Goal: Use online tool/utility: Use online tool/utility

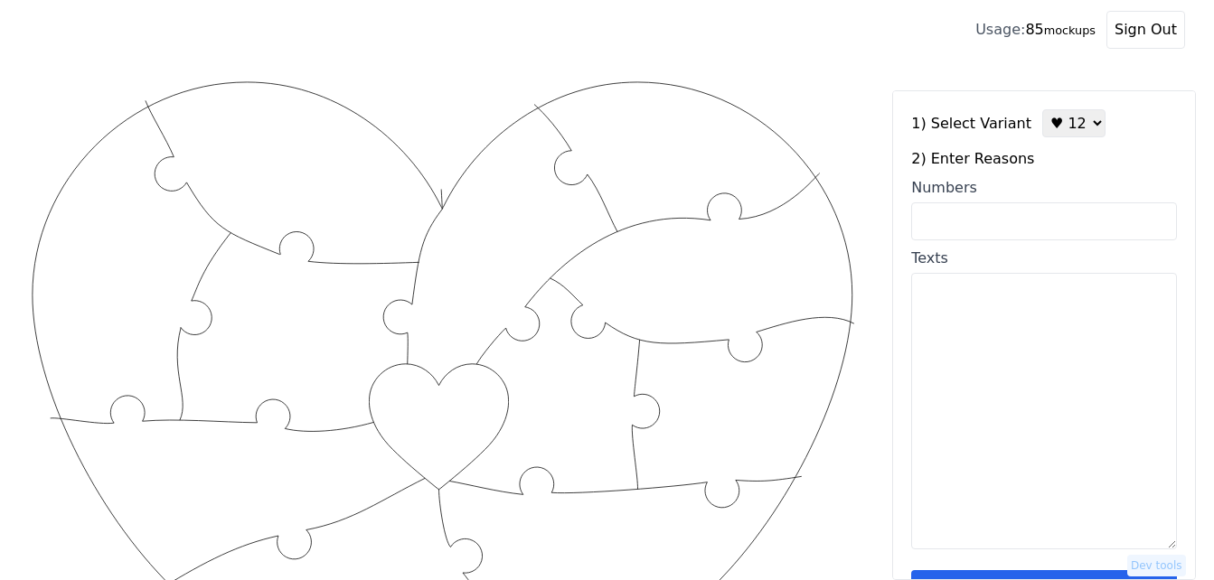
scroll to position [251, 0]
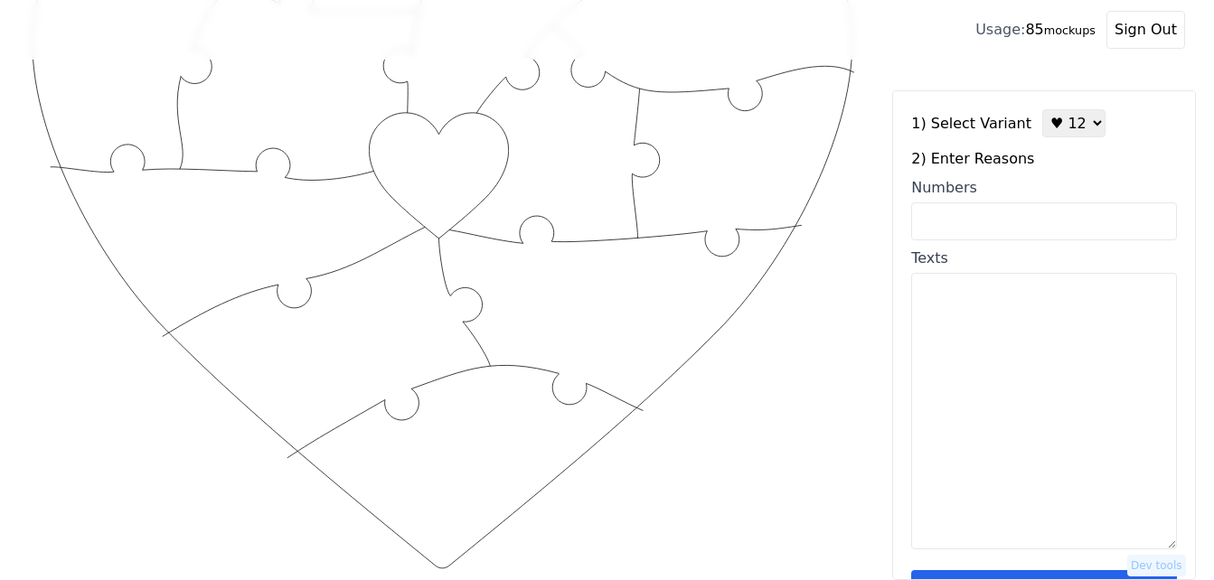
click at [1062, 131] on select "♥ 12 ♥ 18 ♥ 28 ♥ 40 ♥ 50 ♥ 60 ♥ 70" at bounding box center [1074, 123] width 63 height 28
click at [994, 399] on textarea "Texts" at bounding box center [1044, 411] width 266 height 277
paste textarea "1. You see the best in me 2. You are beautiful in every way 3. You make me laug…"
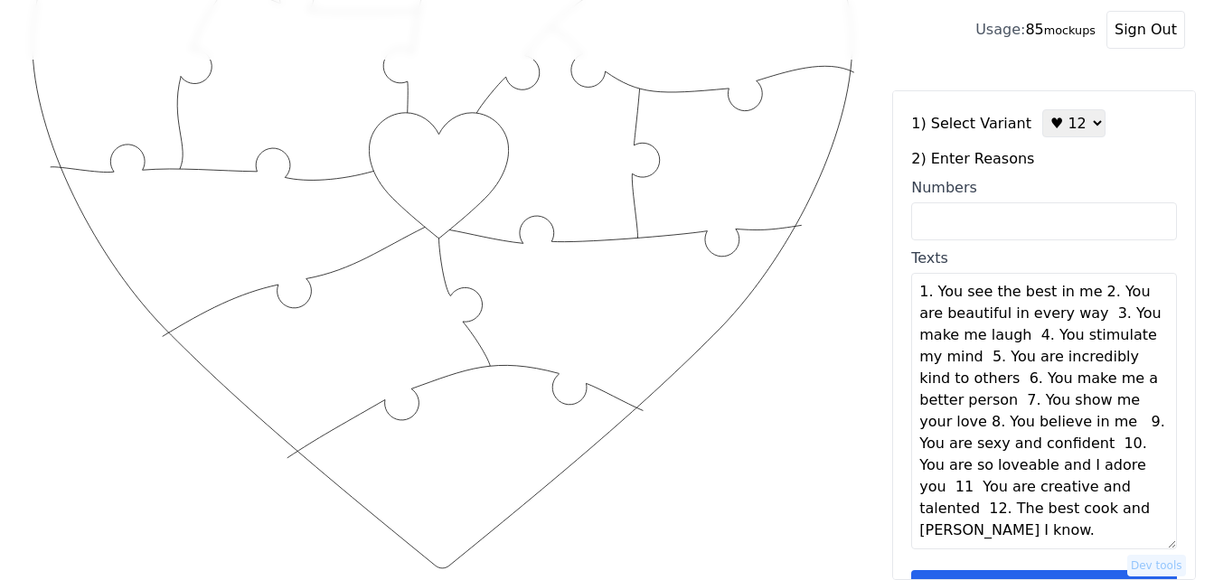
click at [1086, 297] on textarea "1. You see the best in me 2. You are beautiful in every way 3. You make me laug…" at bounding box center [1044, 411] width 266 height 277
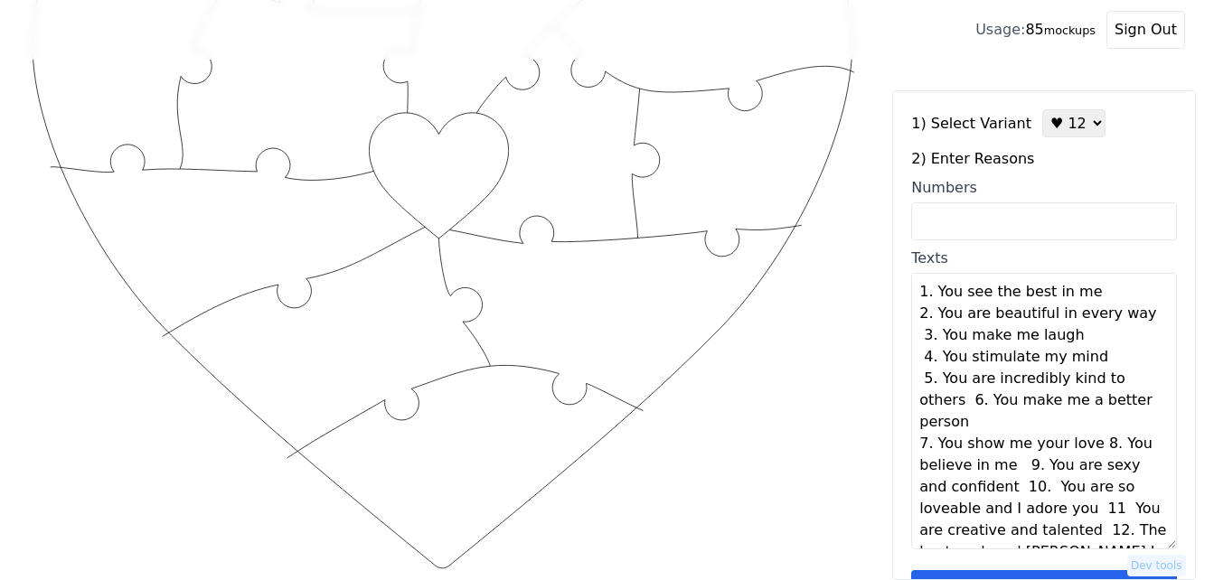
click at [1085, 426] on textarea "1. You see the best in me 2. You are beautiful in every way 3. You make me laug…" at bounding box center [1044, 411] width 266 height 277
click at [1055, 443] on textarea "1. You see the best in me 2. You are beautiful in every way 3. You make me laug…" at bounding box center [1044, 411] width 266 height 277
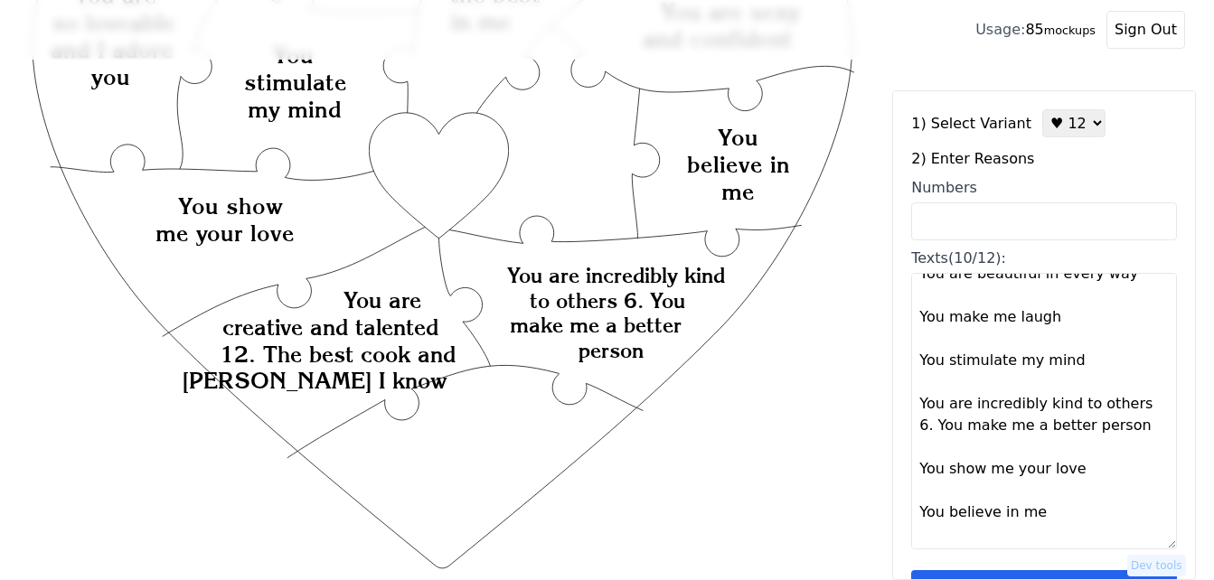
scroll to position [90, 0]
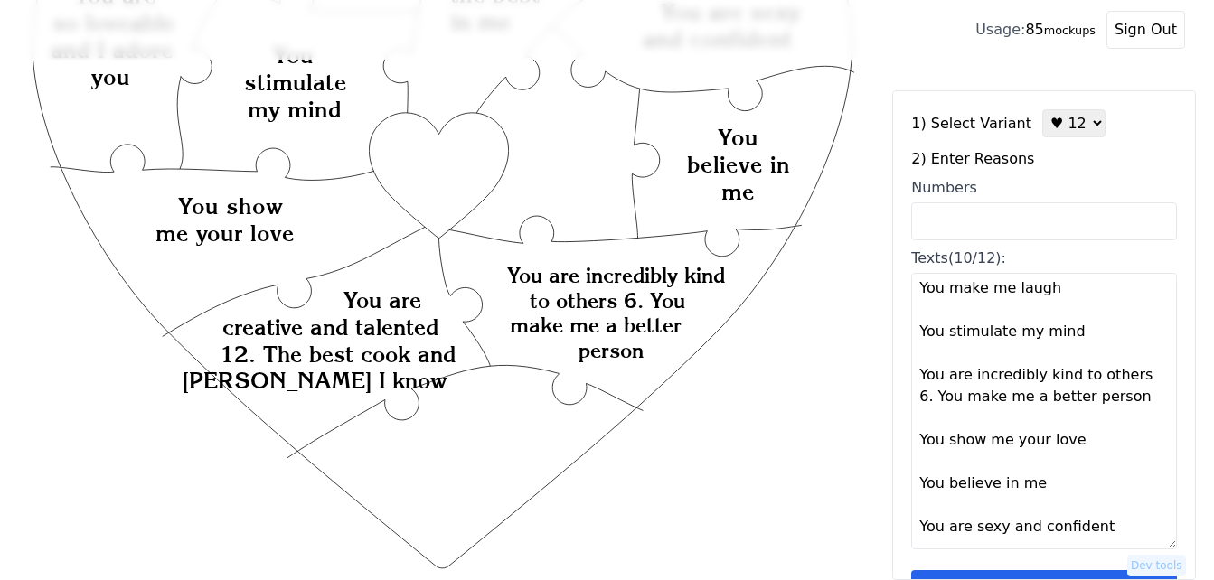
click at [1131, 377] on textarea "You see the best in me You are beautiful in every way You make me laugh You sti…" at bounding box center [1044, 411] width 266 height 277
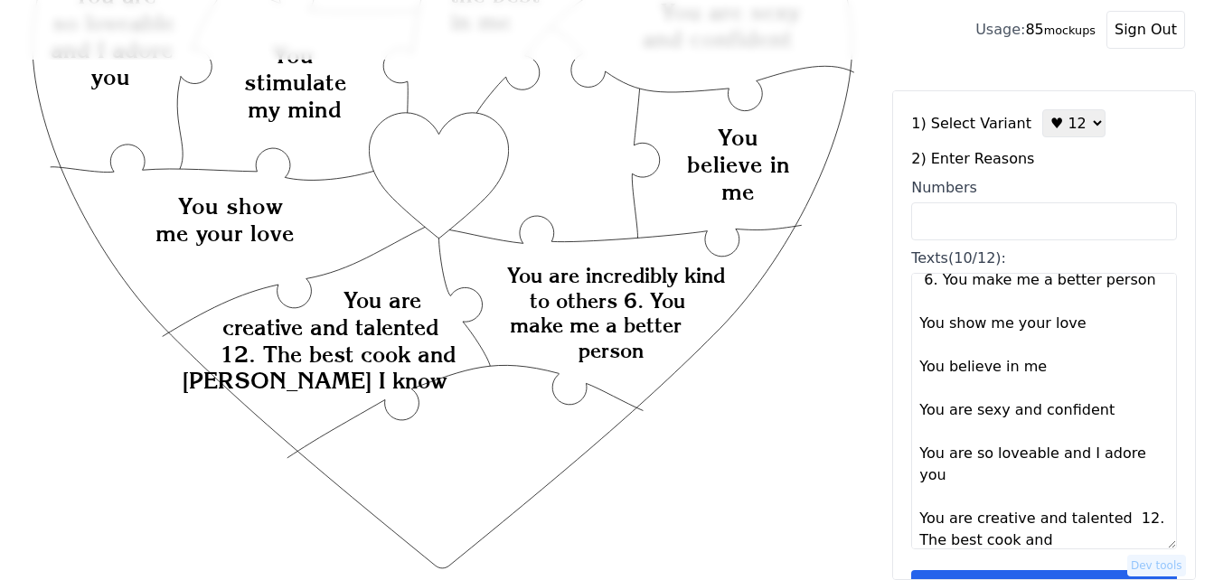
scroll to position [239, 0]
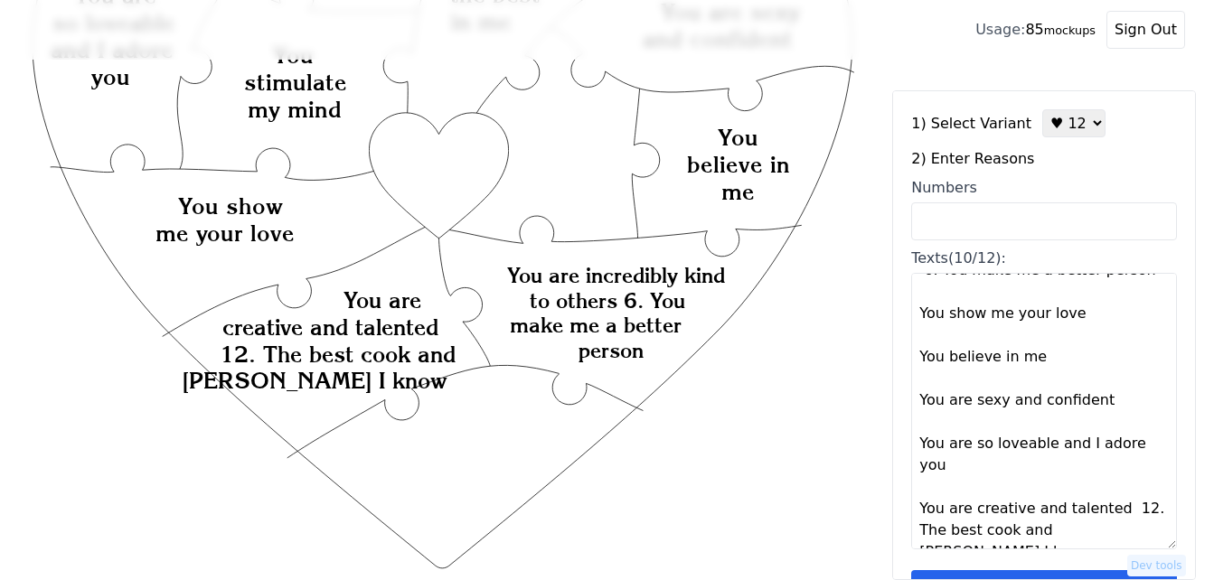
click at [1113, 515] on textarea "You see the best in me You are beautiful in every way You make me laugh You sti…" at bounding box center [1044, 411] width 266 height 277
click at [1113, 506] on textarea "You see the best in me You are beautiful in every way You make me laugh You sti…" at bounding box center [1044, 411] width 266 height 277
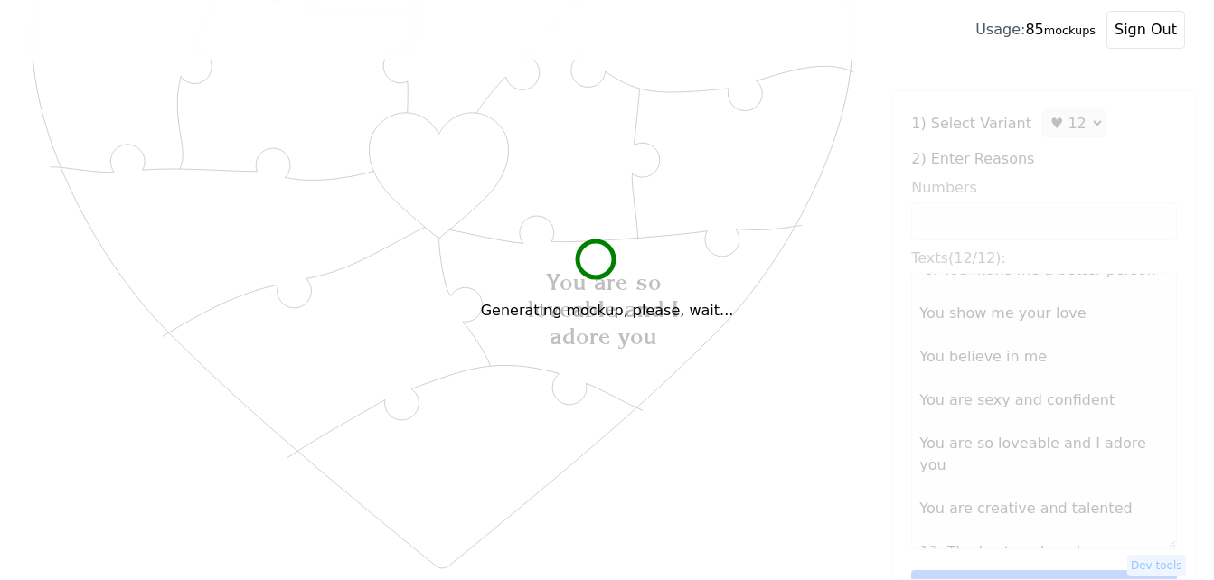
type textarea "You see the best in me You are beautiful in every way You make me laugh You sti…"
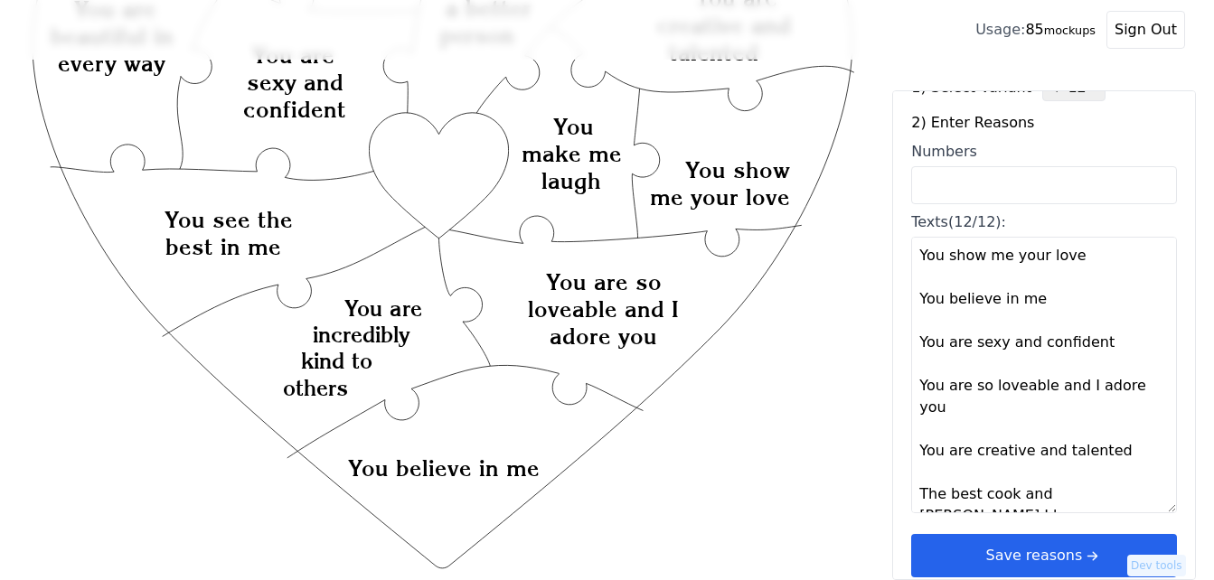
scroll to position [54, 0]
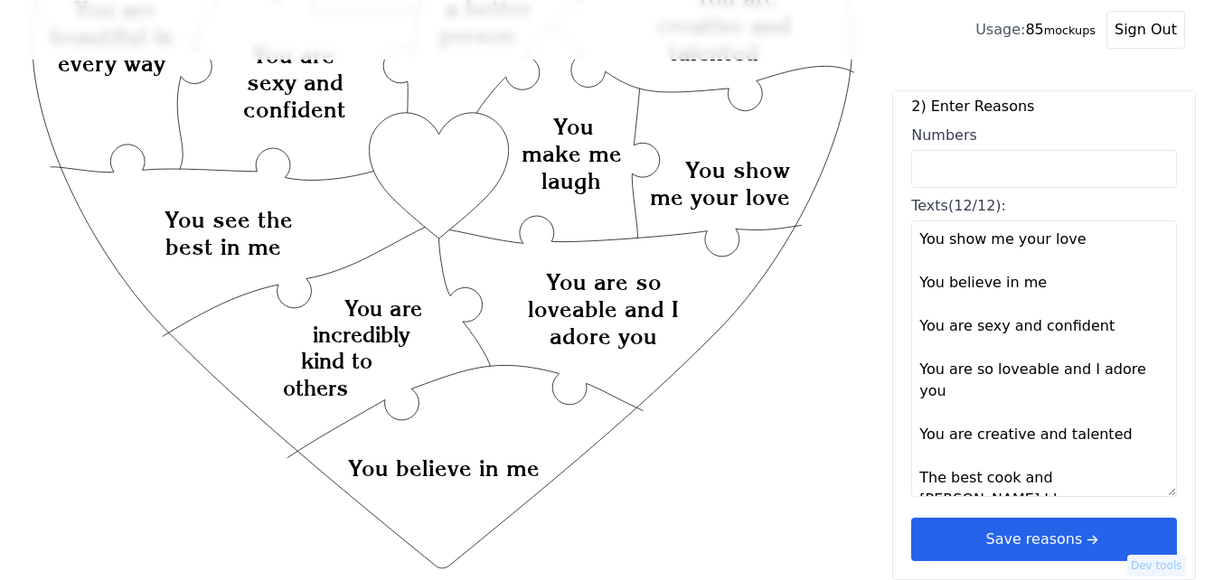
click at [1041, 529] on button "Save reasons" at bounding box center [1044, 539] width 266 height 43
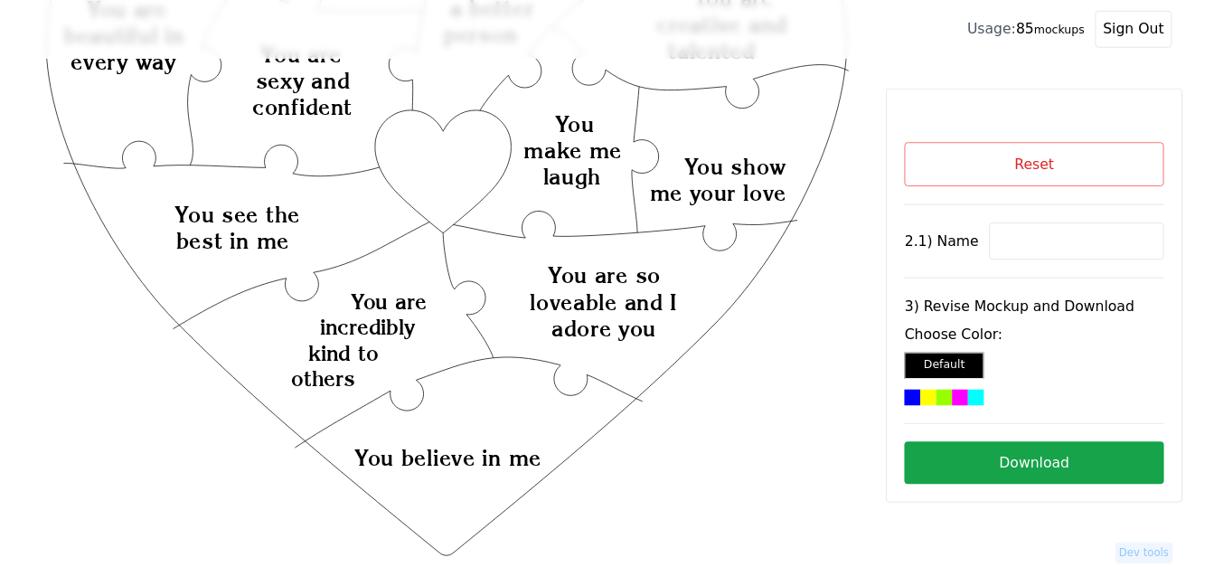
scroll to position [0, 0]
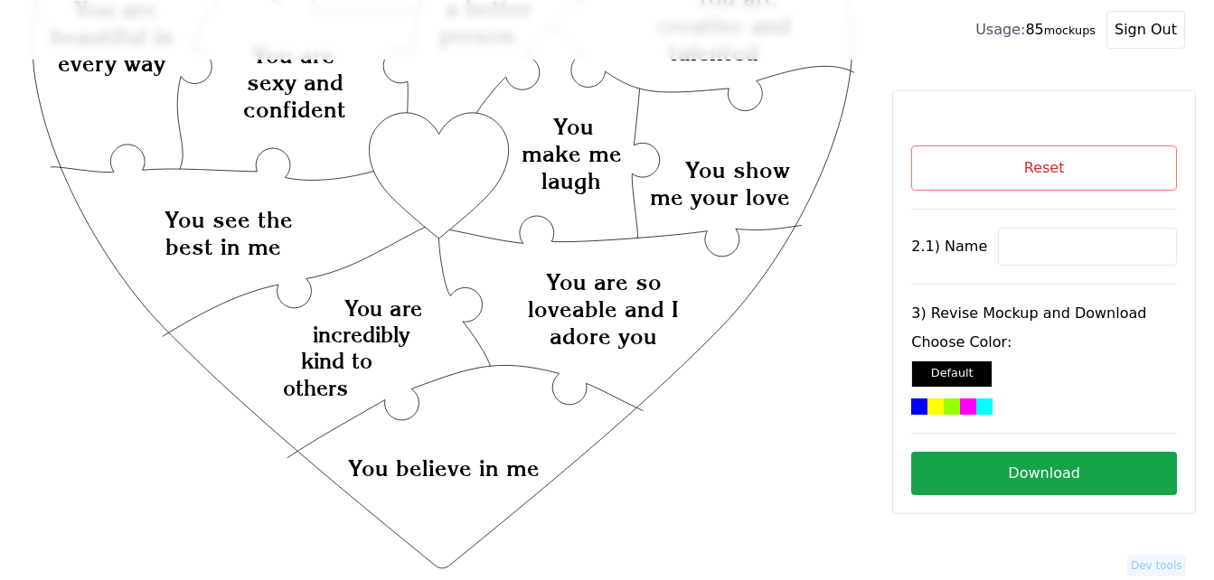
click at [1023, 242] on input at bounding box center [1087, 247] width 179 height 38
paste input "Corrianne"
type input "Corrianne"
click at [439, 165] on icon "Created with Snap Created with Snap Created with Snap You are so loveable and I…" at bounding box center [442, 429] width 827 height 1206
click at [977, 406] on div at bounding box center [985, 407] width 16 height 16
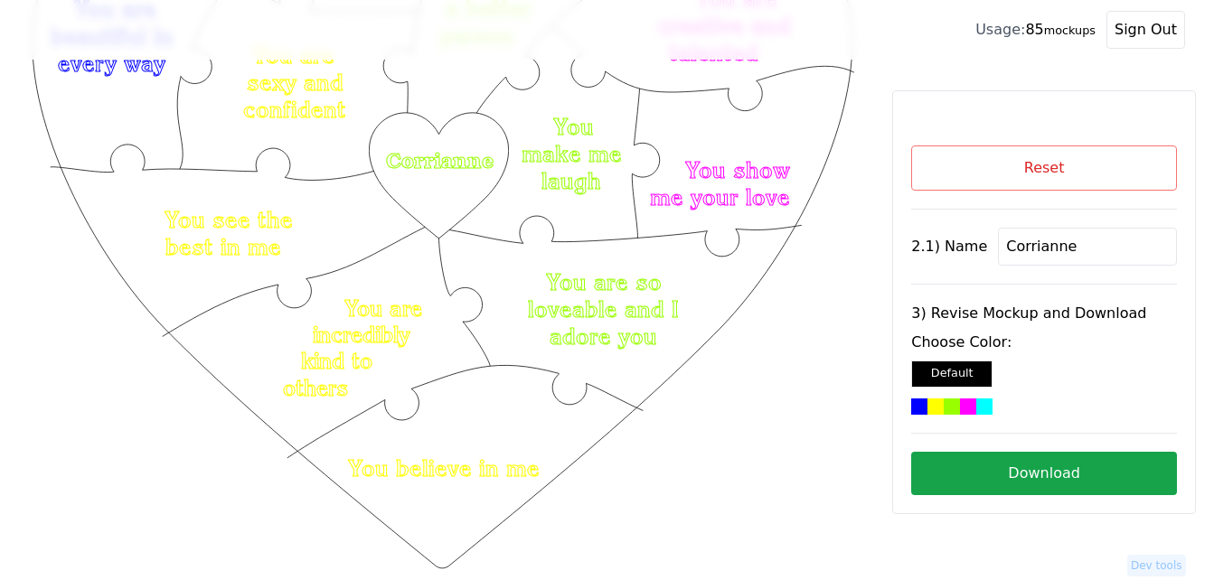
click at [1050, 475] on button "Download" at bounding box center [1044, 473] width 266 height 43
click at [1033, 166] on button "Reset" at bounding box center [1044, 168] width 266 height 45
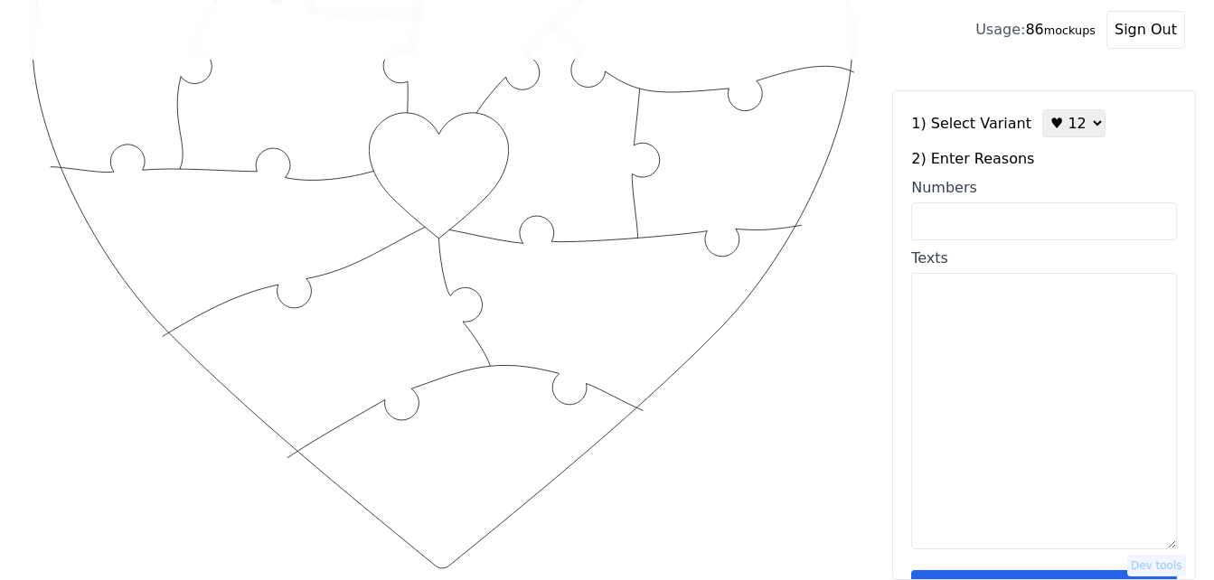
click at [1061, 131] on select "♥ 12 ♥ 18 ♥ 28 ♥ 40 ♥ 50 ♥ 60 ♥ 70" at bounding box center [1074, 123] width 63 height 28
select select "3"
click at [1043, 109] on select "♥ 12 ♥ 18 ♥ 28 ♥ 40 ♥ 50 ♥ 60 ♥ 70" at bounding box center [1074, 123] width 63 height 28
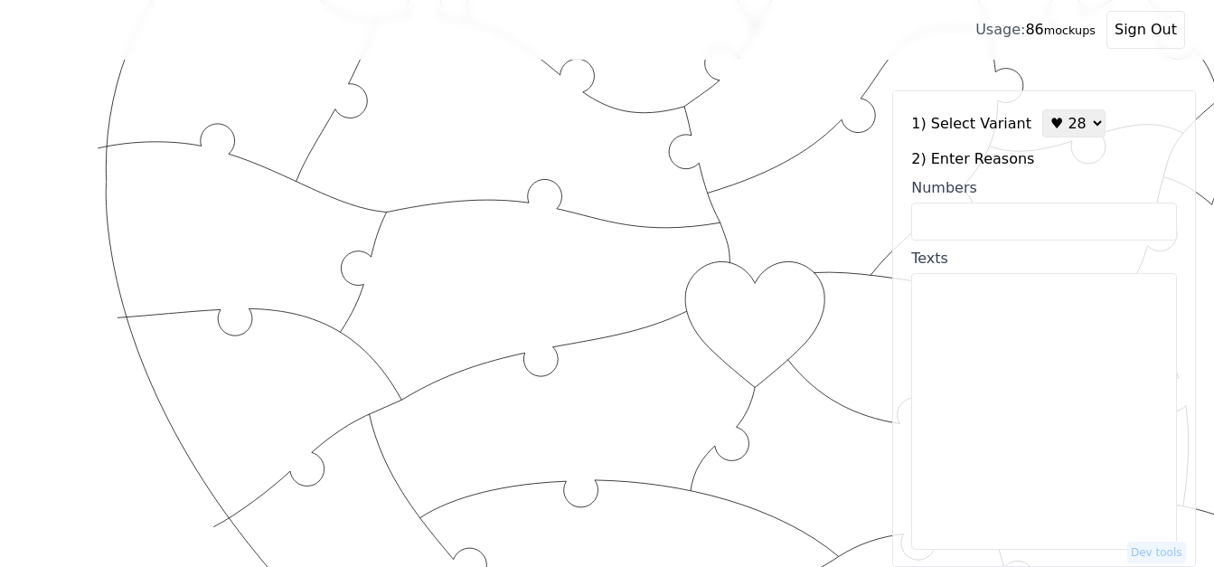
click at [971, 219] on input "Numbers" at bounding box center [1044, 222] width 266 height 38
click at [963, 338] on textarea "Texts" at bounding box center [1044, 411] width 266 height 277
paste textarea "2. Lor ips do sita consec 5. Adipi elit sed doeiu temp inci 2. Utl etdo magna a…"
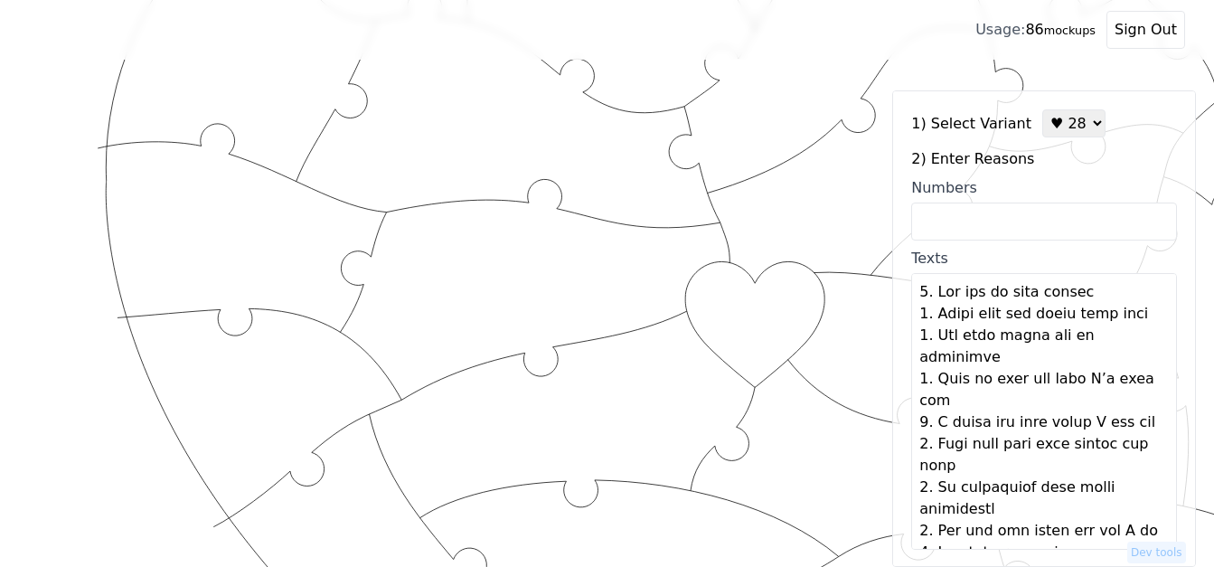
scroll to position [772, 0]
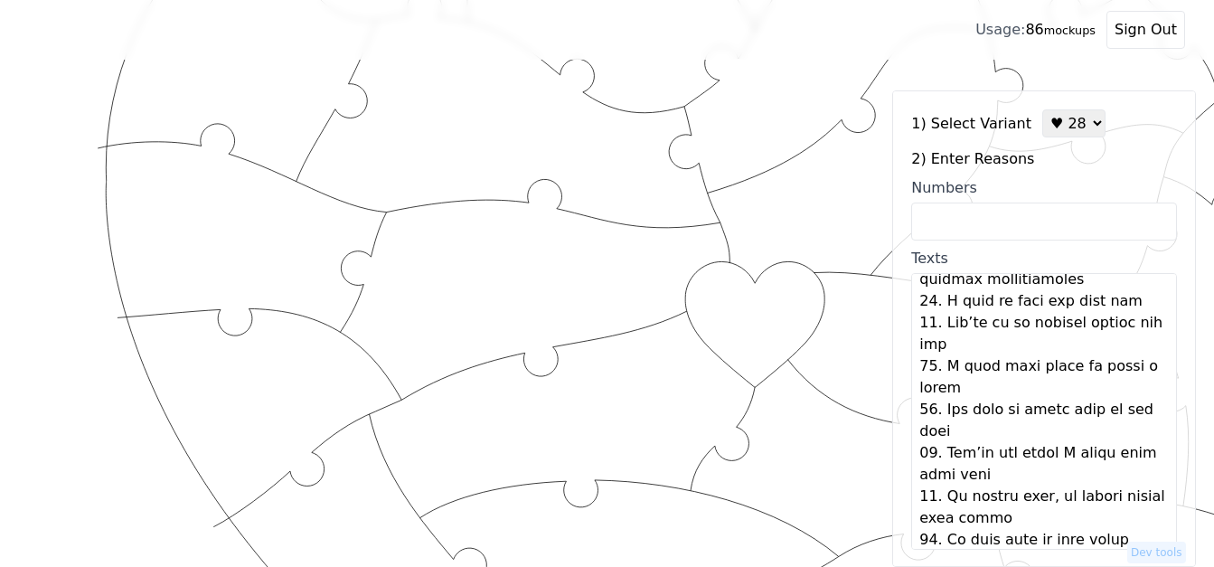
type textarea "You are my best friend Being with you feels like home You make every day an adv…"
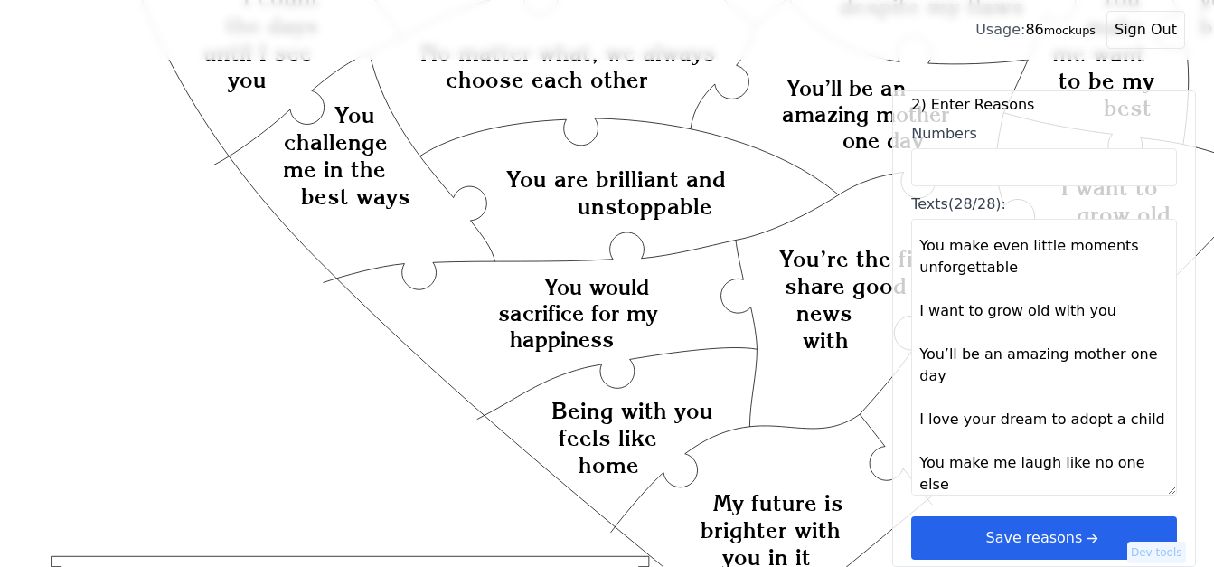
scroll to position [1043, 0]
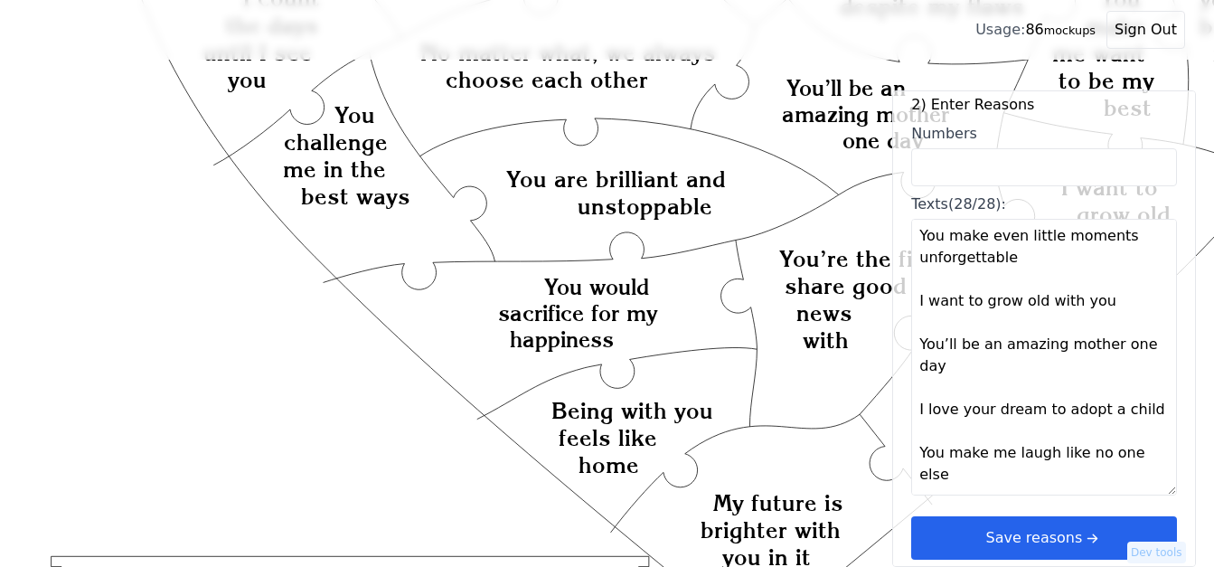
click at [1070, 538] on button "Save reasons" at bounding box center [1044, 537] width 266 height 43
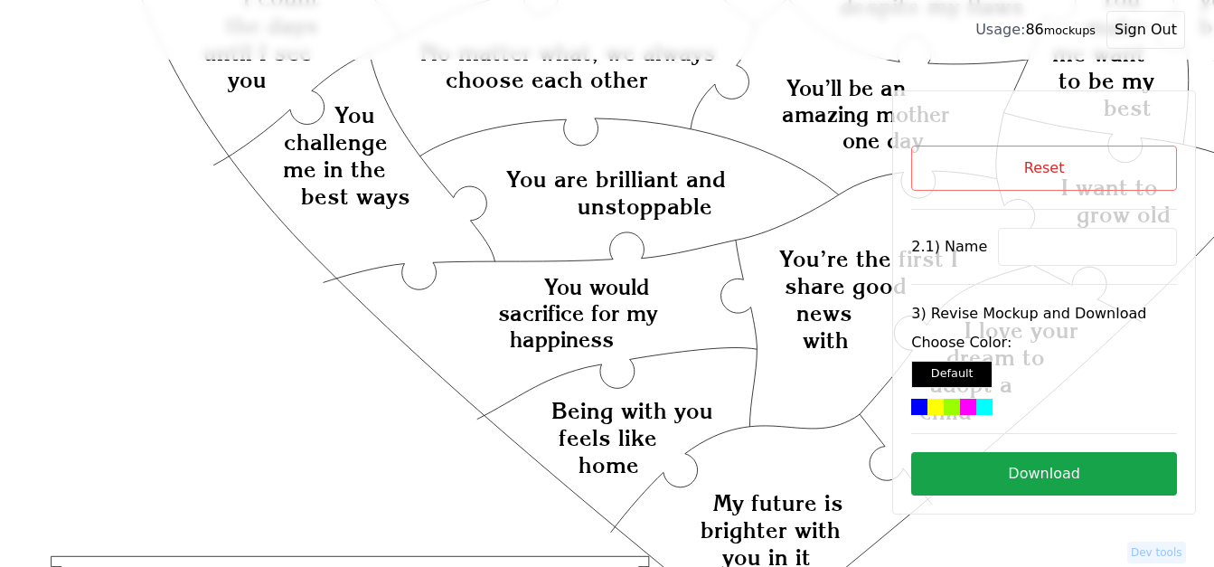
scroll to position [0, 0]
click at [1048, 244] on input at bounding box center [1087, 247] width 179 height 38
paste input "[PERSON_NAME]"
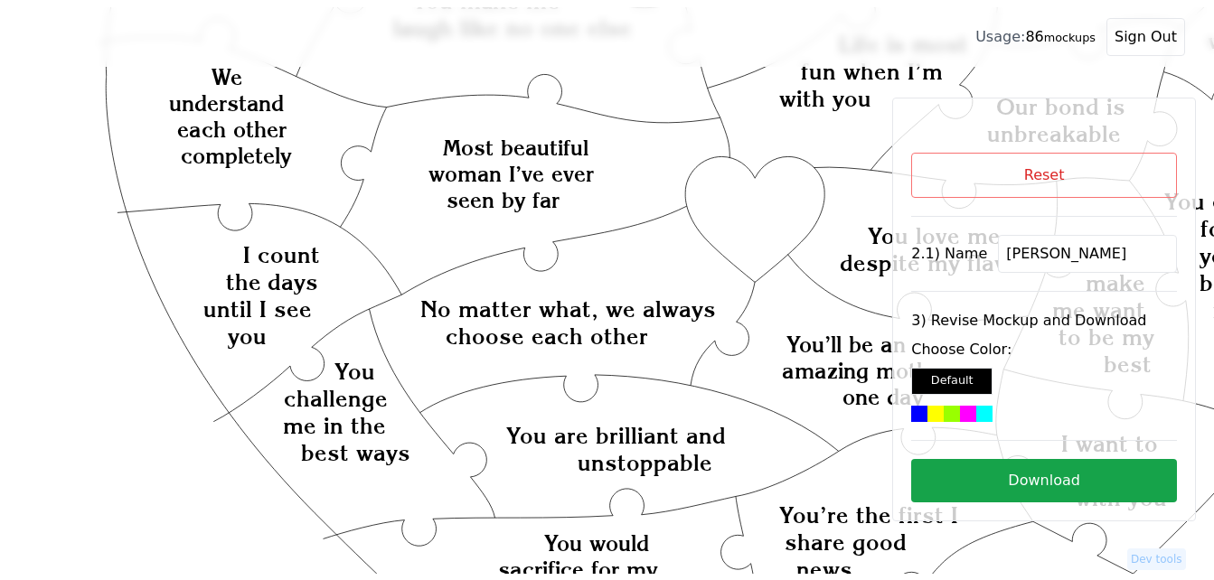
scroll to position [342, 0]
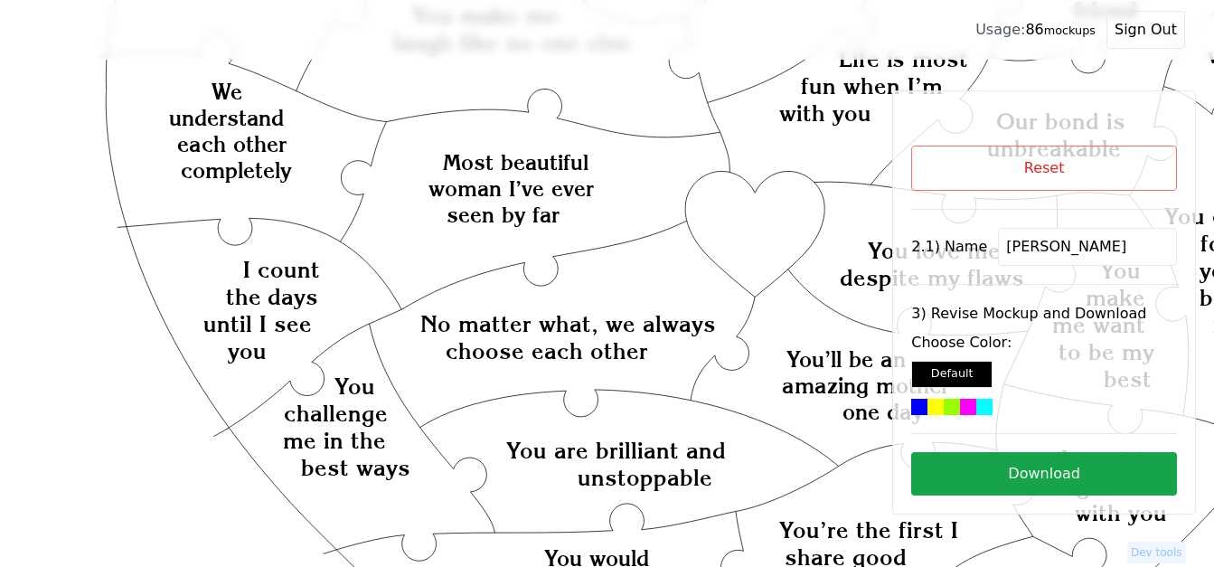
type input "[PERSON_NAME]"
click at [751, 242] on icon "Created with Snap Created with Snap Created with Snap No matter what, we always…" at bounding box center [723, 539] width 1388 height 1606
click at [977, 406] on div at bounding box center [985, 407] width 16 height 16
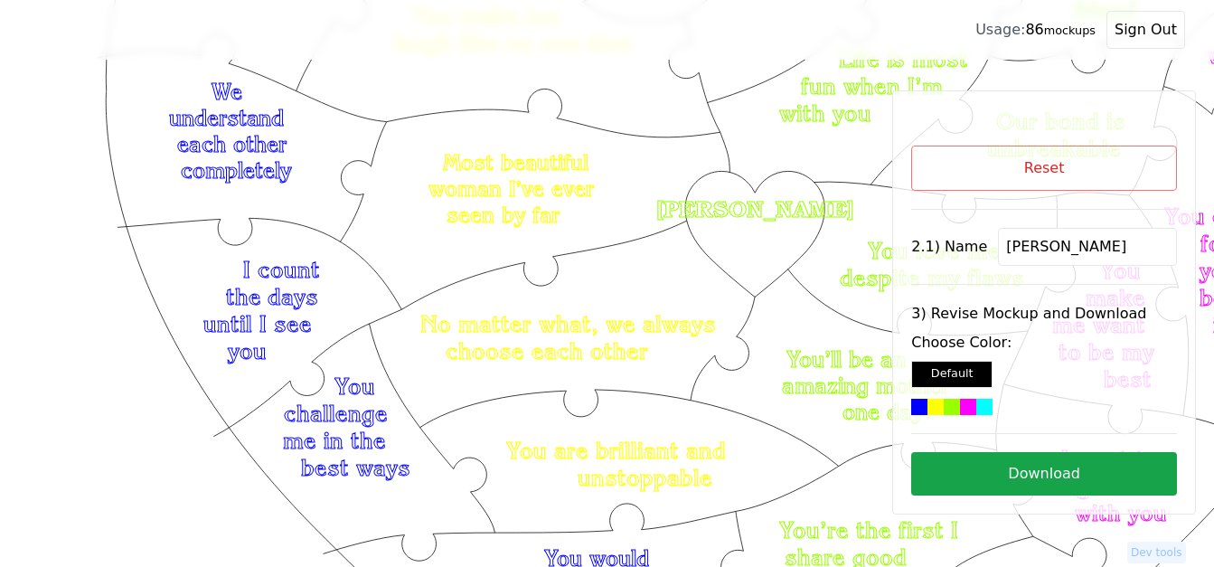
click at [1042, 472] on button "Download" at bounding box center [1044, 473] width 266 height 43
click at [1038, 172] on button "Reset" at bounding box center [1044, 168] width 266 height 45
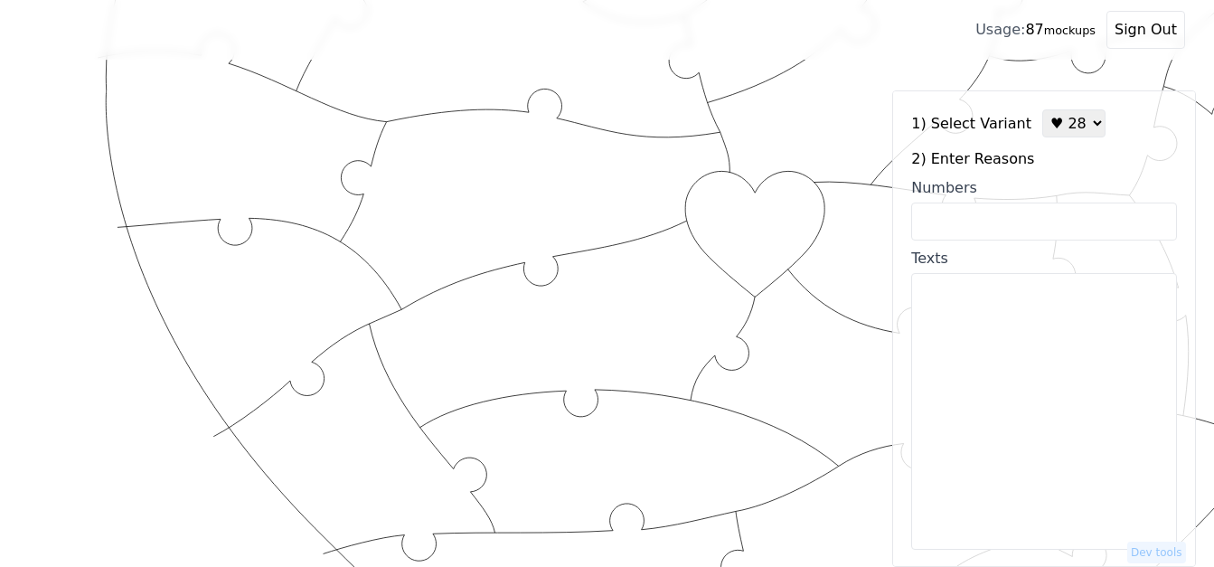
click at [1070, 119] on select "♥ 12 ♥ 18 ♥ 28 ♥ 40 ♥ 50 ♥ 60 ♥ 70" at bounding box center [1074, 123] width 63 height 28
select select "1"
click at [1043, 109] on select "♥ 12 ♥ 18 ♥ 28 ♥ 40 ♥ 50 ♥ 60 ♥ 70" at bounding box center [1074, 123] width 63 height 28
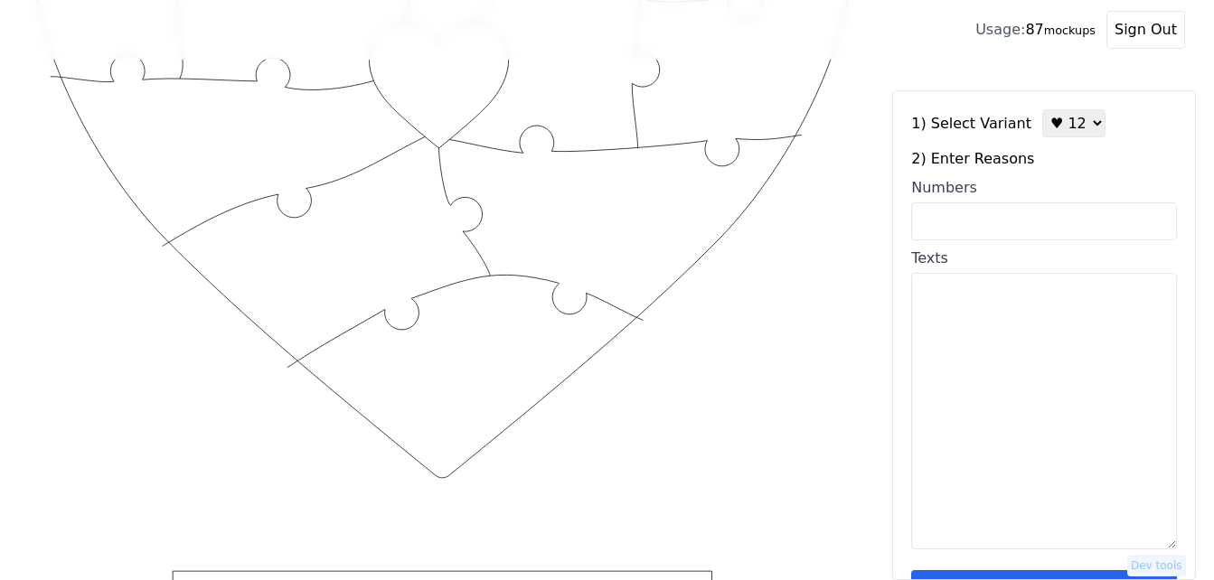
click at [999, 224] on input "Numbers" at bounding box center [1044, 222] width 266 height 38
paste input "3, 11, 21, 31, 35, 37, 53, 62, 70, 74, 90, 98"
type input "3, 11, 21, 31, 35, 37, 53, 62, 70, 74, 90, 98"
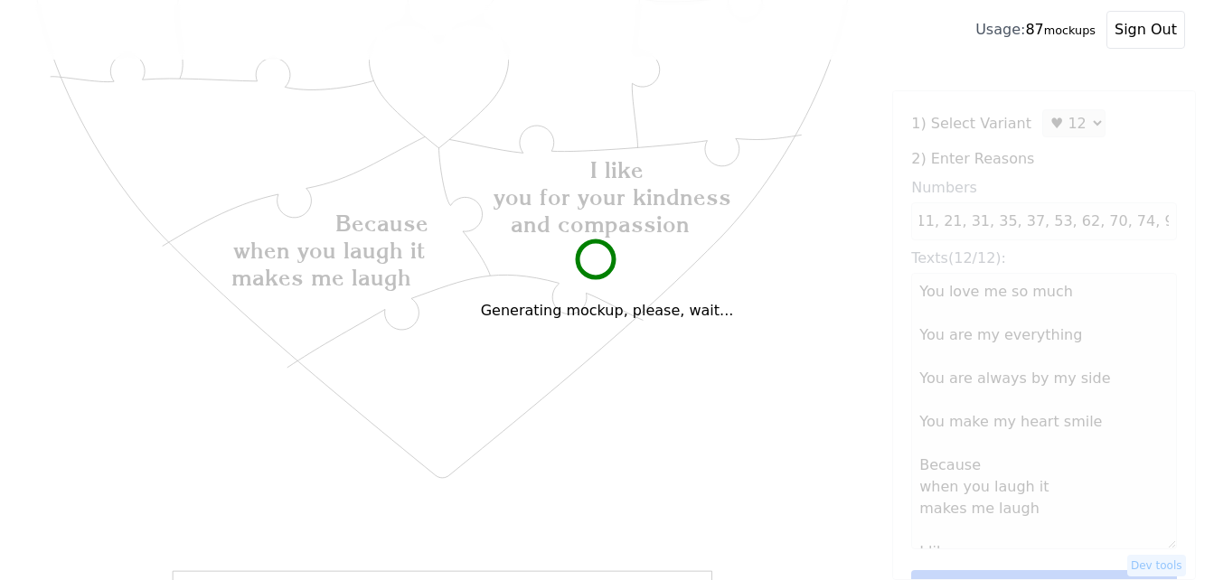
scroll to position [0, 0]
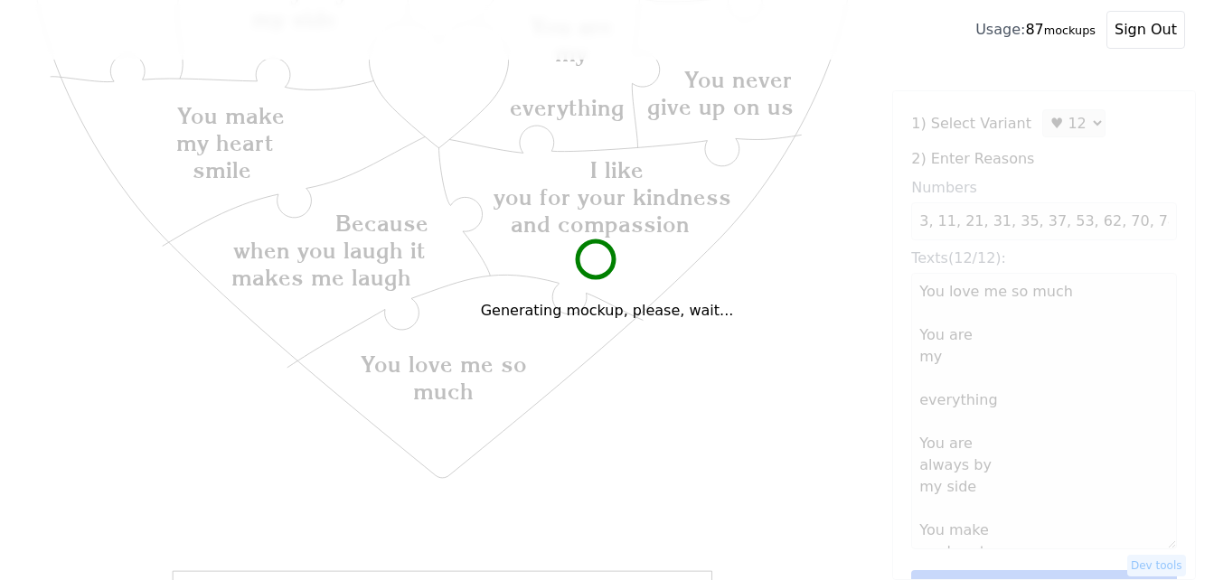
type textarea "You love me so much You are my everything You are always by my side You make my…"
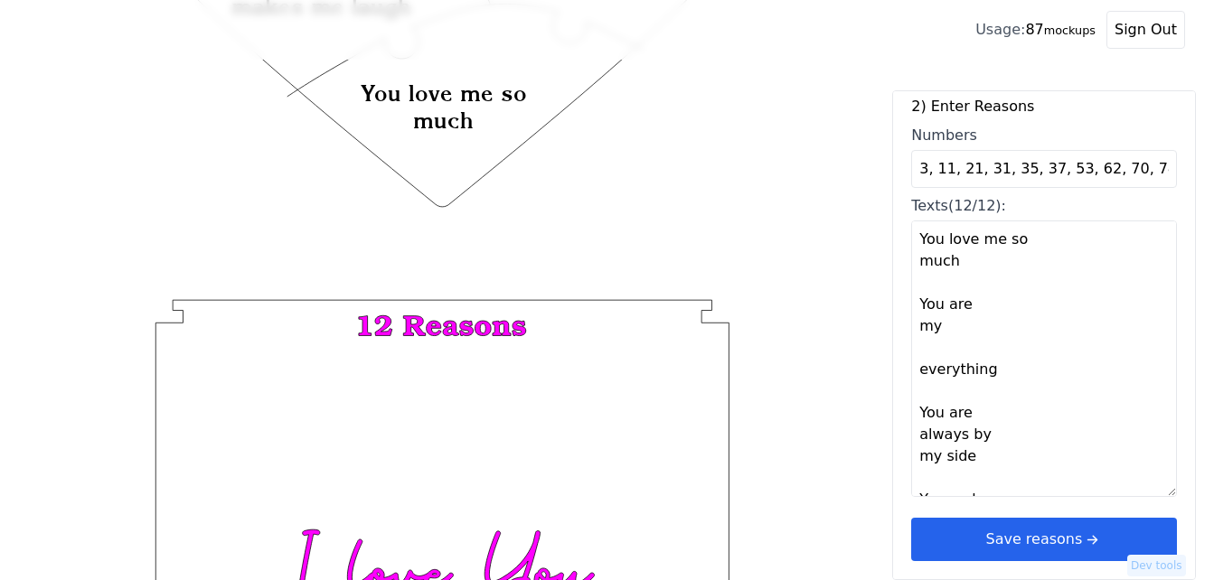
scroll to position [54, 0]
click at [1116, 543] on button "Save reasons" at bounding box center [1044, 539] width 266 height 43
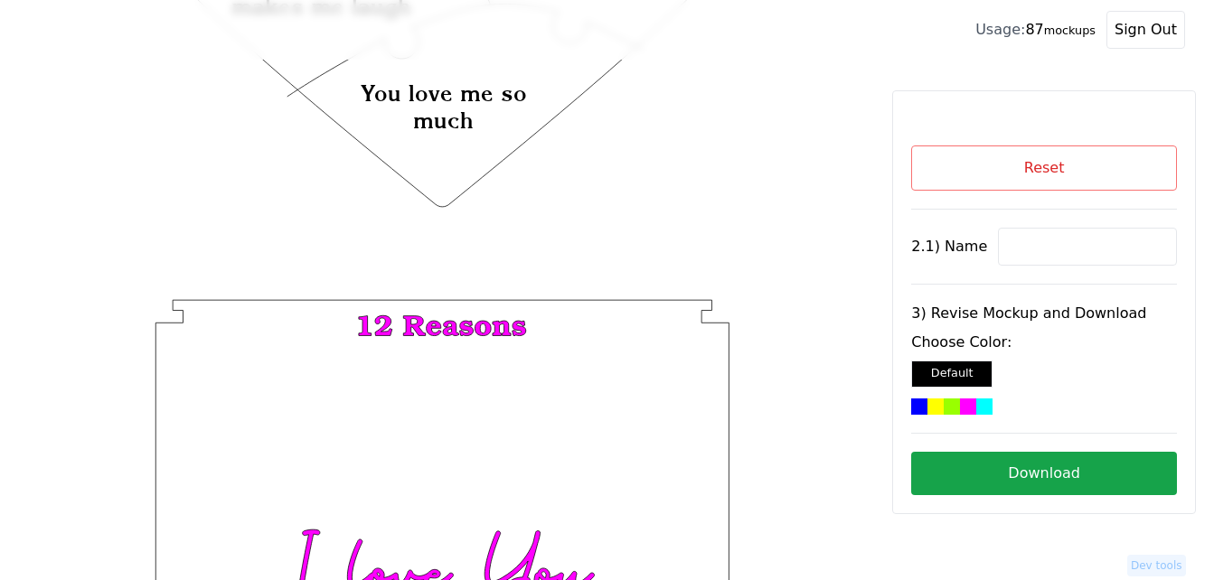
click at [1024, 244] on input at bounding box center [1087, 247] width 179 height 38
paste input "[PERSON_NAME]"
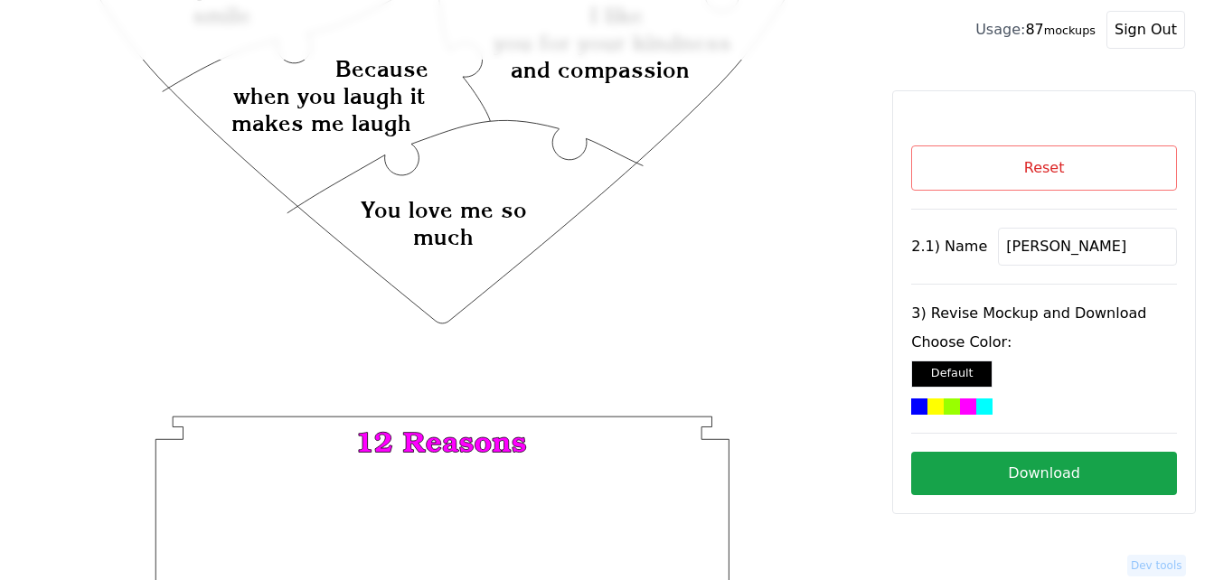
scroll to position [342, 0]
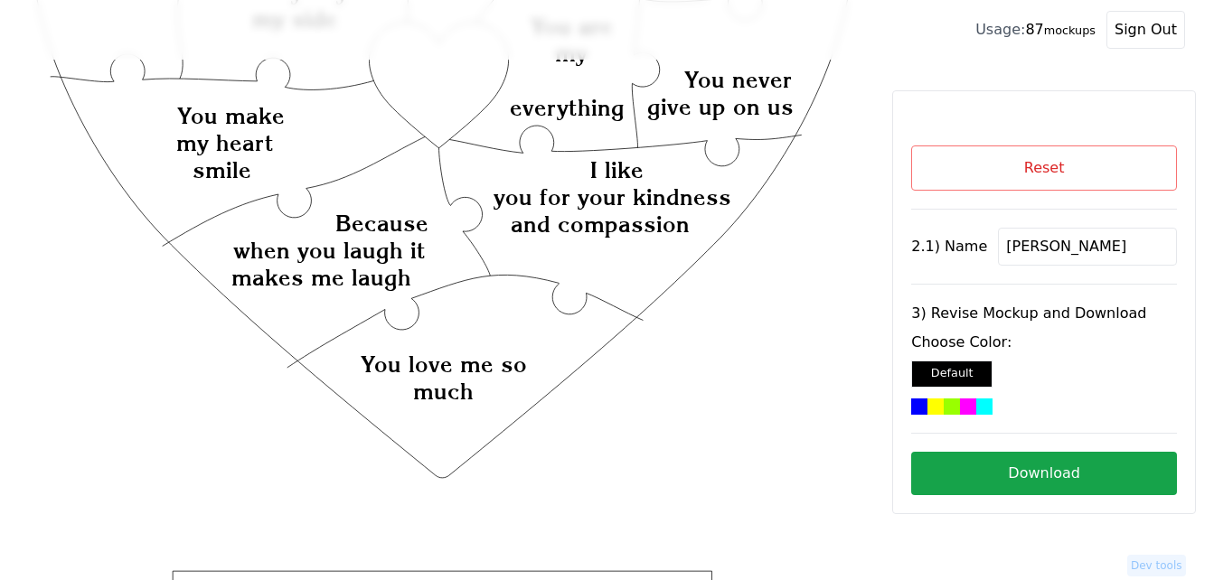
type input "[PERSON_NAME]"
click at [467, 109] on icon "Created with Snap Created with Snap Created with Snap I like you for your kindn…" at bounding box center [442, 339] width 827 height 1206
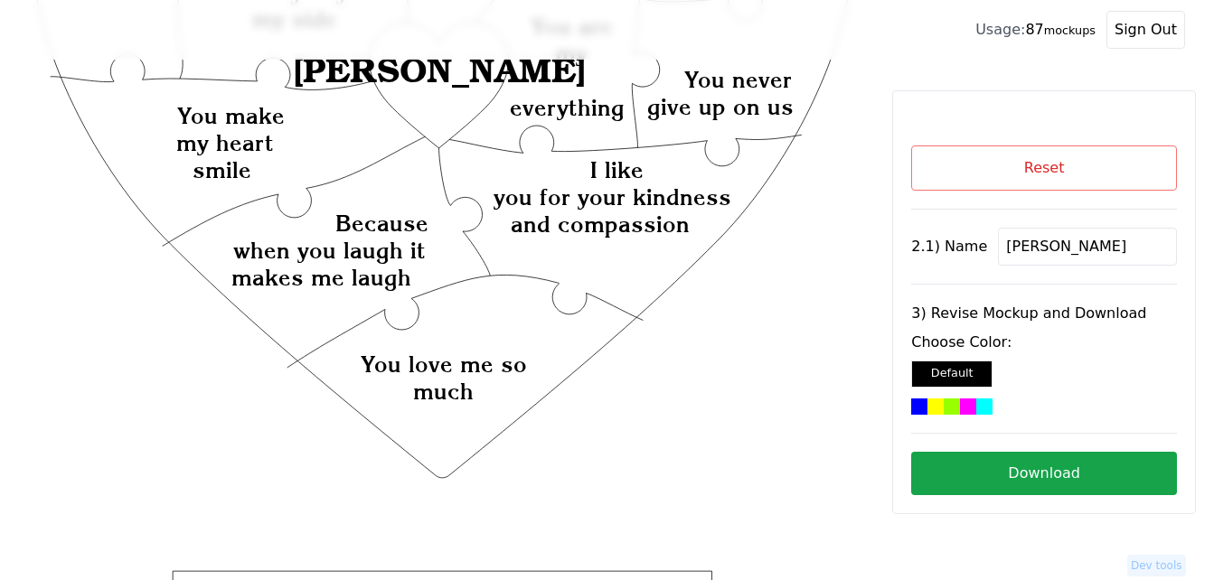
click at [960, 410] on div at bounding box center [968, 407] width 16 height 16
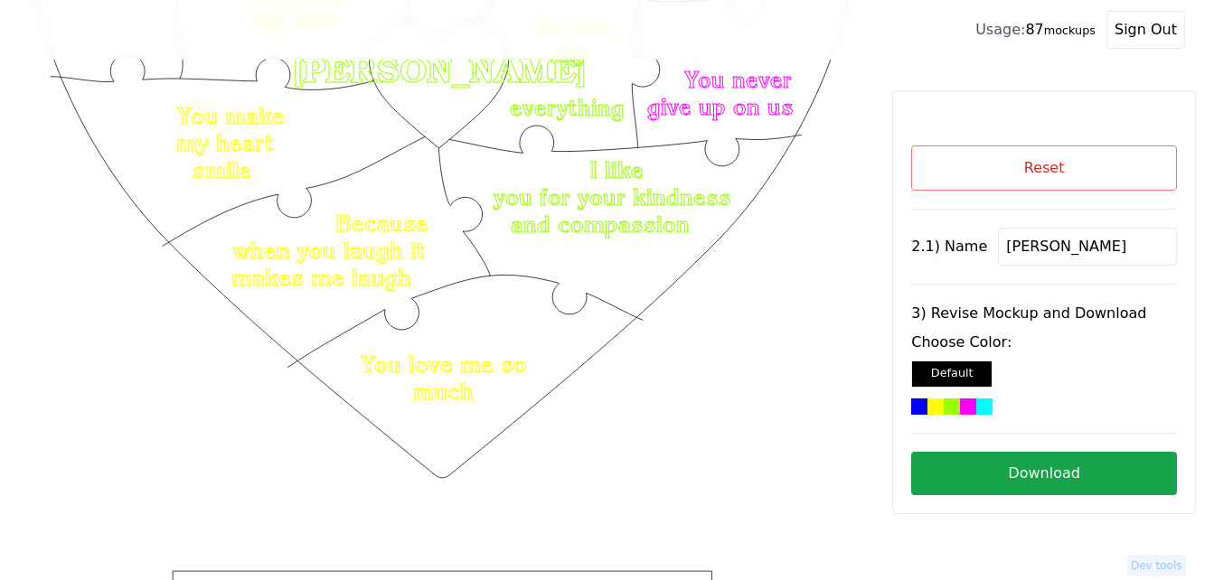
click at [1031, 479] on button "Download" at bounding box center [1044, 473] width 266 height 43
click at [946, 169] on button "Reset" at bounding box center [1044, 168] width 266 height 45
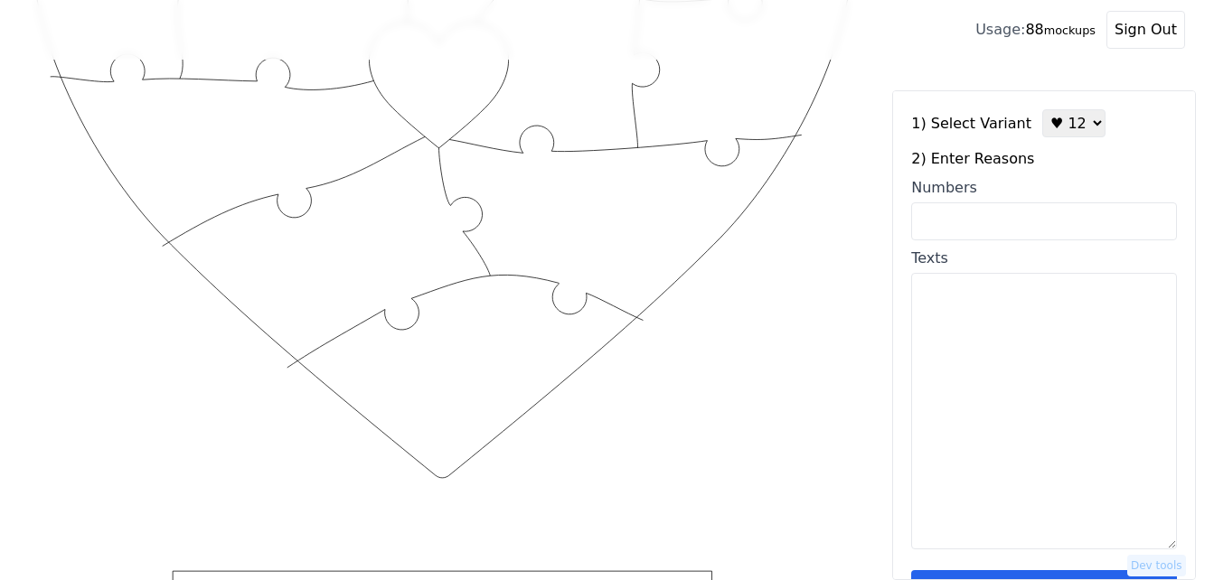
click at [1002, 342] on textarea "Texts" at bounding box center [1044, 411] width 266 height 277
paste textarea "You always support my soccer and me! You make me a better person You always mak…"
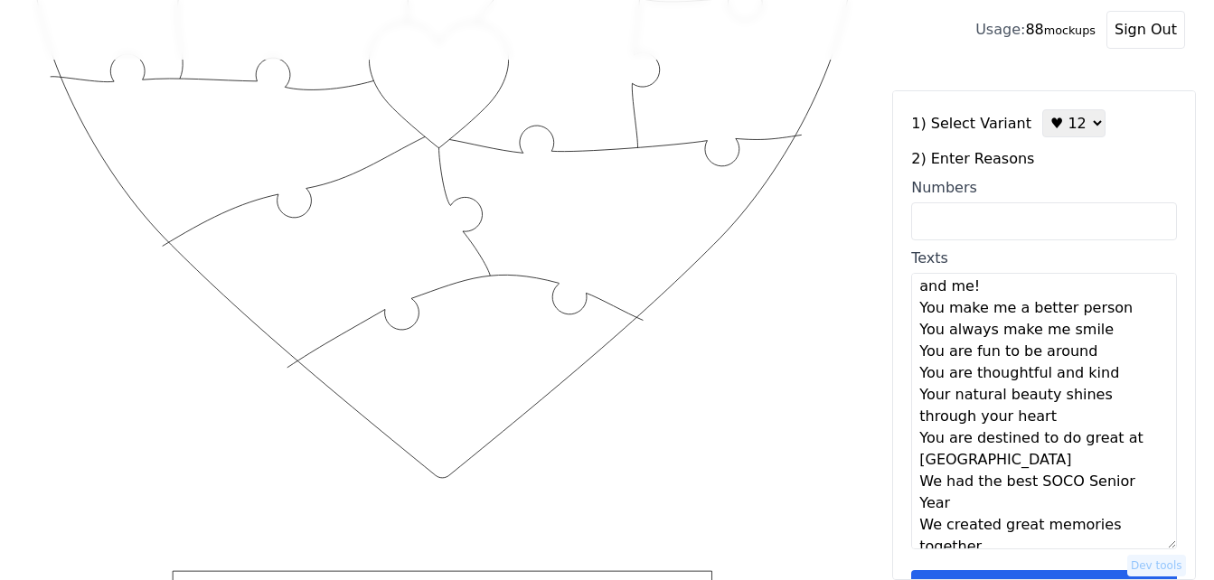
scroll to position [0, 0]
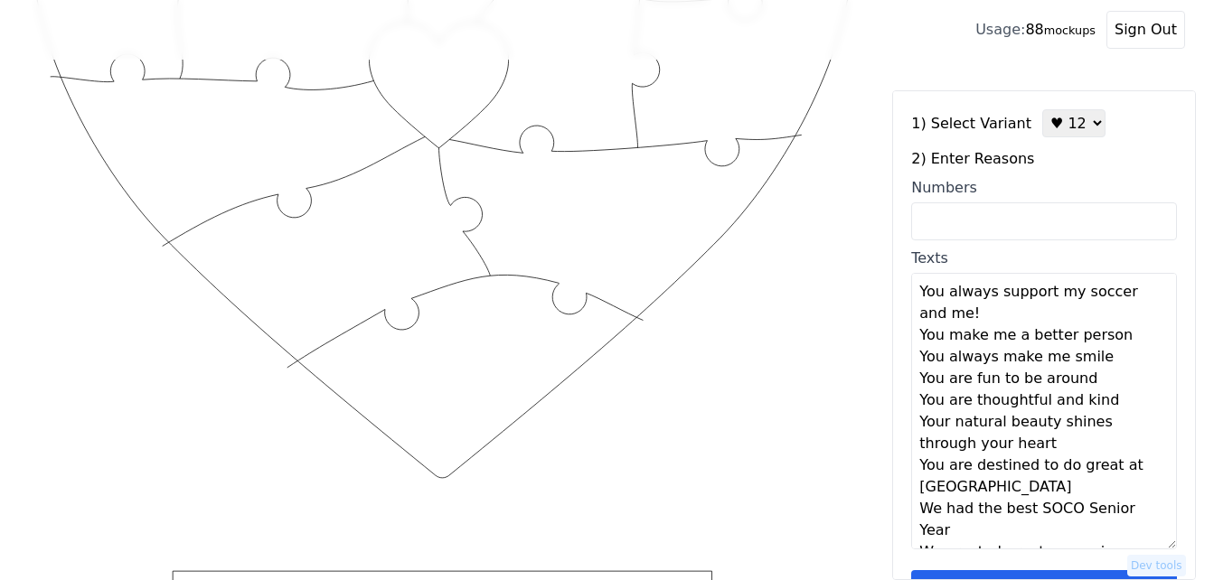
click at [952, 312] on textarea "You always support my soccer and me! You make me a better person You always mak…" at bounding box center [1044, 411] width 266 height 277
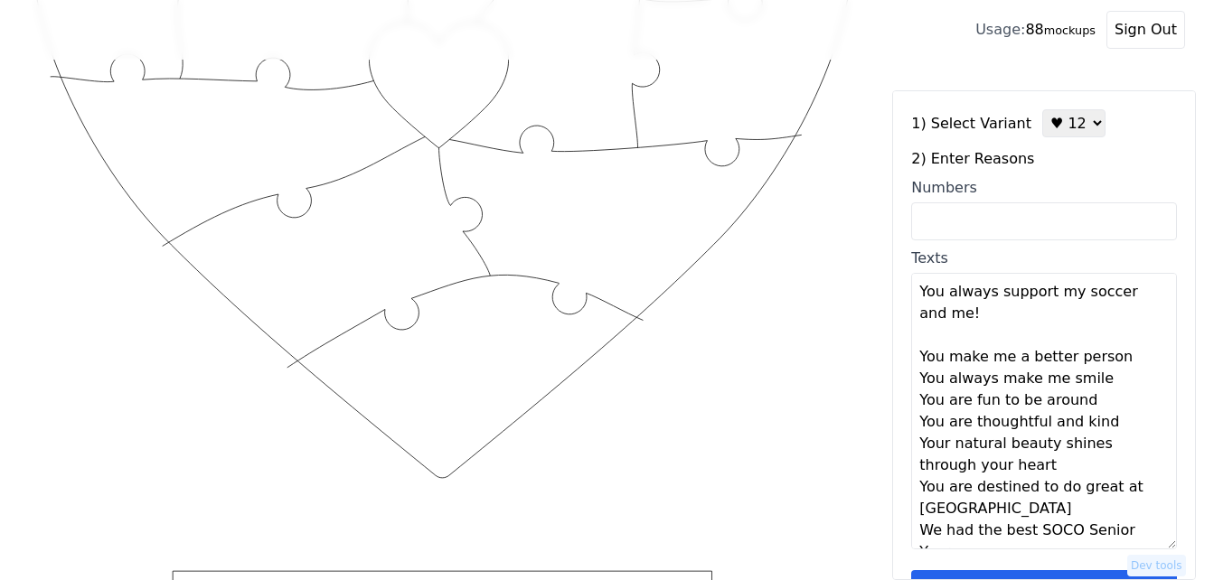
click at [1121, 355] on textarea "You always support my soccer and me! You make me a better person You always mak…" at bounding box center [1044, 411] width 266 height 277
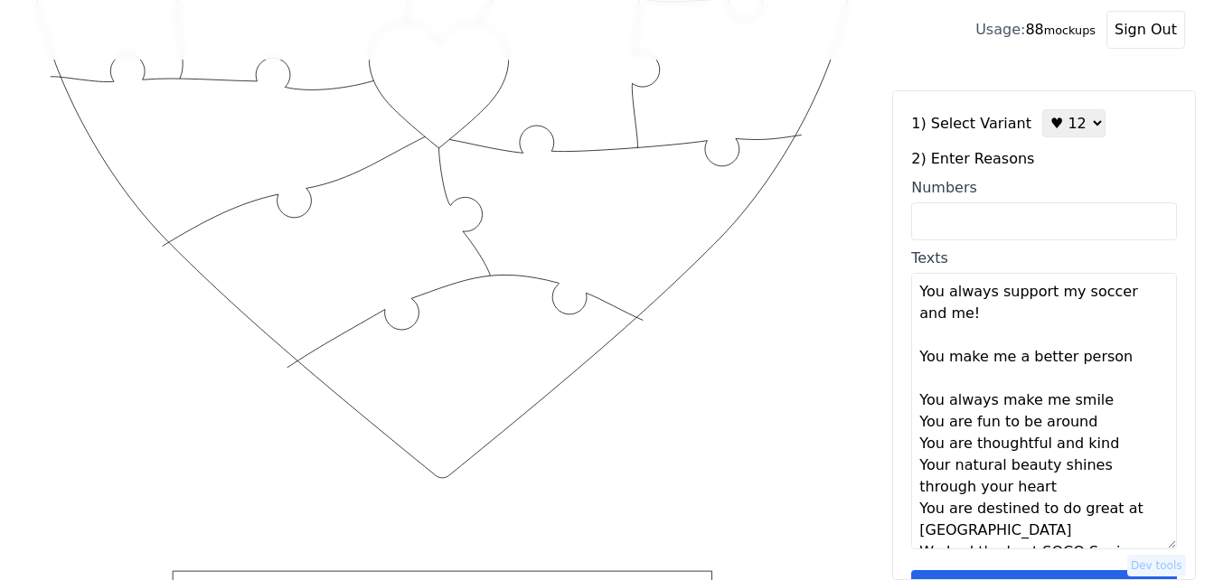
click at [1124, 401] on textarea "You always support my soccer and me! You make me a better person You always mak…" at bounding box center [1044, 411] width 266 height 277
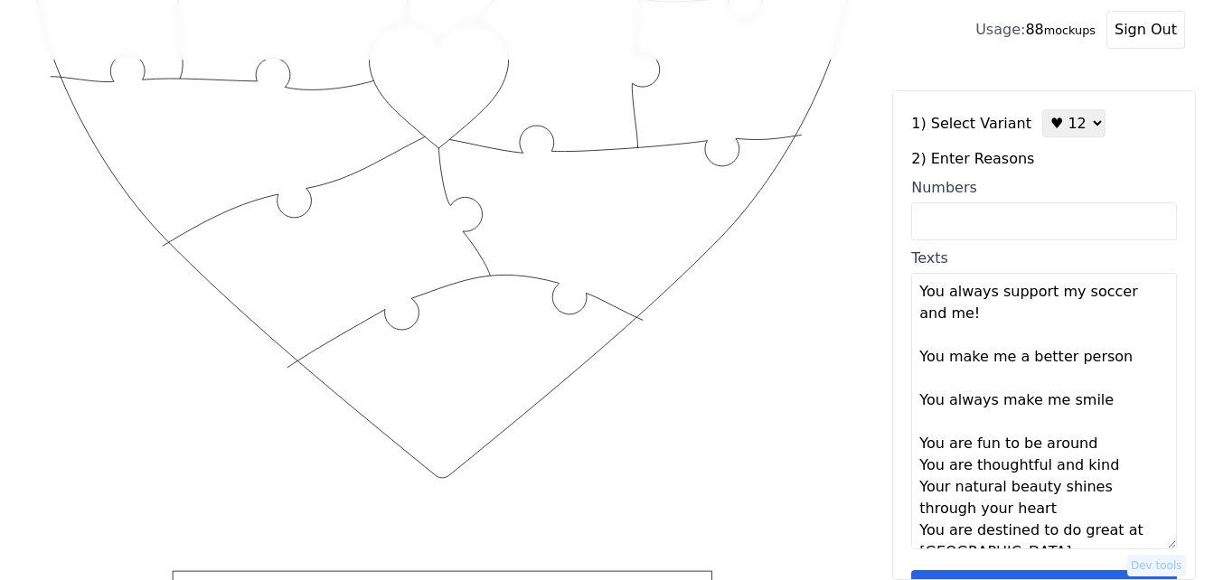
click at [1107, 448] on textarea "You always support my soccer and me! You make me a better person You always mak…" at bounding box center [1044, 411] width 266 height 277
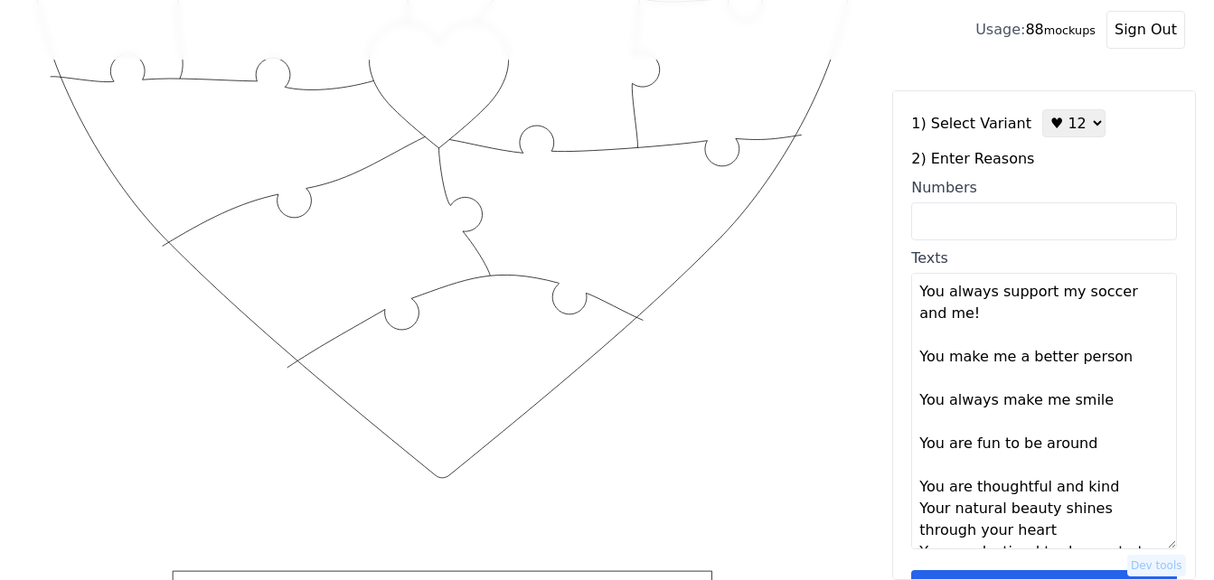
click at [1116, 492] on textarea "You always support my soccer and me! You make me a better person You always mak…" at bounding box center [1044, 411] width 266 height 277
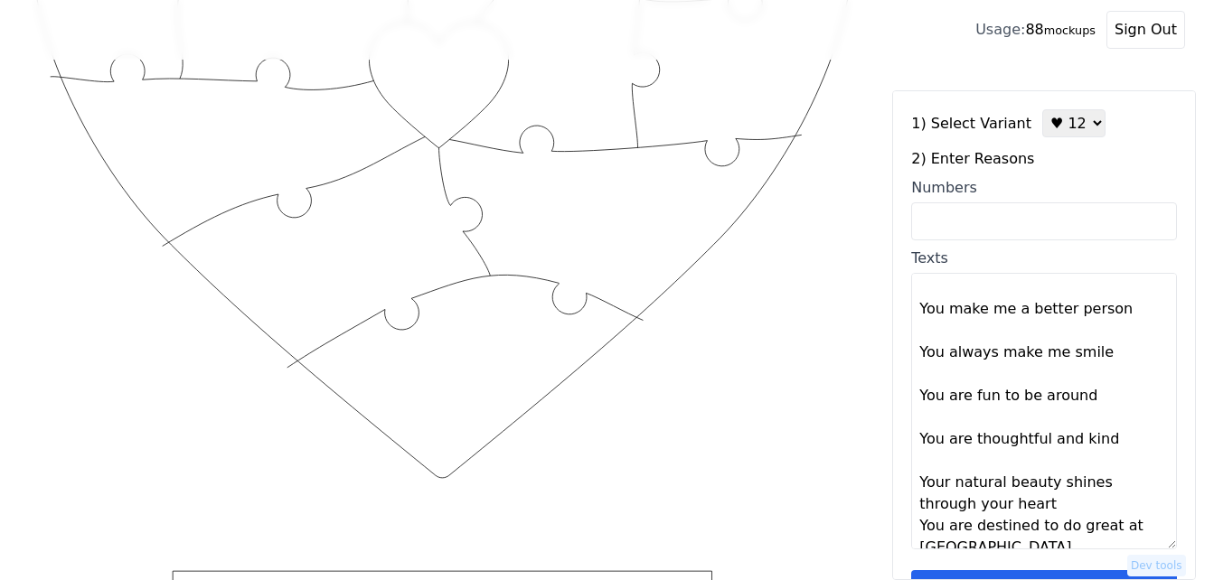
scroll to position [90, 0]
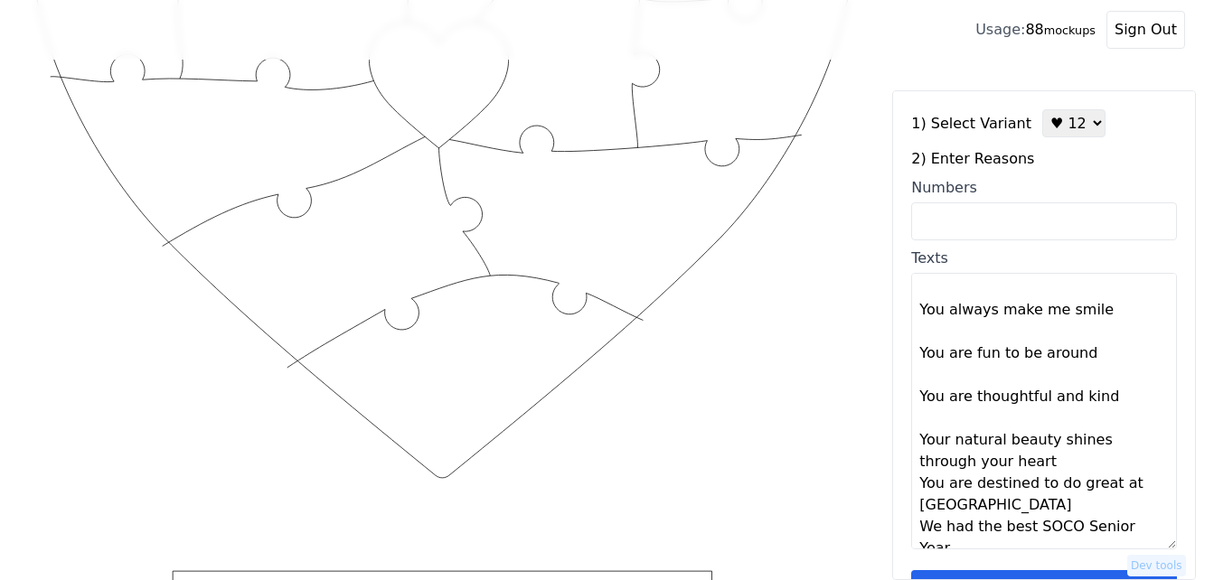
click at [1073, 455] on textarea "You always support my soccer and me! You make me a better person You always mak…" at bounding box center [1044, 411] width 266 height 277
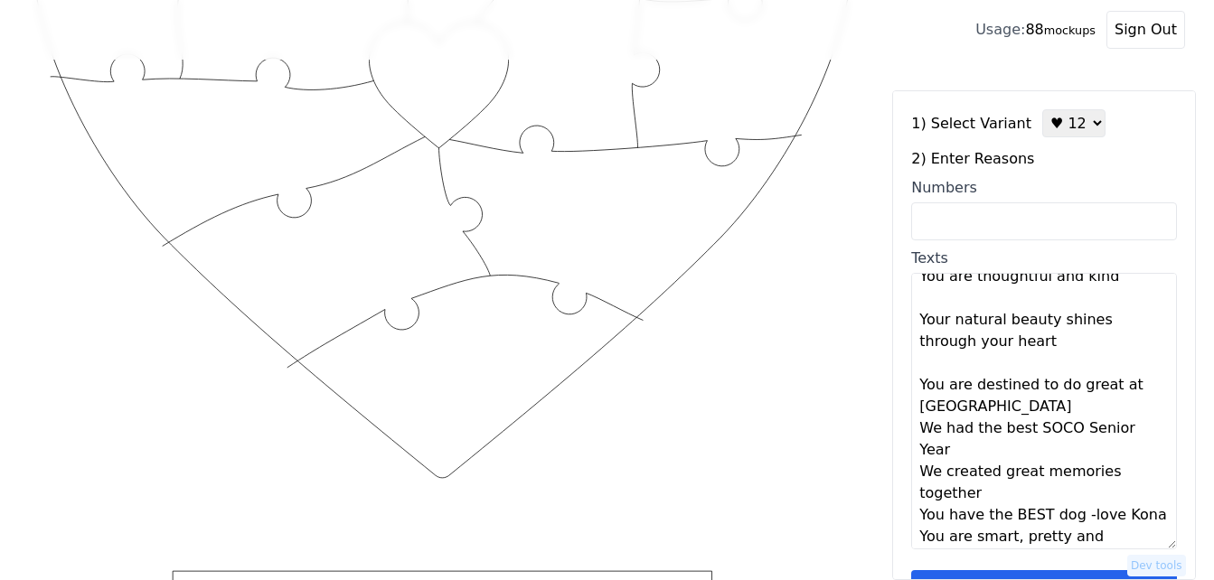
scroll to position [217, 0]
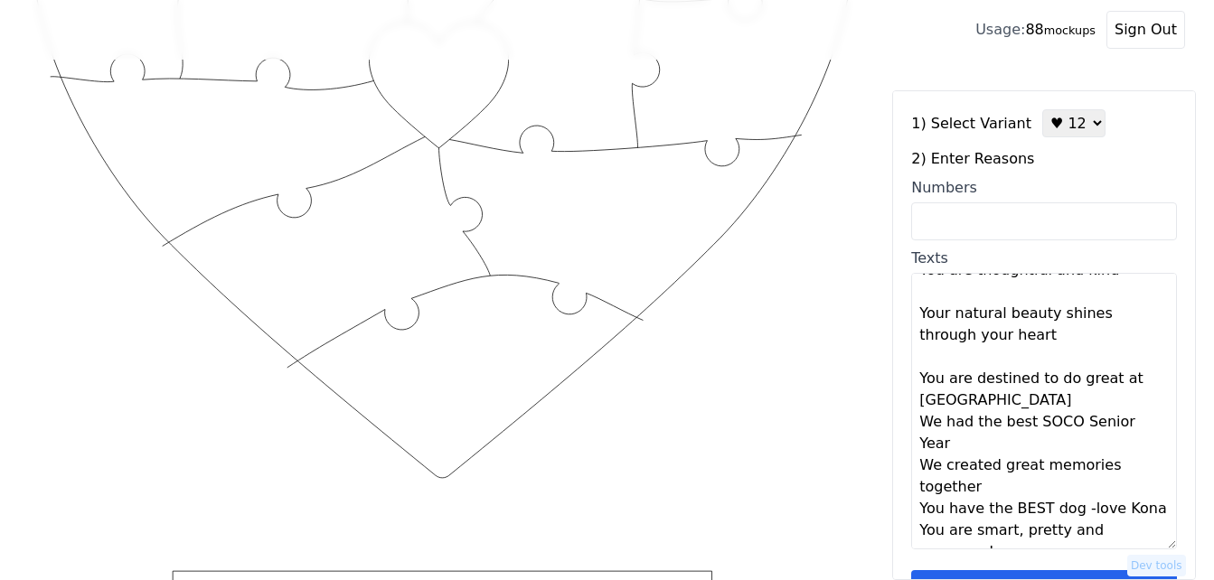
click at [1146, 376] on textarea "You always support my soccer and me! You make me a better person You always mak…" at bounding box center [1044, 411] width 266 height 277
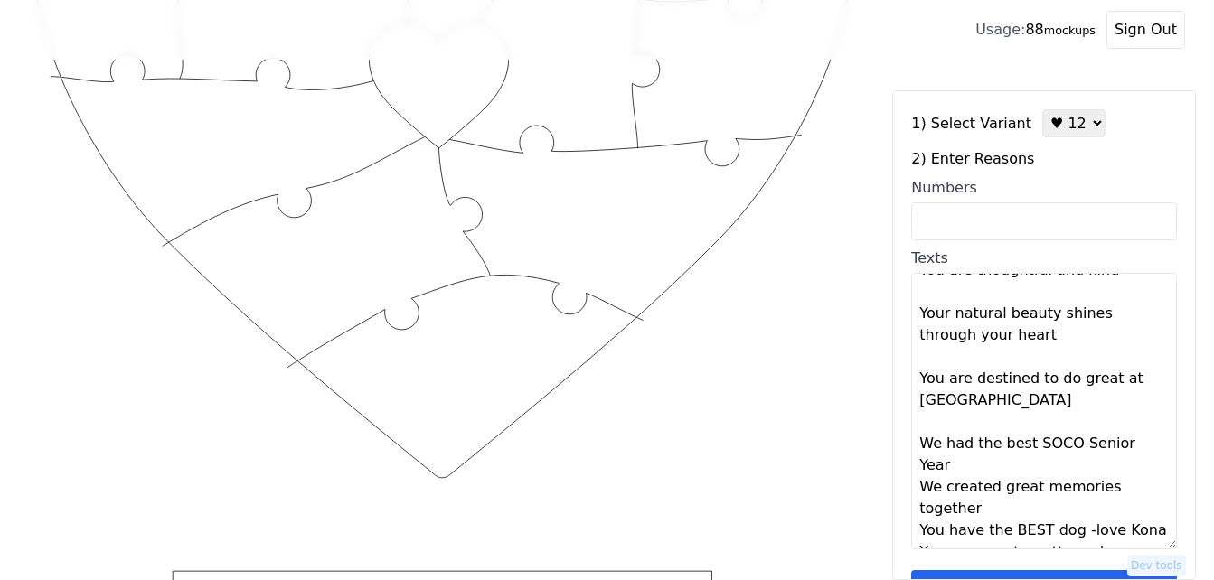
click at [1148, 425] on textarea "You always support my soccer and me! You make me a better person You always mak…" at bounding box center [1044, 411] width 266 height 277
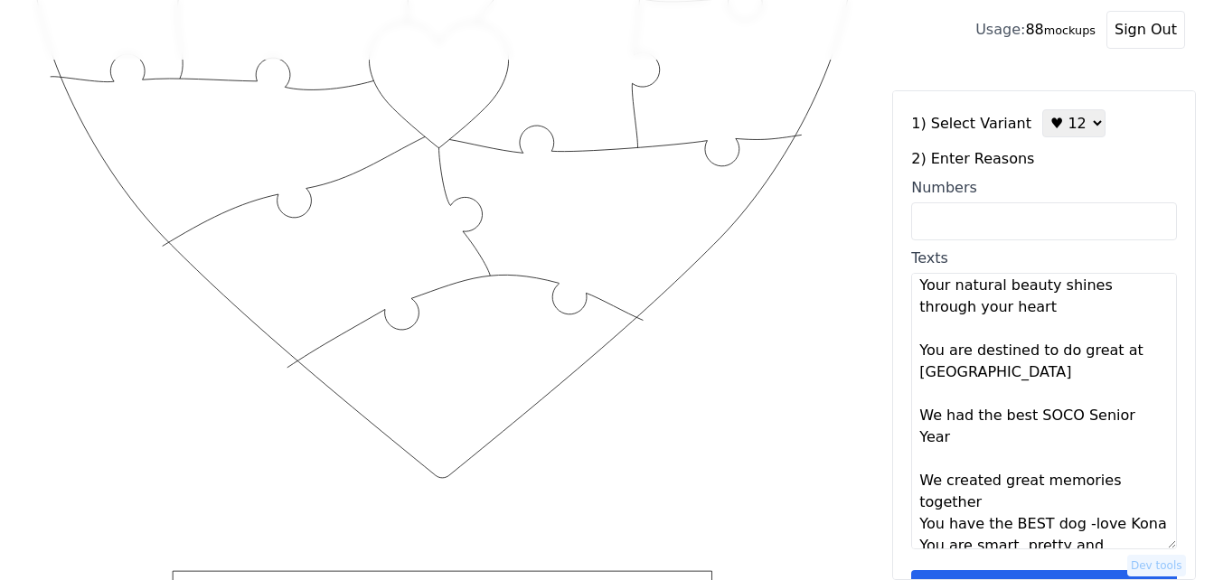
scroll to position [260, 0]
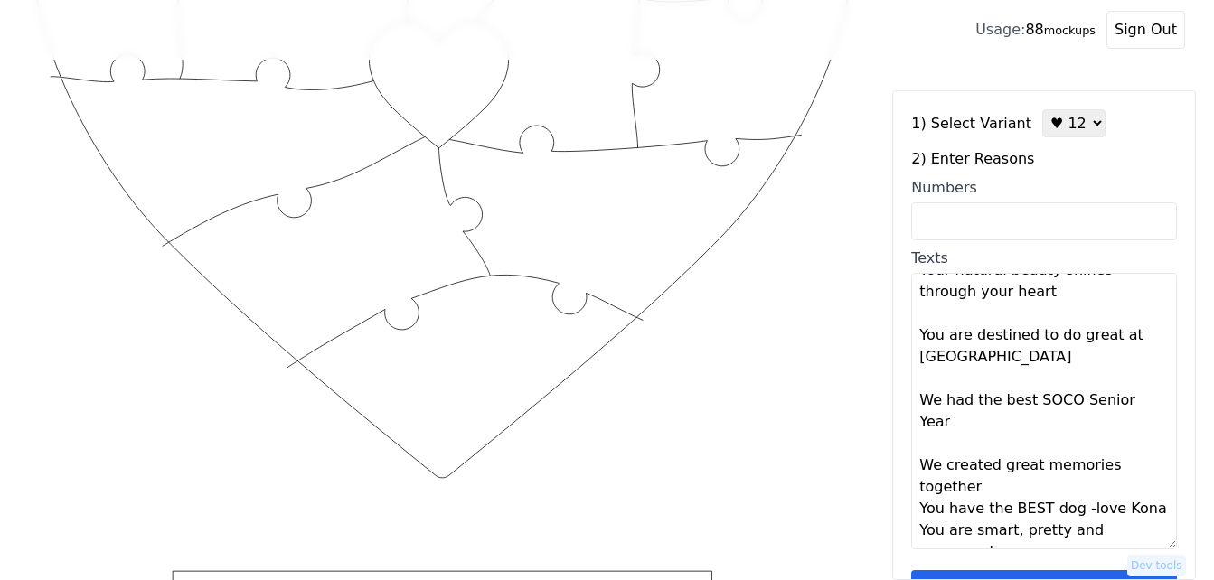
click at [1010, 445] on textarea "You always support my soccer and me! You make me a better person You always mak…" at bounding box center [1044, 411] width 266 height 277
click at [1143, 488] on textarea "You always support my soccer and me! You make me a better person You always mak…" at bounding box center [1044, 411] width 266 height 277
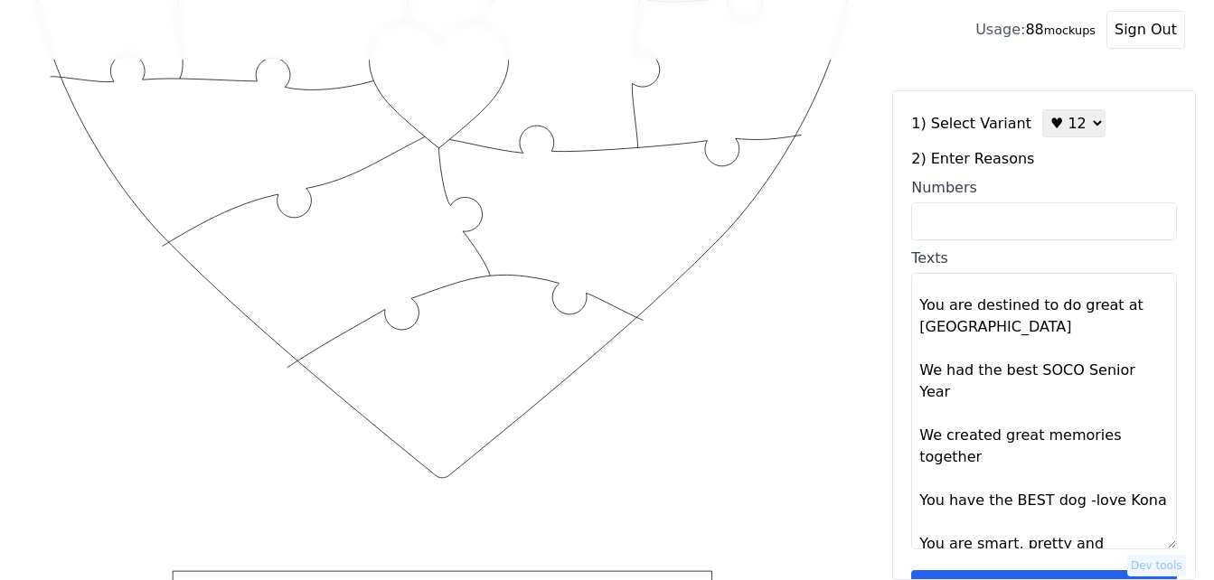
scroll to position [304, 0]
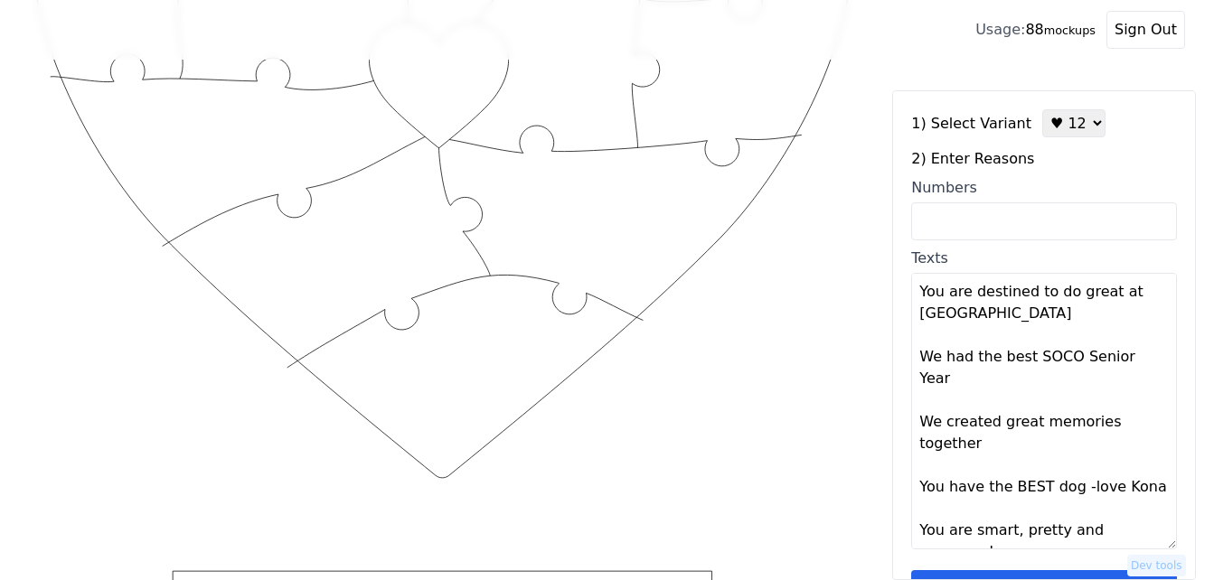
click at [1029, 511] on textarea "You always support my soccer and me! You make me a better person You always mak…" at bounding box center [1044, 411] width 266 height 277
type textarea "You always support my soccer and me! You make me a better person You always mak…"
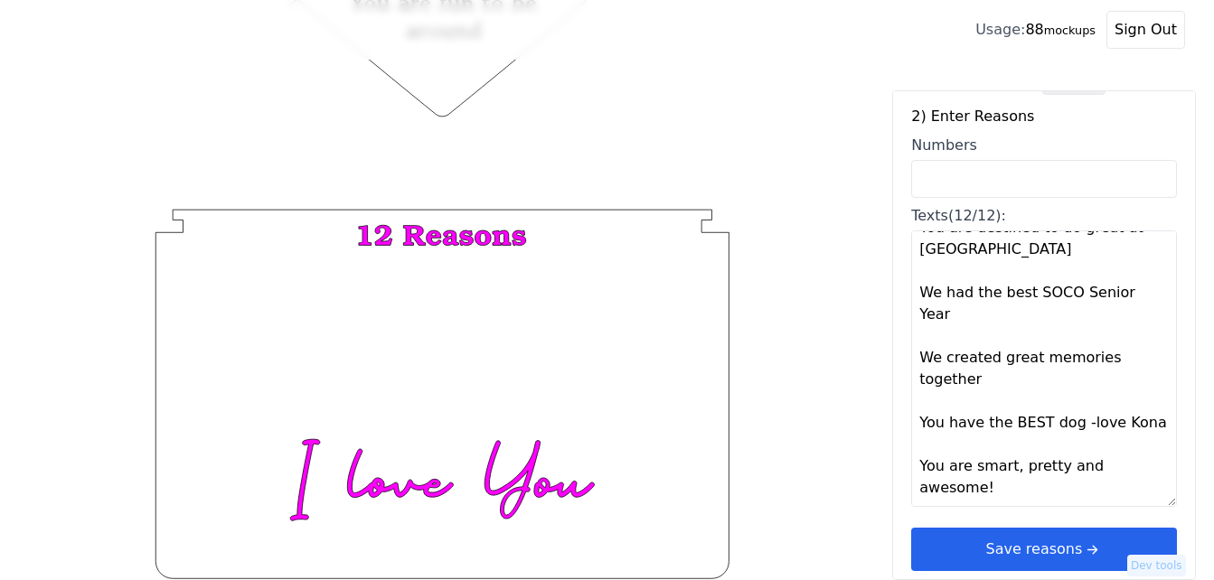
scroll to position [54, 0]
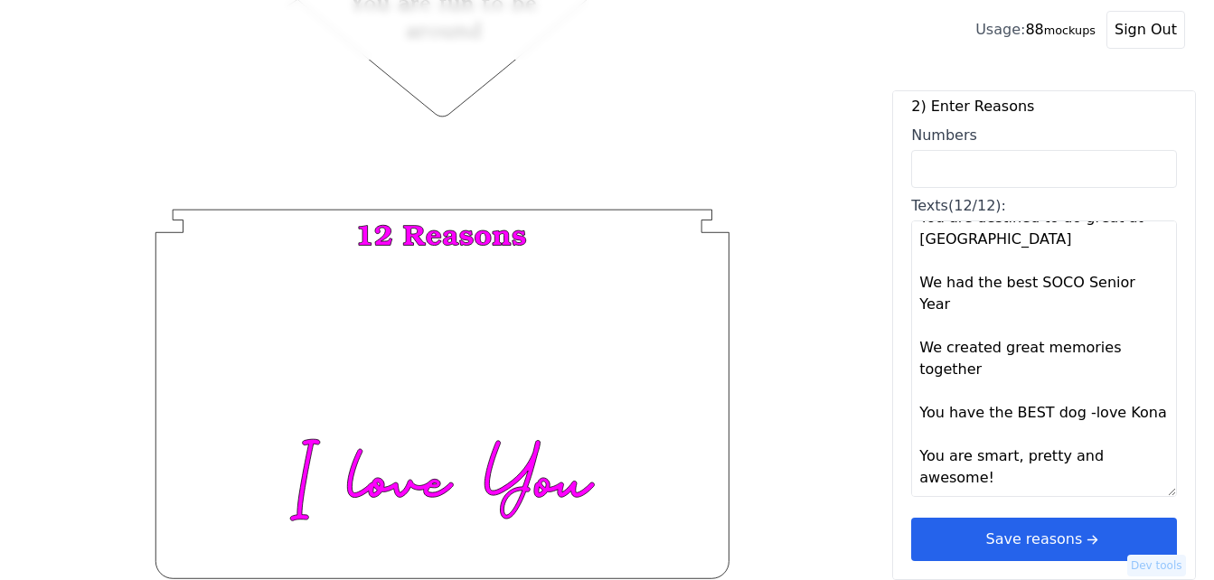
click at [1099, 539] on button "Save reasons" at bounding box center [1044, 539] width 266 height 43
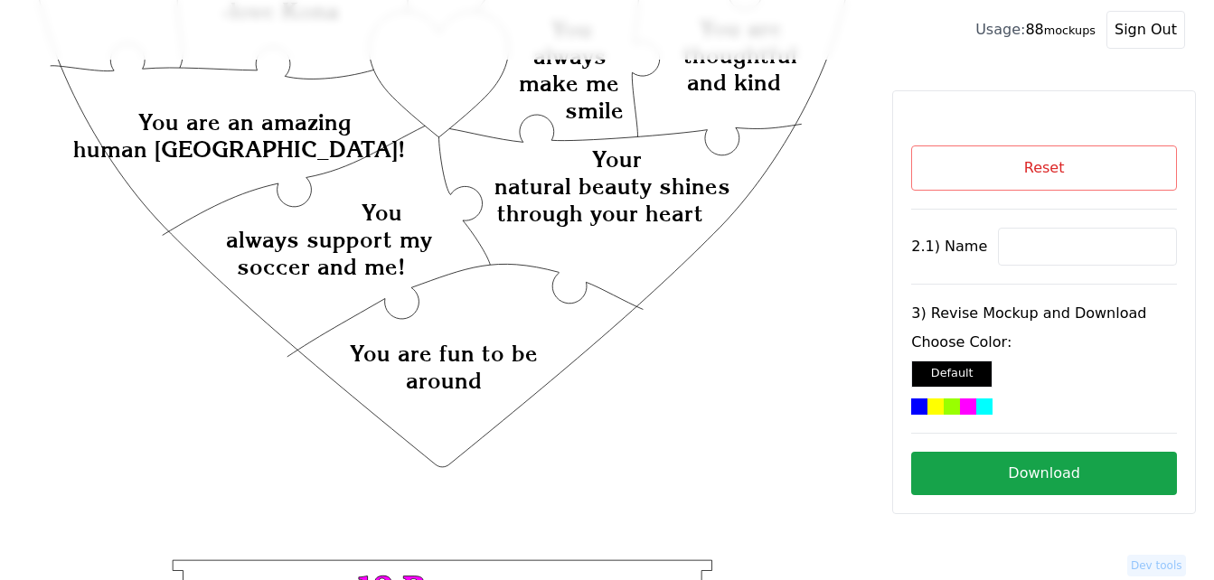
scroll to position [251, 0]
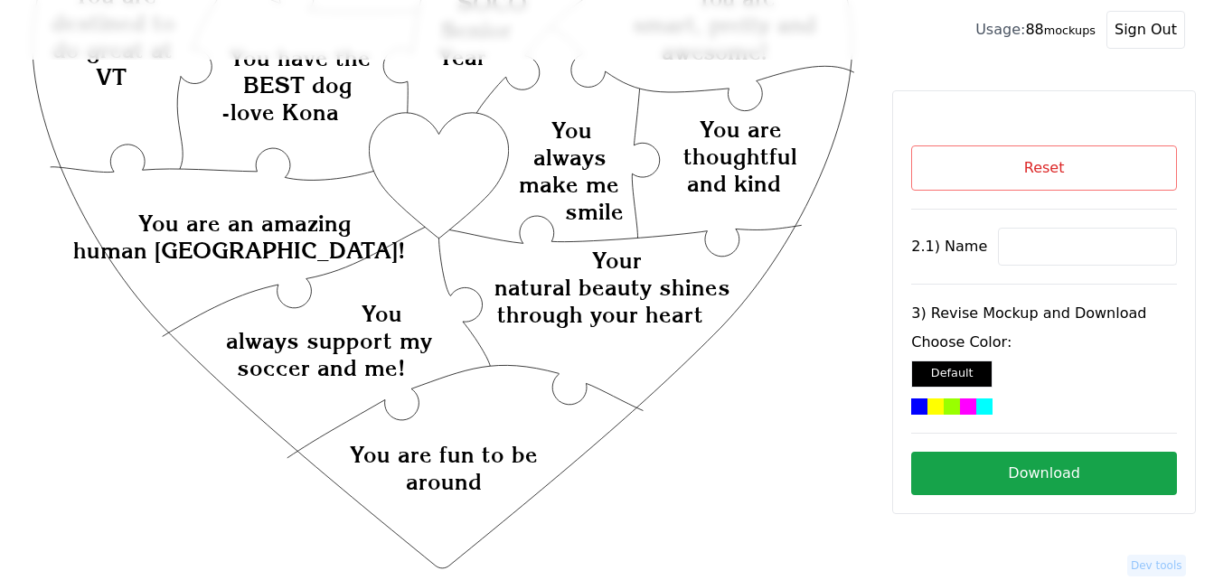
click at [1040, 259] on input at bounding box center [1087, 247] width 179 height 38
paste input "Cali"
type input "Cali"
click at [401, 159] on icon "Created with Snap Created with Snap Created with Snap Your natural beauty shine…" at bounding box center [442, 429] width 827 height 1206
click at [977, 406] on div at bounding box center [985, 407] width 16 height 16
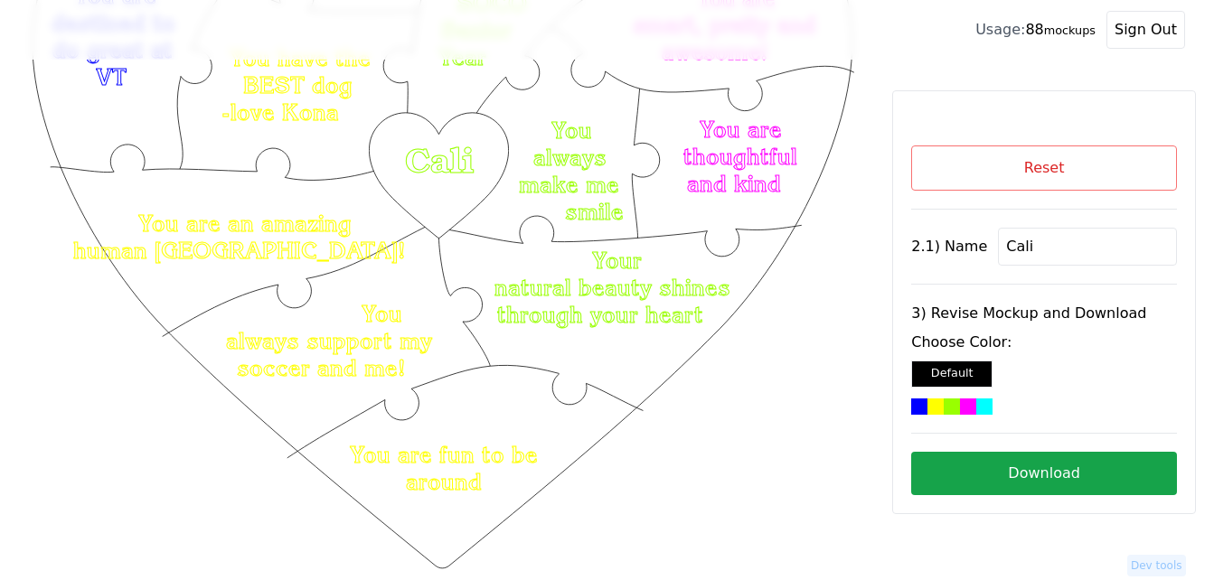
click at [1062, 464] on button "Download" at bounding box center [1044, 473] width 266 height 43
click at [984, 158] on button "Reset" at bounding box center [1044, 168] width 266 height 45
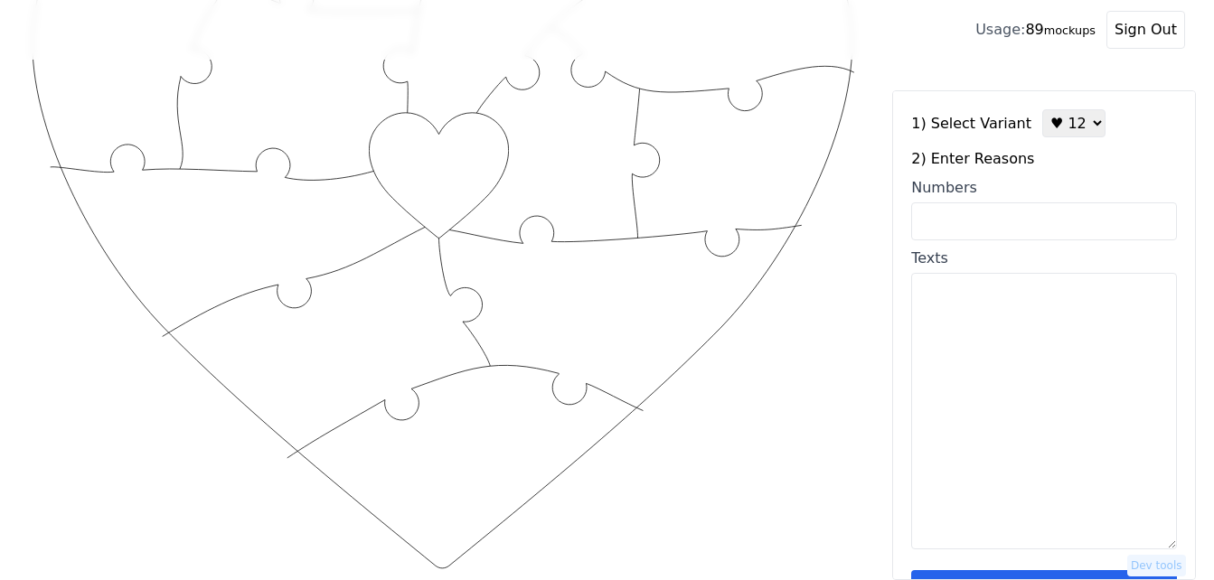
click at [980, 220] on input "Numbers" at bounding box center [1044, 222] width 266 height 38
paste input "7,15,18,19,27,31,33,34,38,47,53,60"
type input "7,15,18,19,27,31,33,34,38,47,53,60"
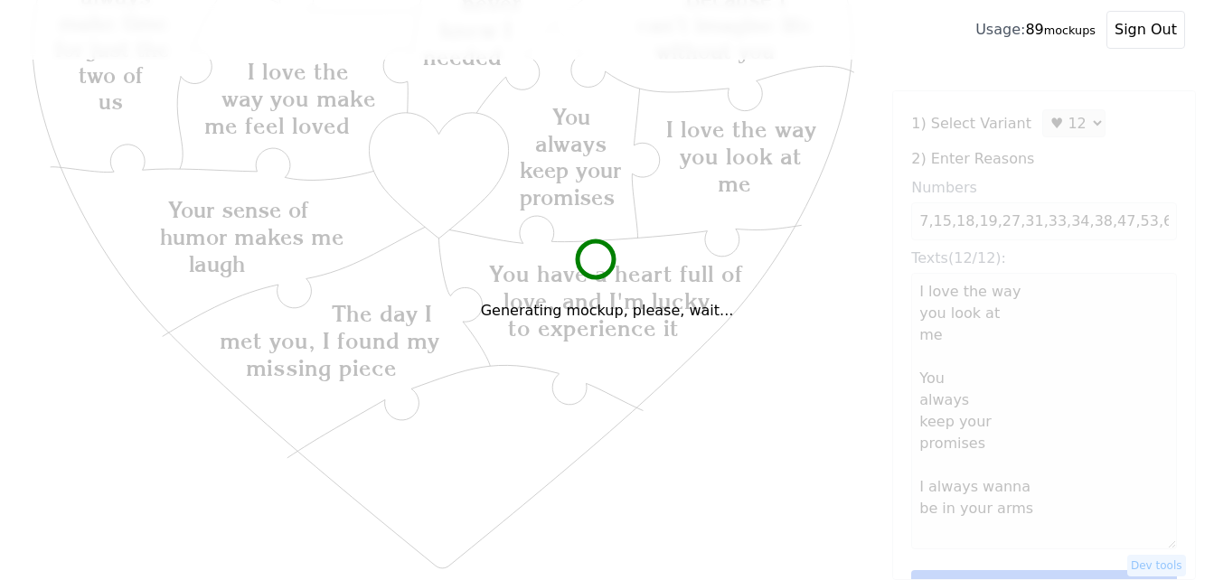
type textarea "I love the way you look at me You always keep your promises I always wanna be i…"
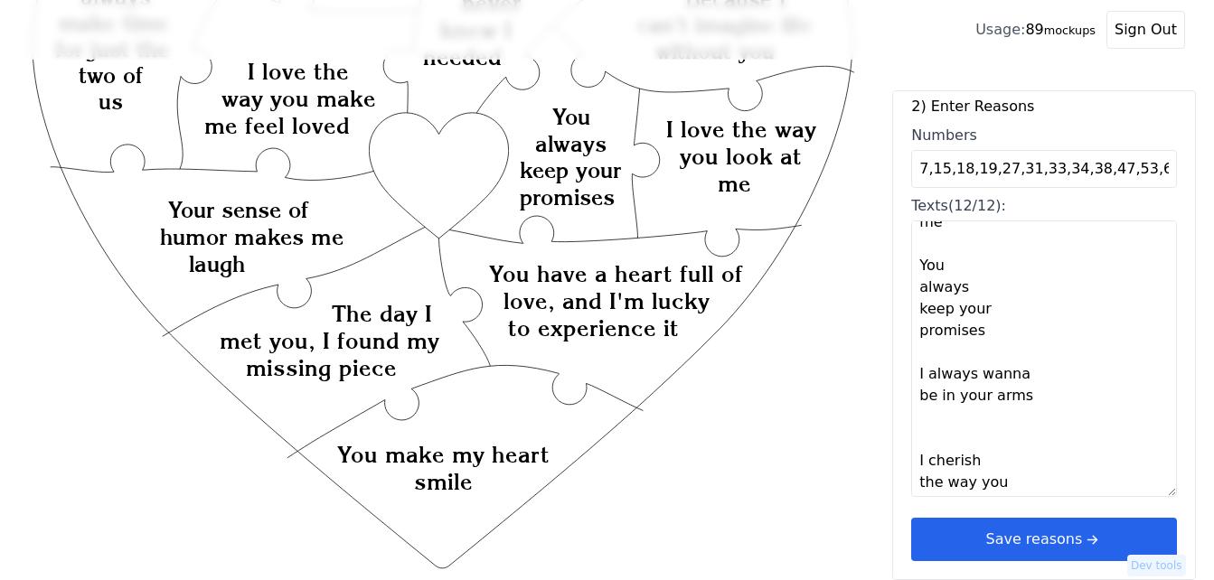
scroll to position [90, 0]
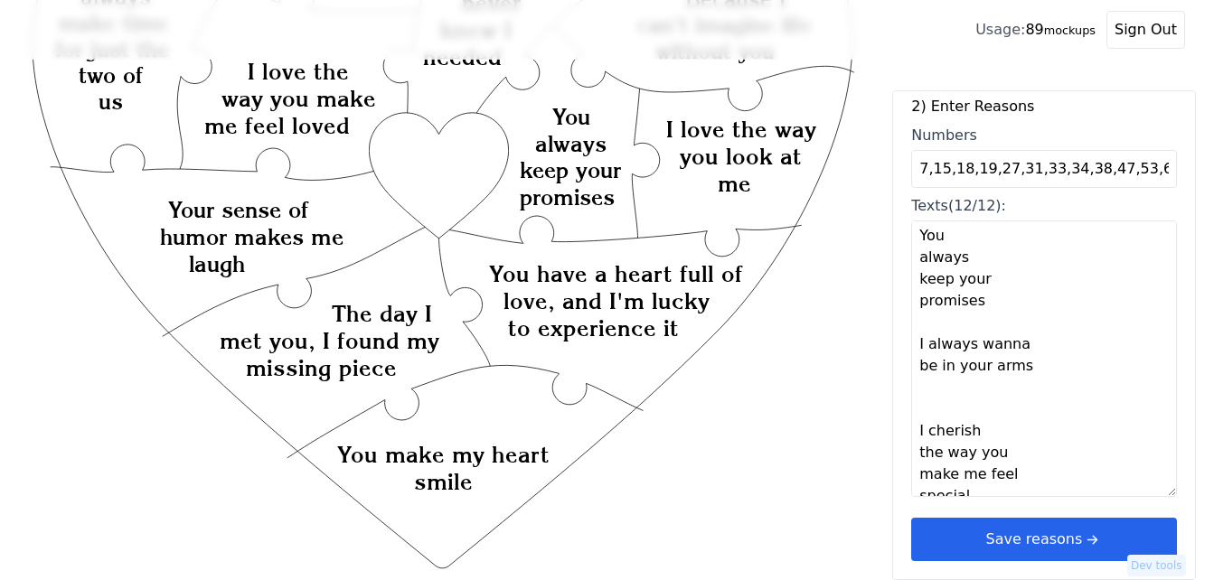
click at [1082, 536] on icon "arrow right short" at bounding box center [1092, 540] width 20 height 20
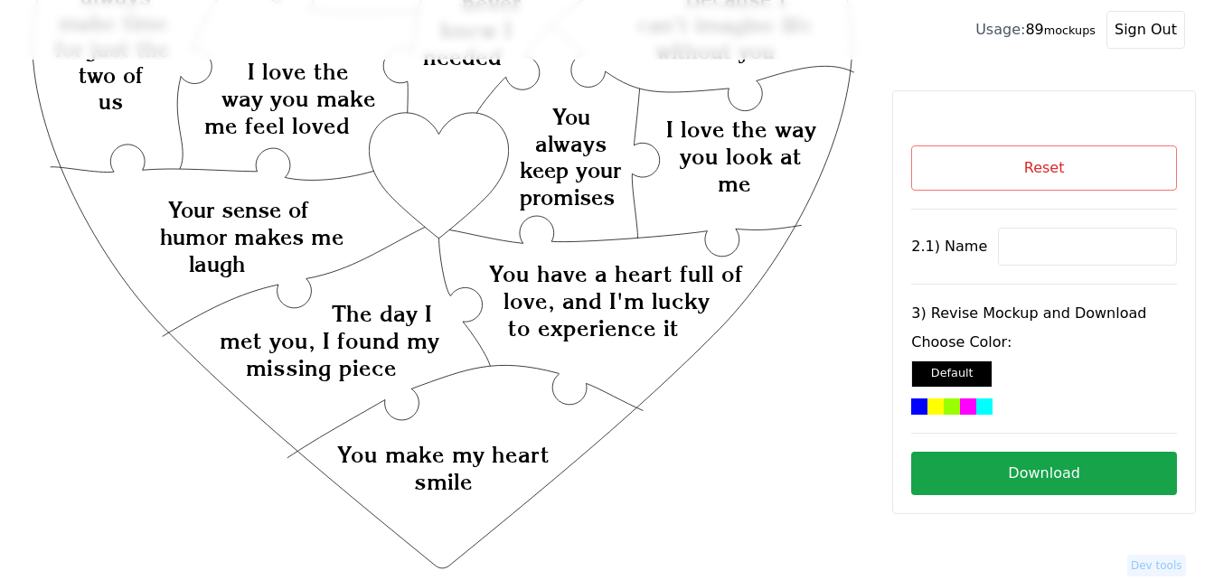
click at [1065, 252] on input at bounding box center [1087, 247] width 179 height 38
paste input "[PERSON_NAME]"
type input "[PERSON_NAME]"
click at [396, 166] on icon "Created with Snap Created with Snap Created with Snap You have a heart full of …" at bounding box center [442, 429] width 827 height 1206
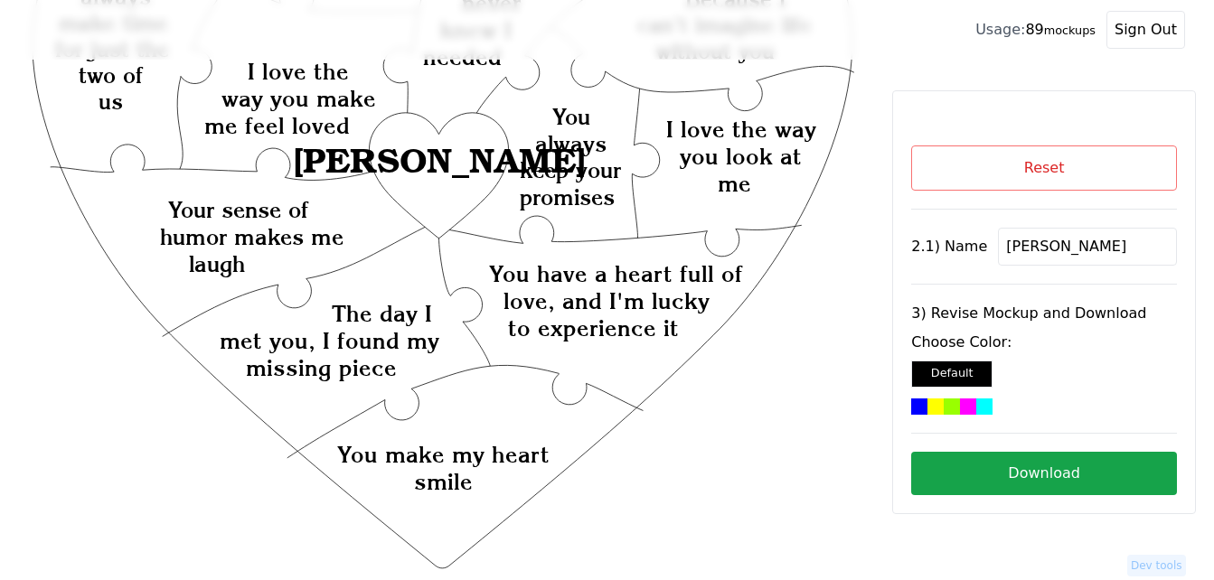
click at [960, 404] on div at bounding box center [968, 407] width 16 height 16
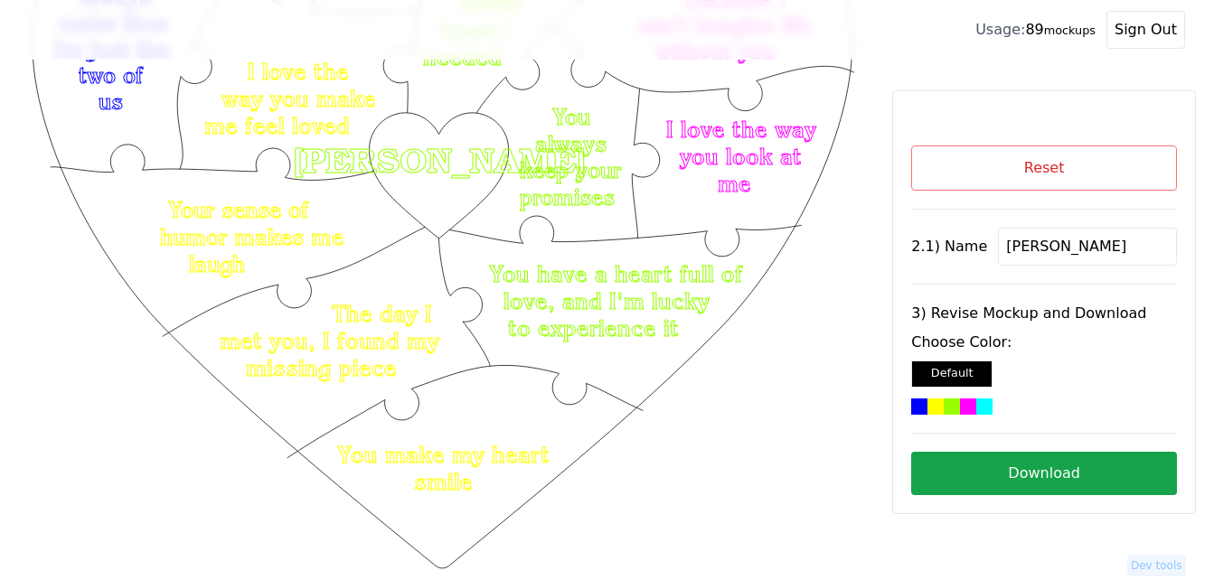
click at [1044, 465] on button "Download" at bounding box center [1044, 473] width 266 height 43
click at [1050, 165] on button "Reset" at bounding box center [1044, 168] width 266 height 45
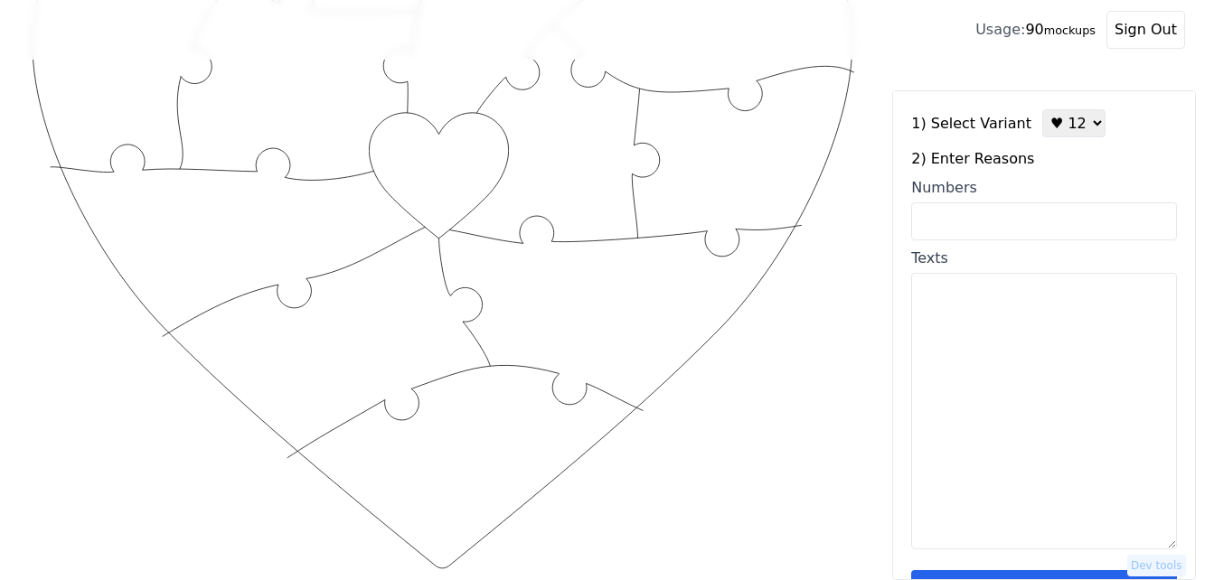
click at [1054, 135] on select "♥ 12 ♥ 18 ♥ 28 ♥ 40 ♥ 50 ♥ 60 ♥ 70" at bounding box center [1074, 123] width 63 height 28
click at [1043, 109] on select "♥ 12 ♥ 18 ♥ 28 ♥ 40 ♥ 50 ♥ 60 ♥ 70" at bounding box center [1074, 123] width 63 height 28
click at [993, 212] on input "Numbers" at bounding box center [1044, 222] width 266 height 38
paste input "4, 12, 16, 36, 37, 44, 58, 63, 65, 79, 81, 86"
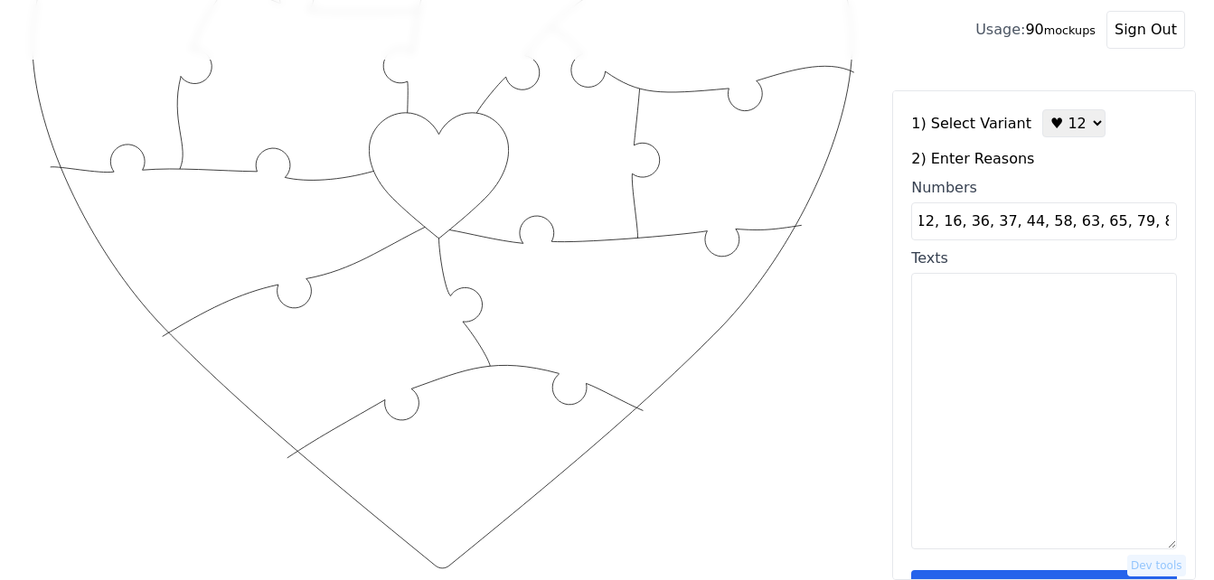
type input "4, 12, 16, 36, 37, 44, 58, 63, 65, 79, 81, 86"
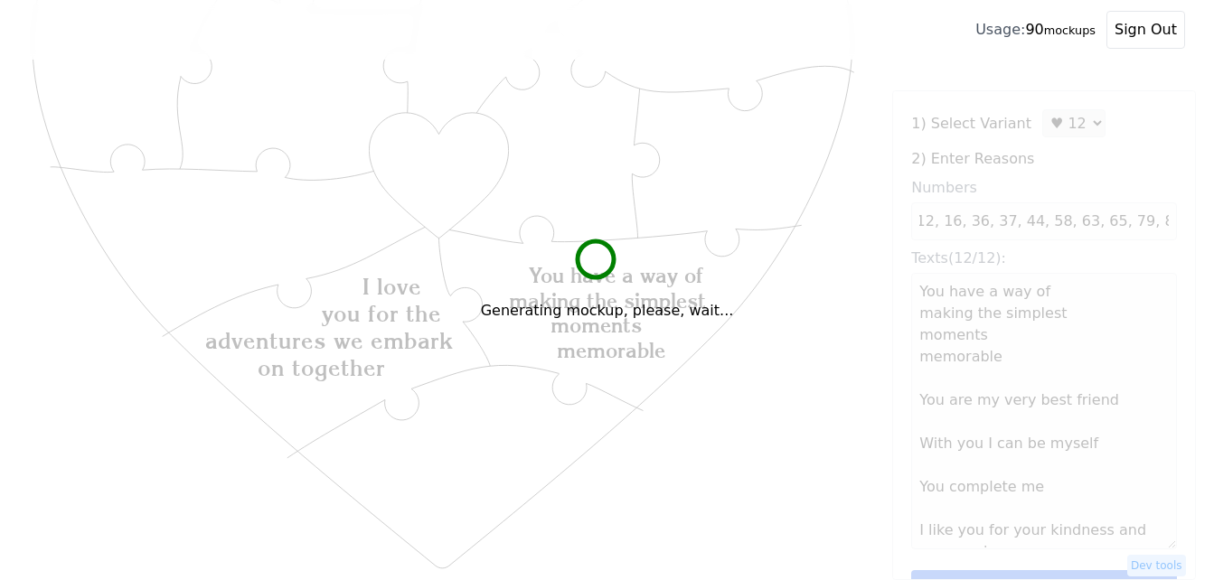
scroll to position [0, 0]
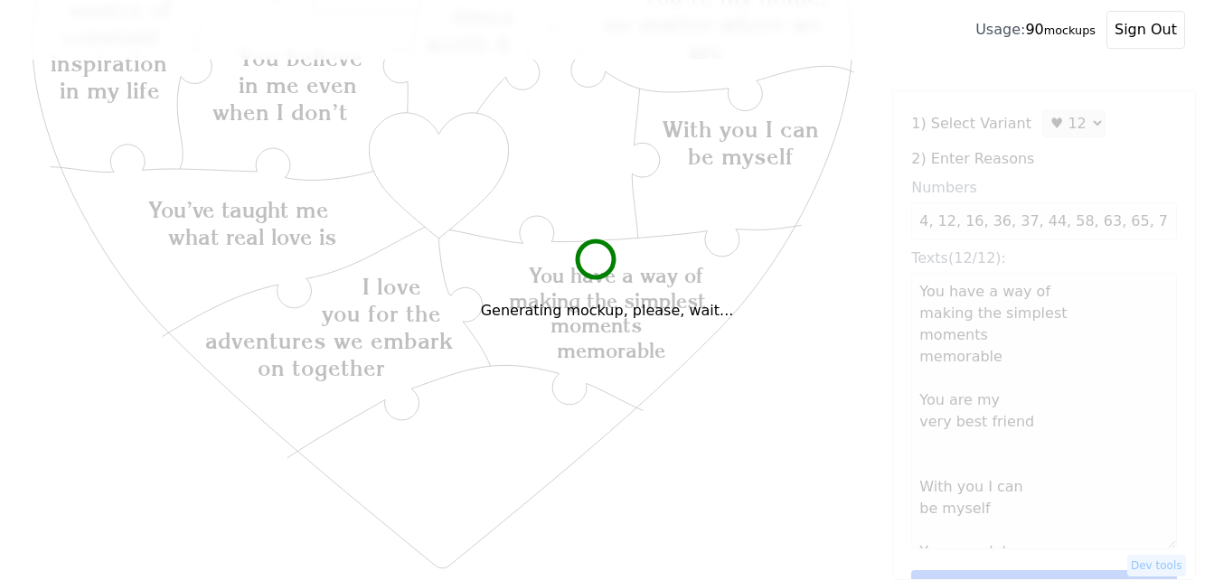
type textarea "You have a way of making the simplest moments memorable You are my very best fr…"
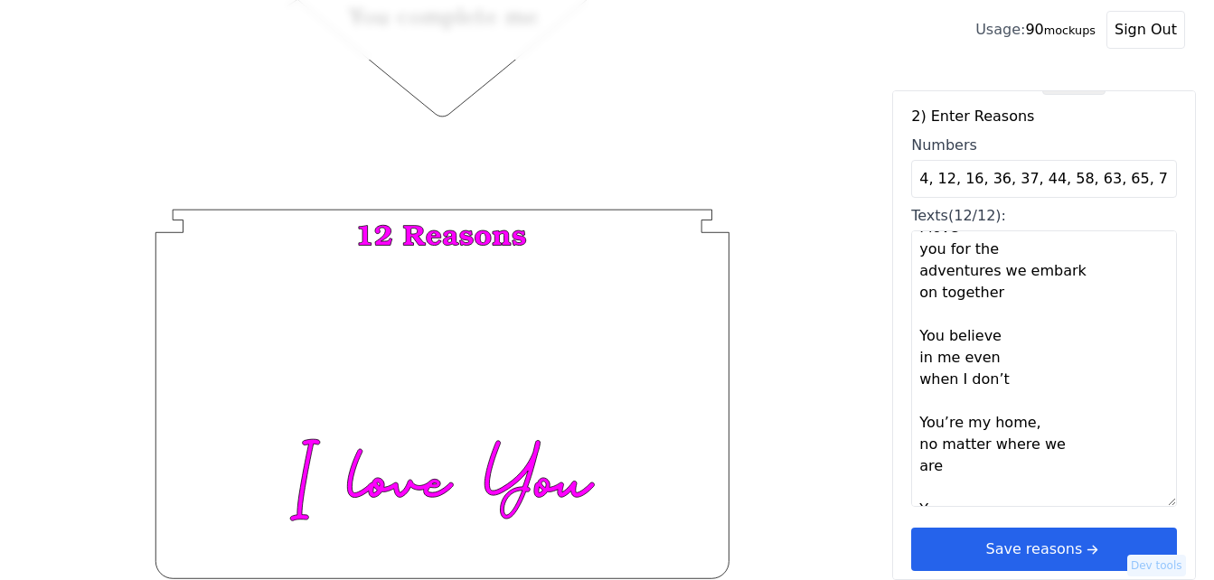
scroll to position [54, 0]
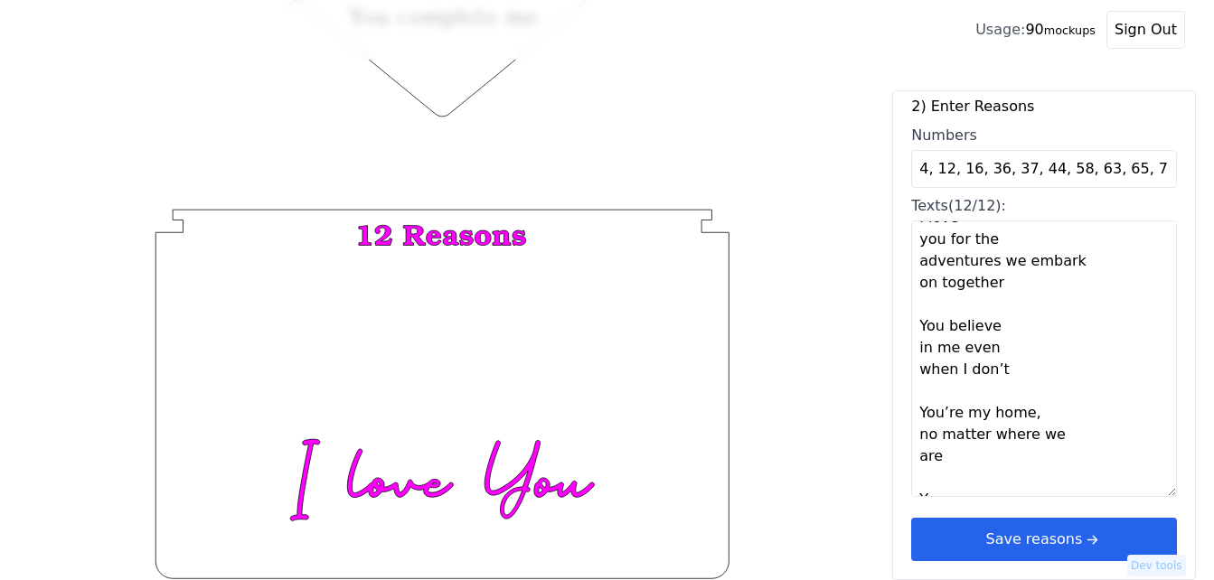
click at [1095, 534] on button "Save reasons" at bounding box center [1044, 539] width 266 height 43
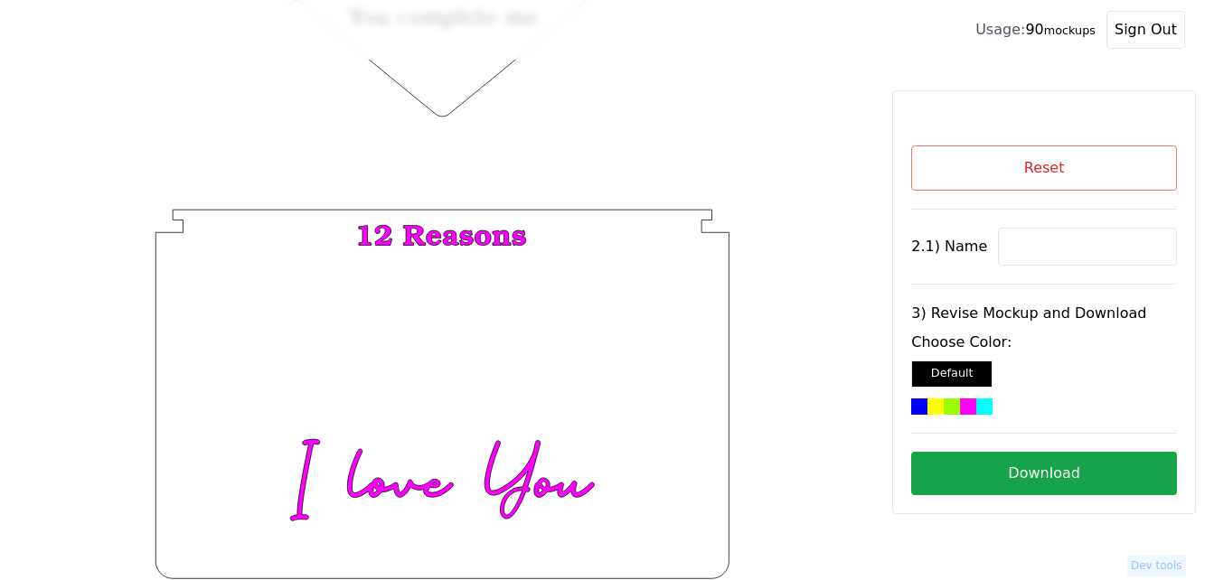
click at [1039, 241] on input at bounding box center [1087, 247] width 179 height 38
paste input "[PERSON_NAME]"
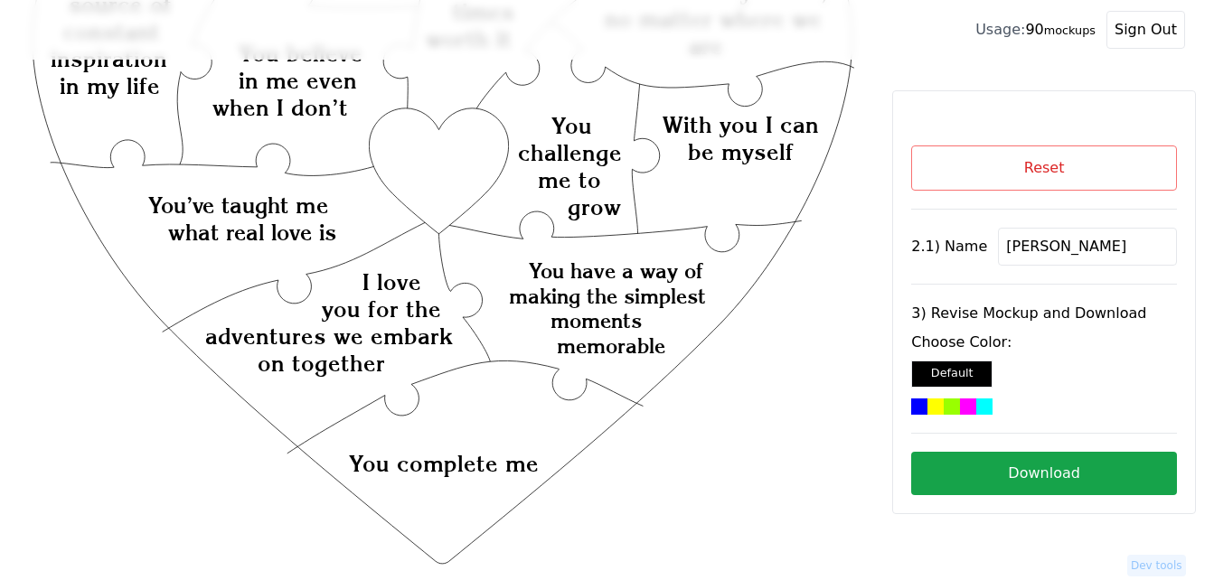
scroll to position [251, 0]
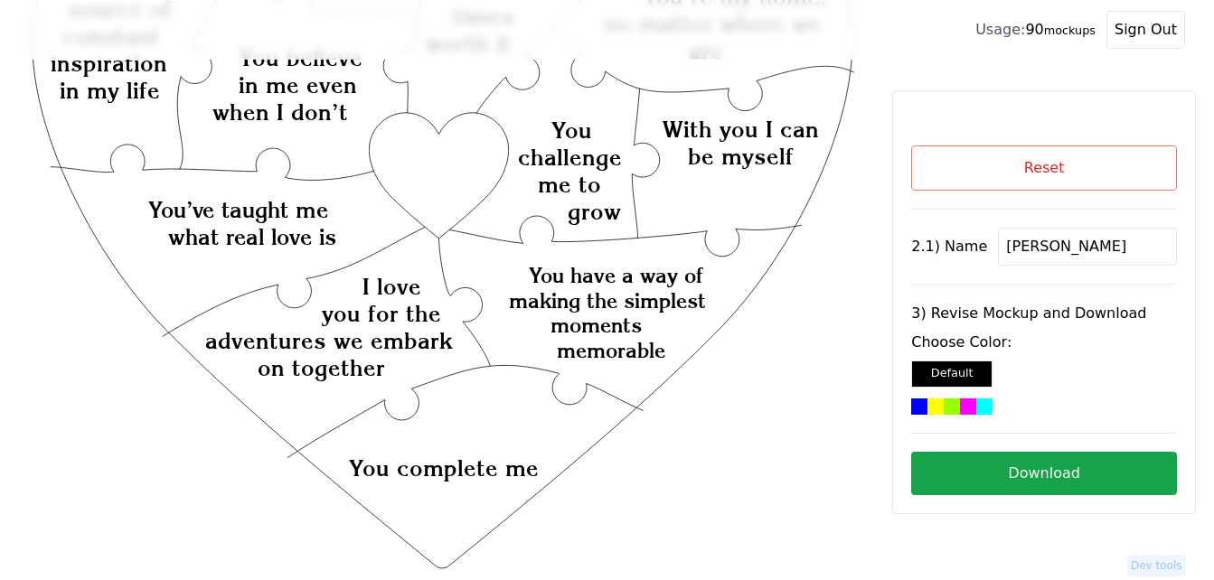
type input "[PERSON_NAME]"
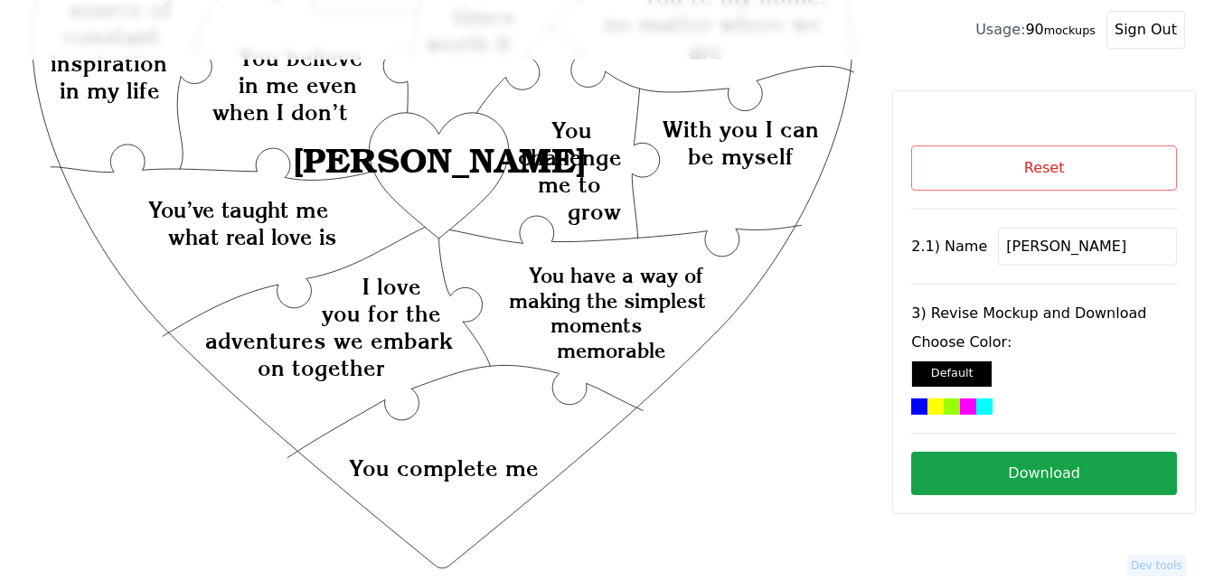
drag, startPoint x: 474, startPoint y: 160, endPoint x: 642, endPoint y: 149, distance: 168.5
click at [479, 160] on icon "Created with Snap Created with Snap Created with Snap You have a way of making …" at bounding box center [442, 429] width 827 height 1206
click at [960, 413] on div at bounding box center [968, 407] width 16 height 16
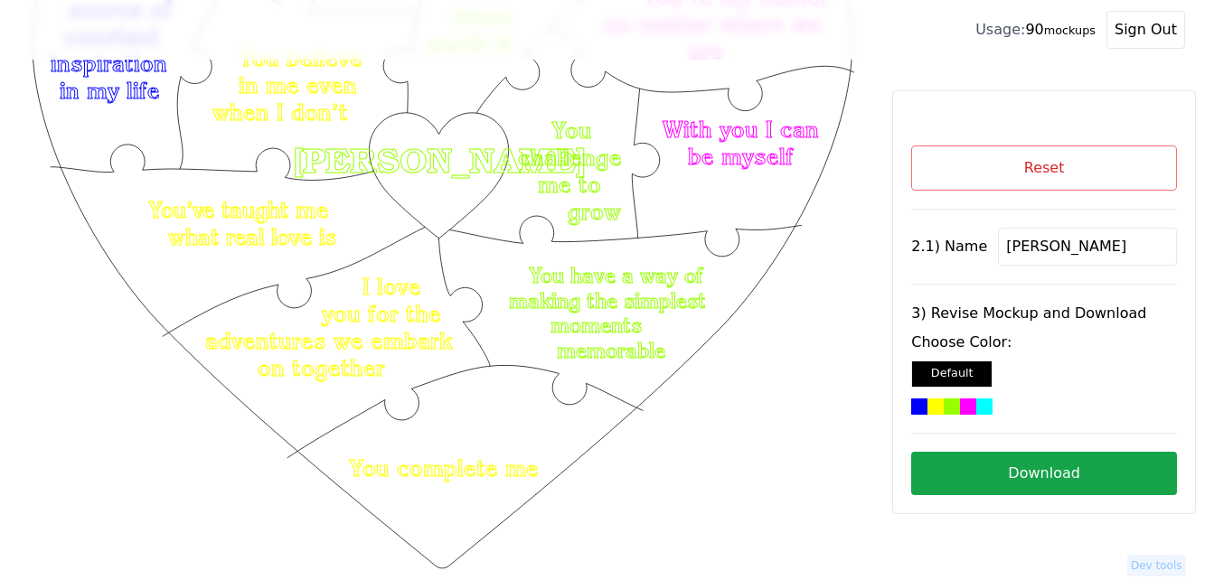
click at [1059, 475] on button "Download" at bounding box center [1044, 473] width 266 height 43
click at [930, 156] on button "Reset" at bounding box center [1044, 168] width 266 height 45
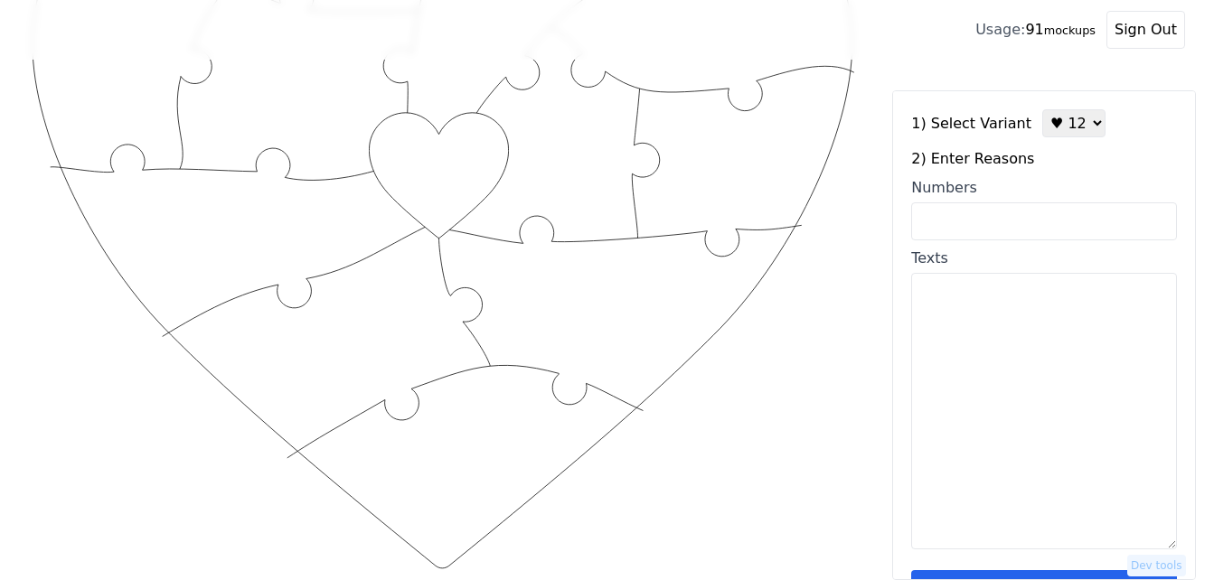
click at [1057, 130] on select "♥ 12 ♥ 18 ♥ 28 ♥ 40 ♥ 50 ♥ 60 ♥ 70" at bounding box center [1074, 123] width 63 height 28
select select "2"
click at [1043, 109] on select "♥ 12 ♥ 18 ♥ 28 ♥ 40 ♥ 50 ♥ 60 ♥ 70" at bounding box center [1074, 123] width 63 height 28
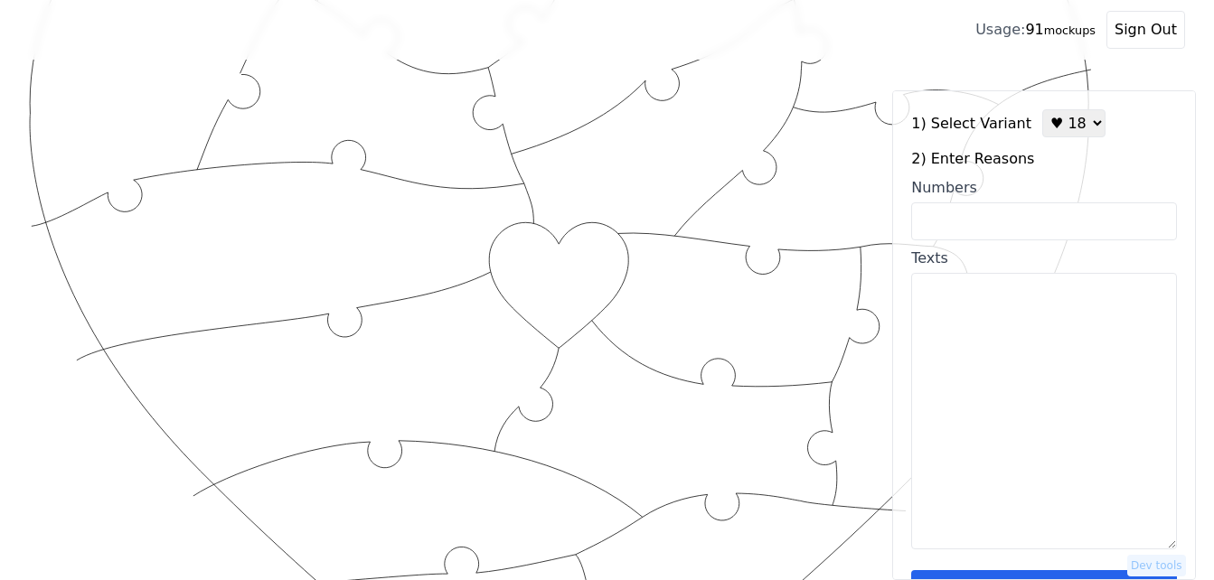
click at [1020, 225] on input "Numbers" at bounding box center [1044, 222] width 266 height 38
paste input "2, 5, 6, 9, 10, 12, 13, 22, 33, 36, 37, 43, 70, 74, 76, 84, 96, 100"
type input "2, 5, 6, 9, 10, 12, 13, 22, 33, 36, 37, 43, 70, 74, 76, 84, 96, 100"
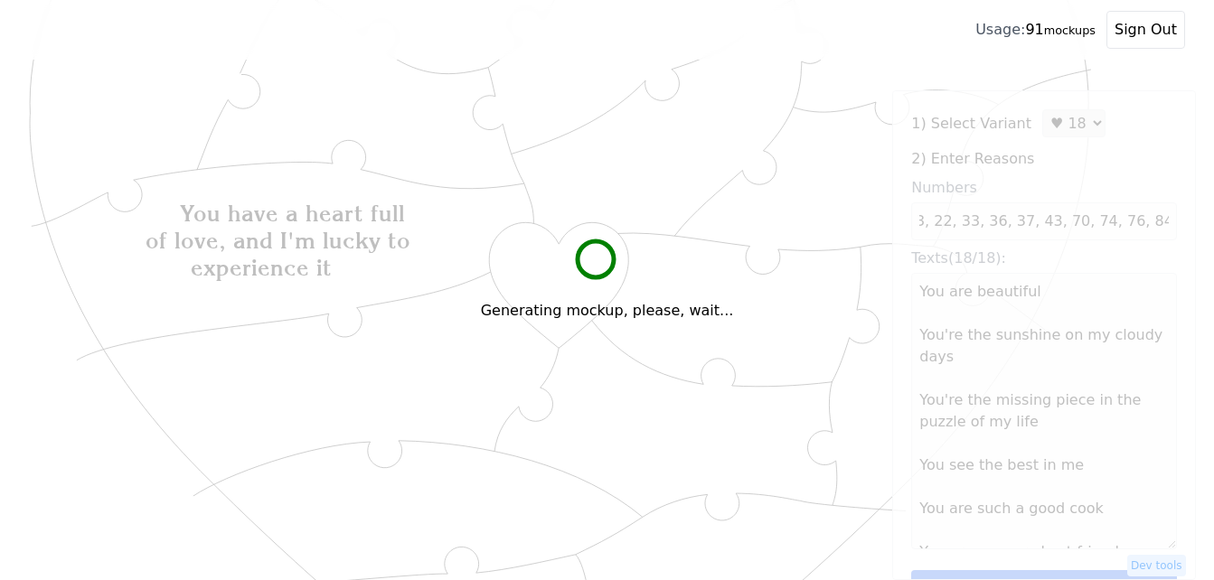
scroll to position [0, 0]
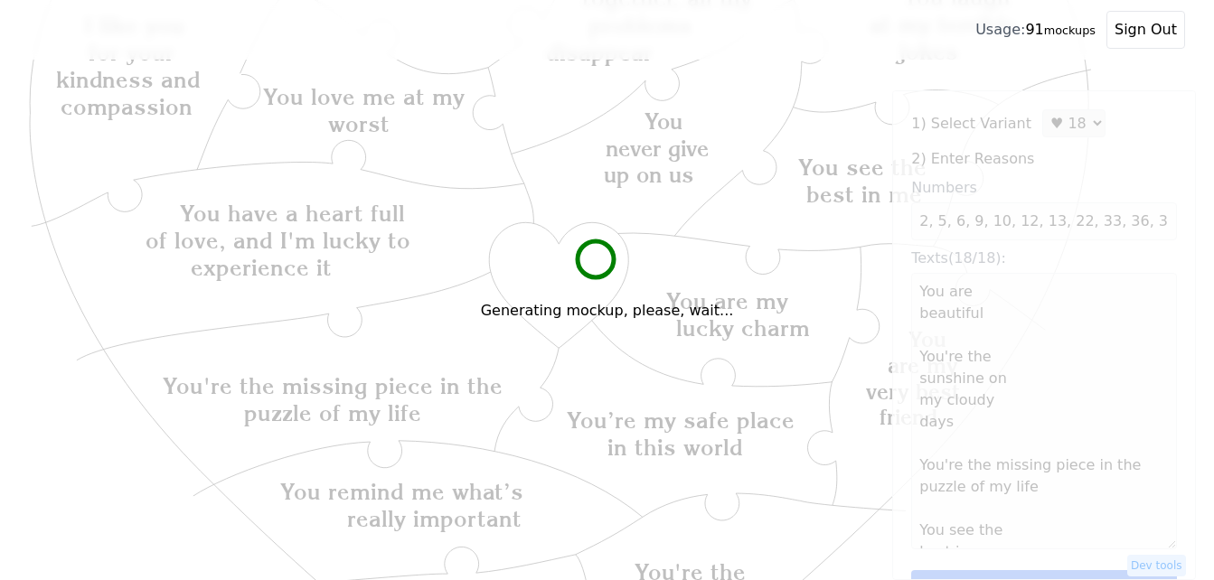
type textarea "You are beautiful You're the sunshine on my cloudy days You're the missing piec…"
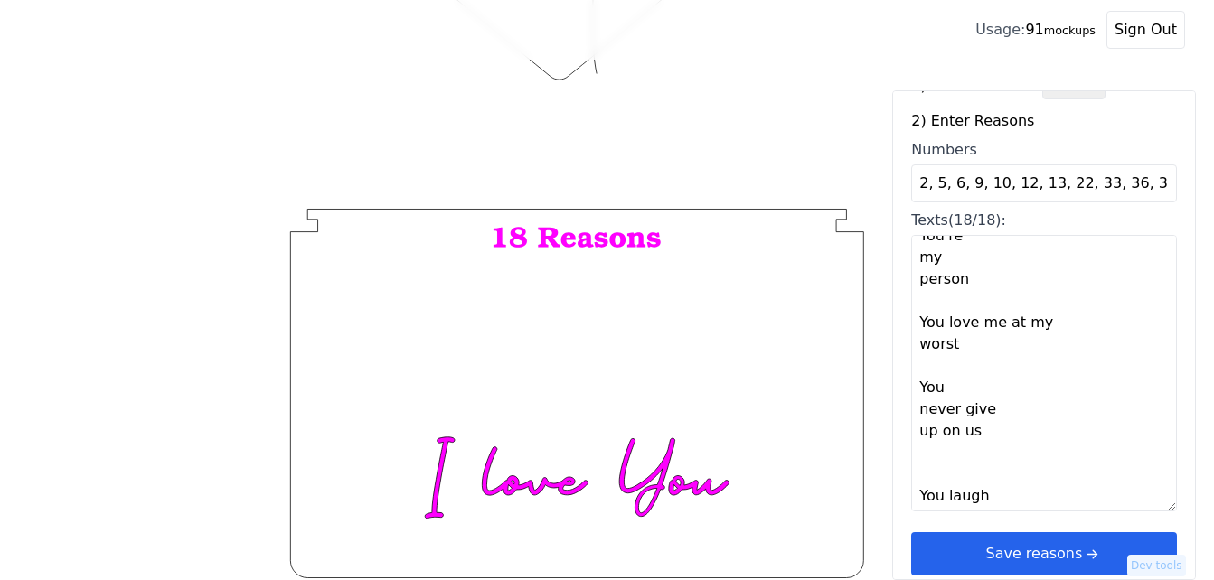
scroll to position [54, 0]
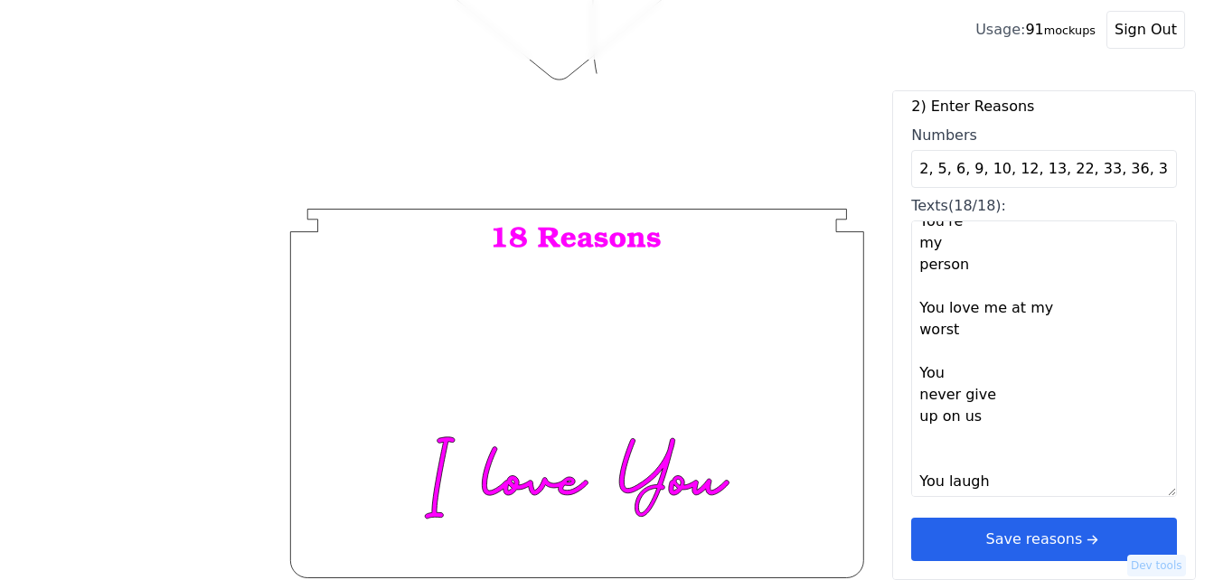
click at [1082, 545] on icon "arrow right short" at bounding box center [1092, 540] width 20 height 20
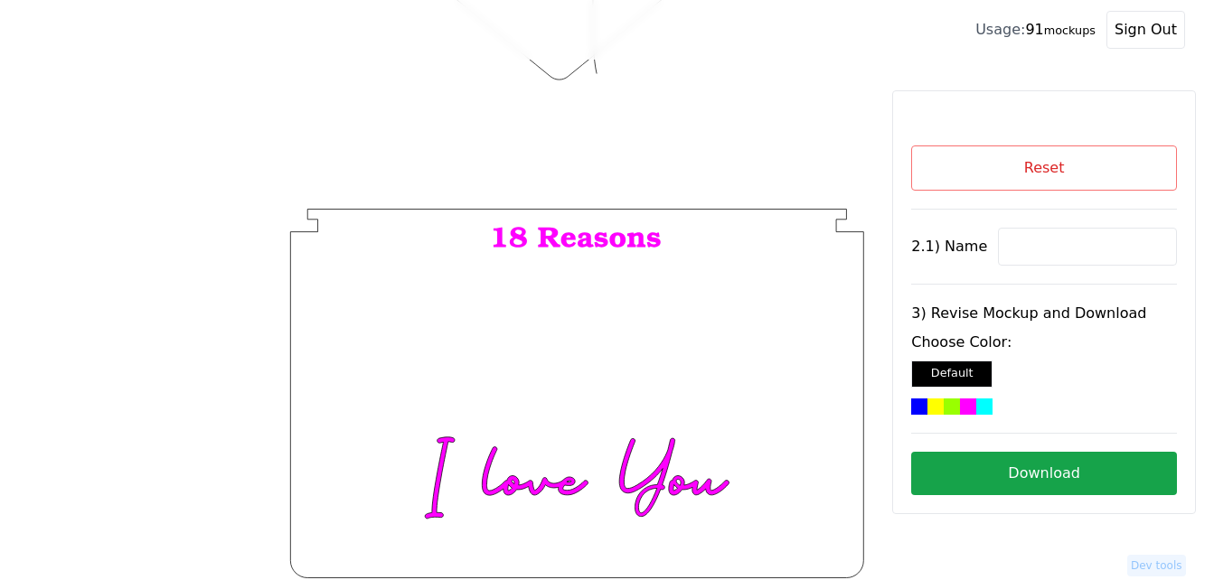
scroll to position [0, 0]
click at [1041, 243] on input at bounding box center [1087, 247] width 179 height 38
paste input "Usha"
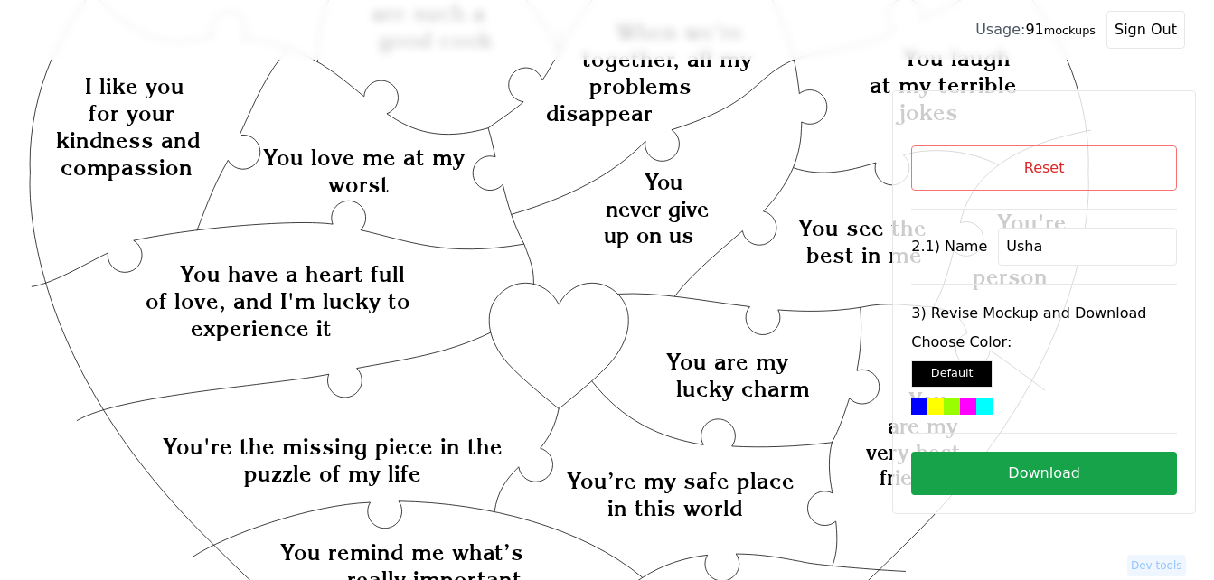
scroll to position [230, 0]
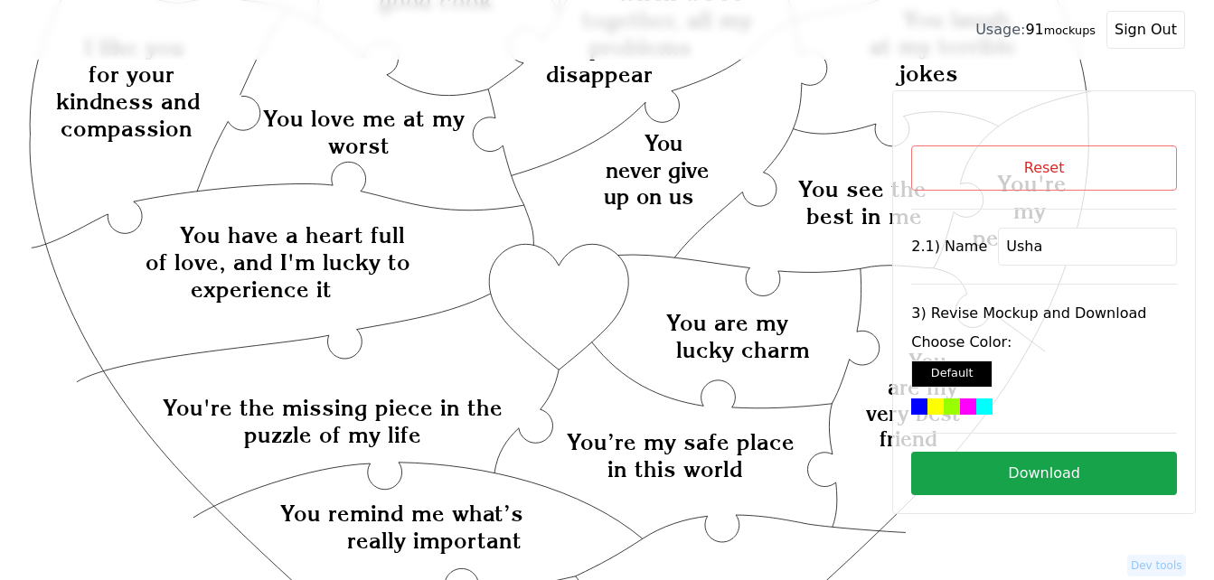
type input "Usha"
click at [566, 316] on icon "Created with Snap Created with Snap Created with Snap You have a heart full of …" at bounding box center [560, 576] width 1062 height 1456
click at [977, 408] on div at bounding box center [985, 407] width 16 height 16
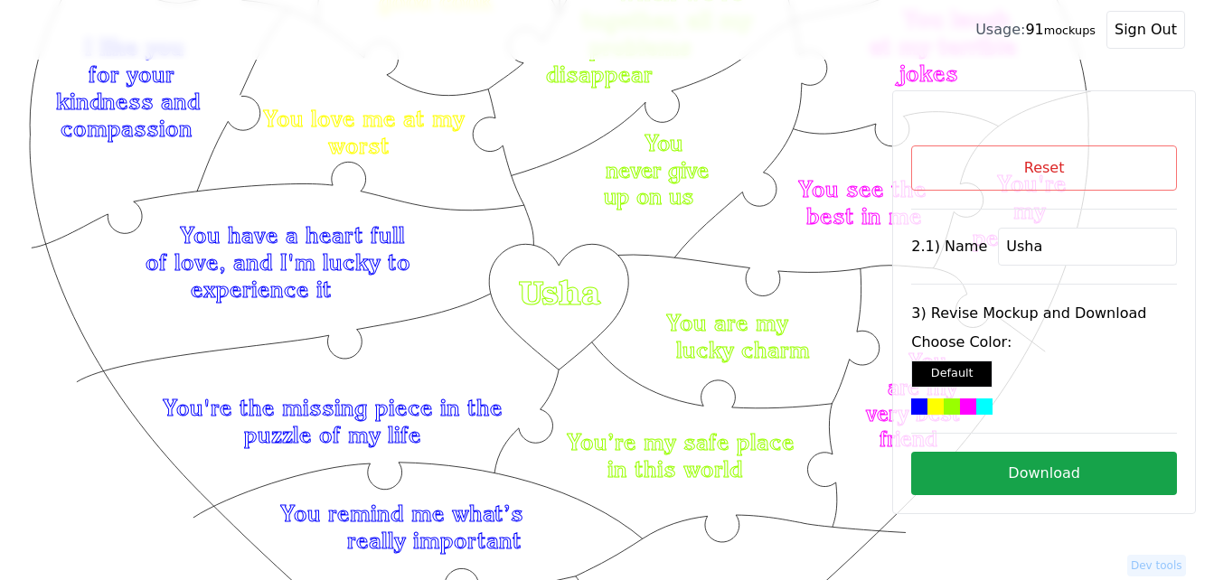
click at [996, 472] on button "Download" at bounding box center [1044, 473] width 266 height 43
click at [1018, 184] on button "Reset" at bounding box center [1044, 168] width 266 height 45
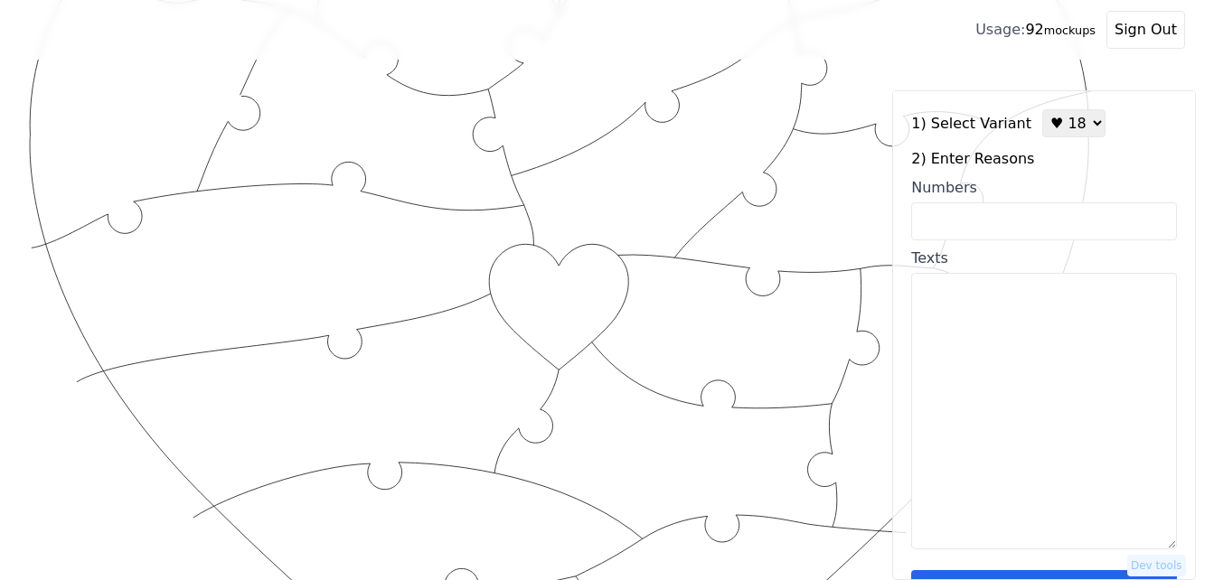
click at [1053, 129] on select "♥ 12 ♥ 18 ♥ 28 ♥ 40 ♥ 50 ♥ 60 ♥ 70" at bounding box center [1074, 123] width 63 height 28
select select "1"
click at [1043, 109] on select "♥ 12 ♥ 18 ♥ 28 ♥ 40 ♥ 50 ♥ 60 ♥ 70" at bounding box center [1074, 123] width 63 height 28
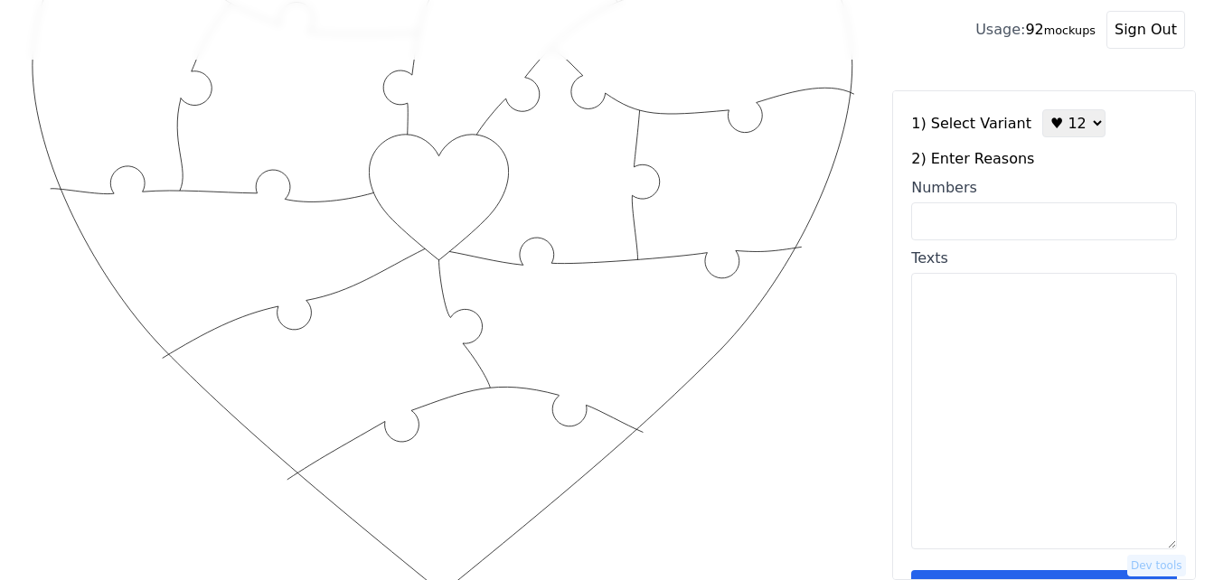
click at [1026, 216] on input "Numbers" at bounding box center [1044, 222] width 266 height 38
paste input "2, 5, 13, 43, 55, 34, 31, 33, 59, 60, 30, 21."
type input "2, 5, 13, 43, 55, 34, 31, 33, 59, 60, 30, 21."
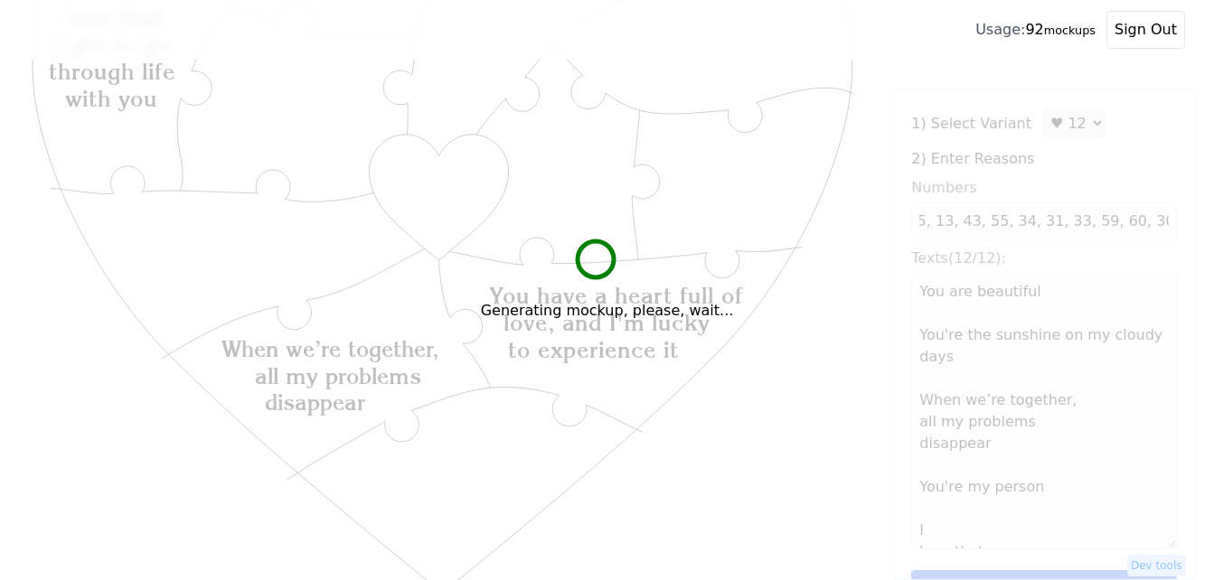
scroll to position [0, 0]
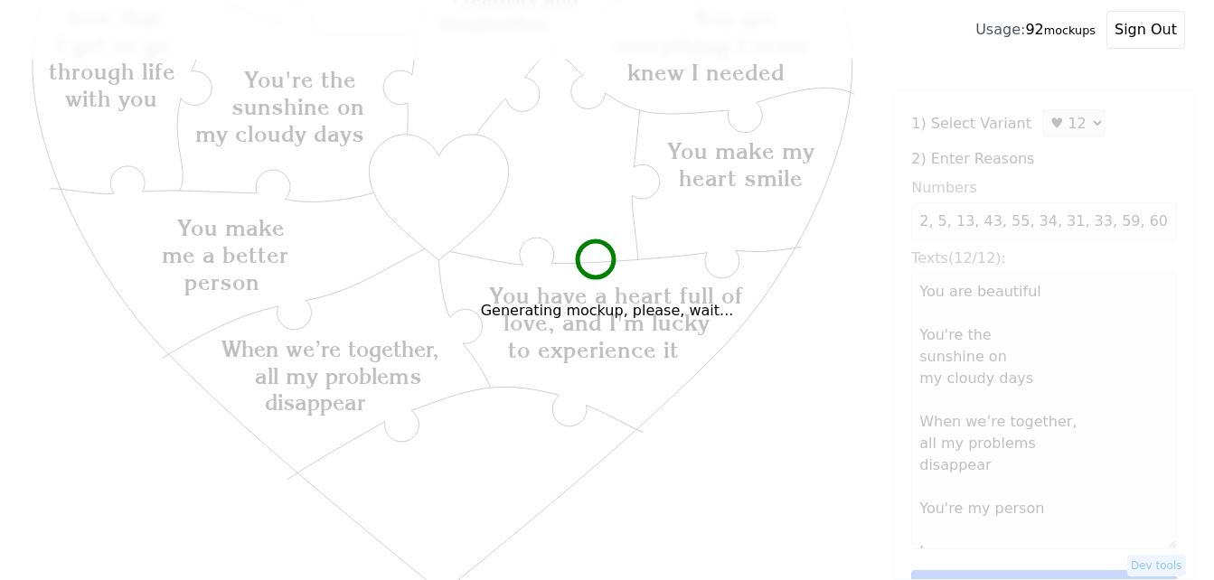
type textarea "You are beautiful You're the sunshine on my cloudy days When we’re together, al…"
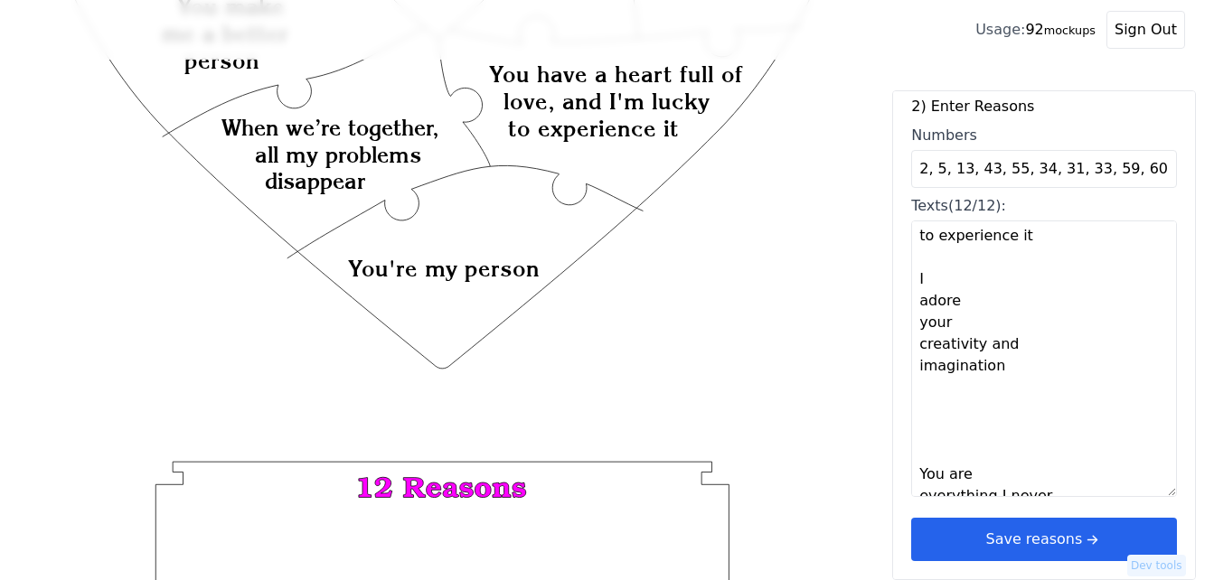
scroll to position [501, 0]
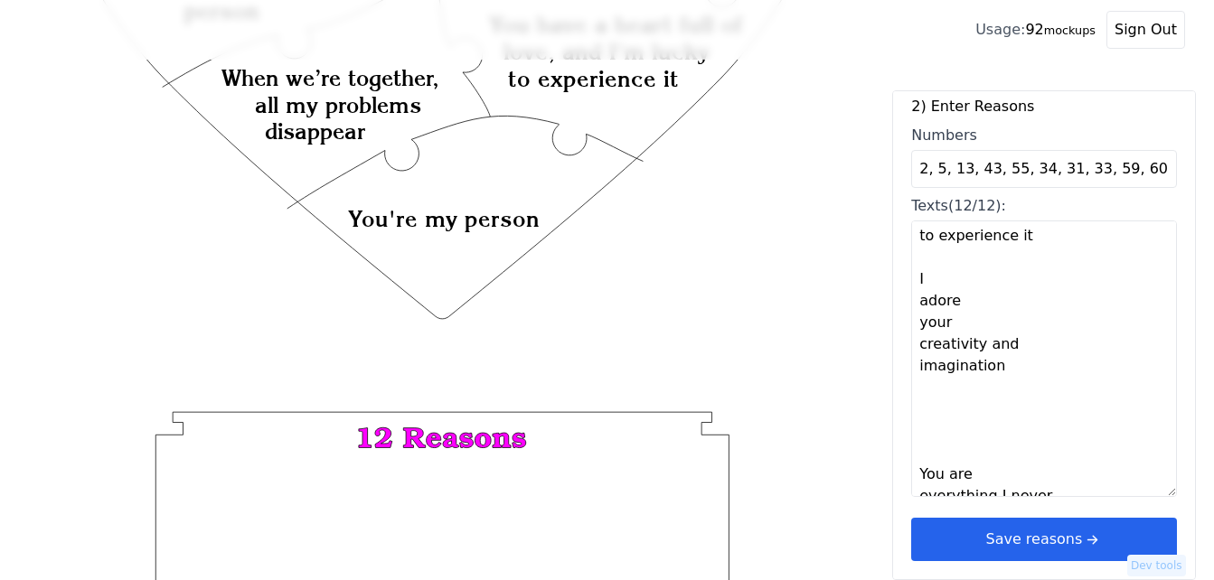
click at [1103, 534] on button "Save reasons" at bounding box center [1044, 539] width 266 height 43
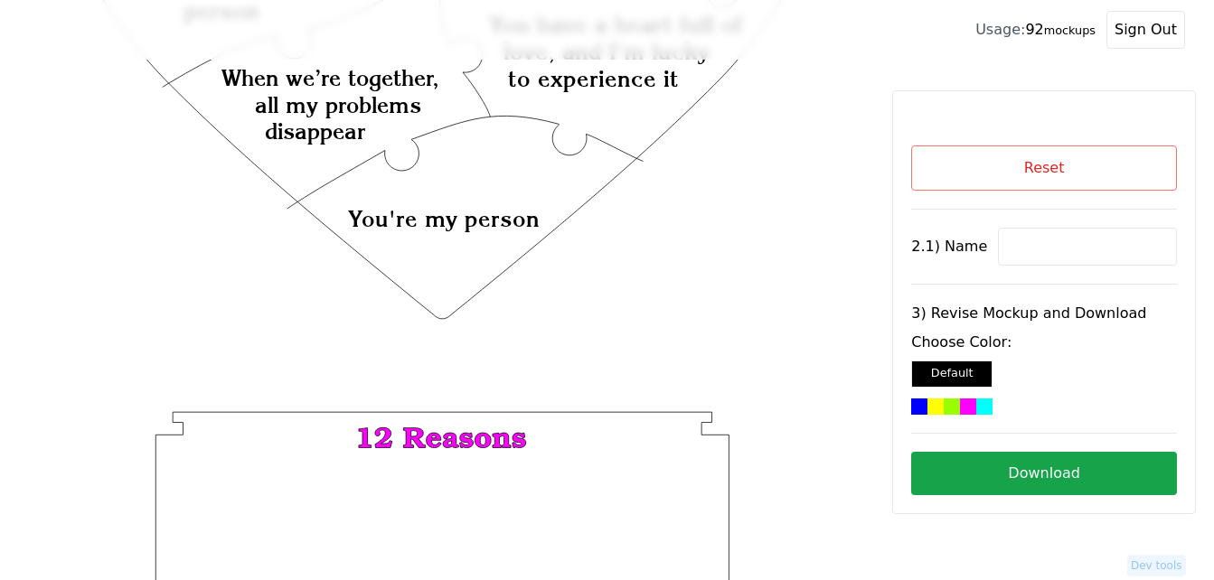
click at [1031, 249] on input at bounding box center [1087, 247] width 179 height 38
paste input "[PERSON_NAME]"
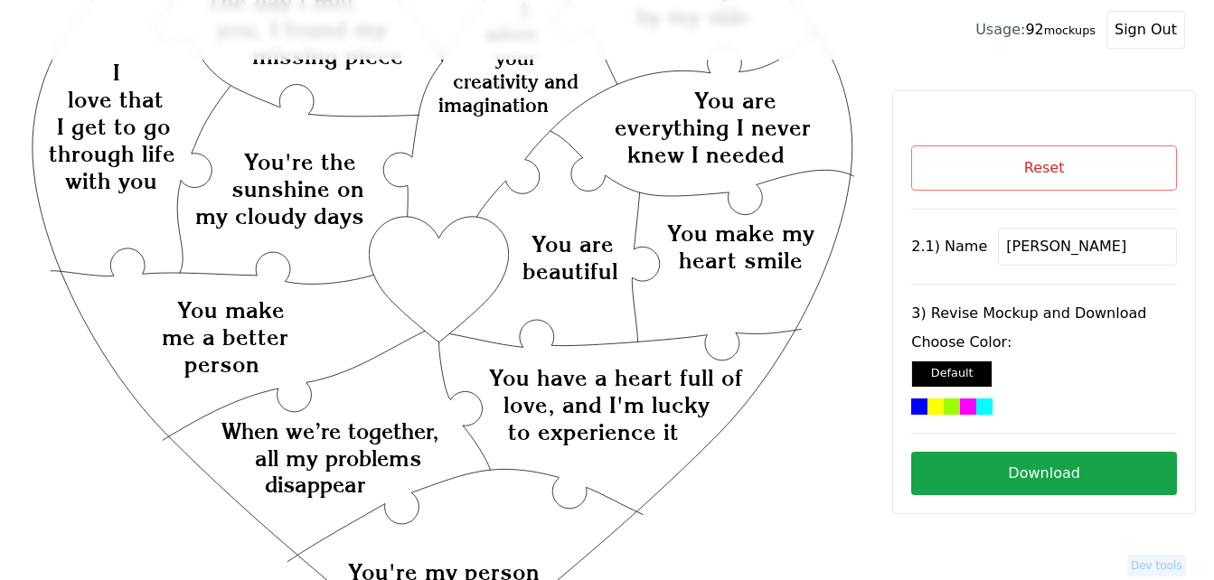
scroll to position [139, 0]
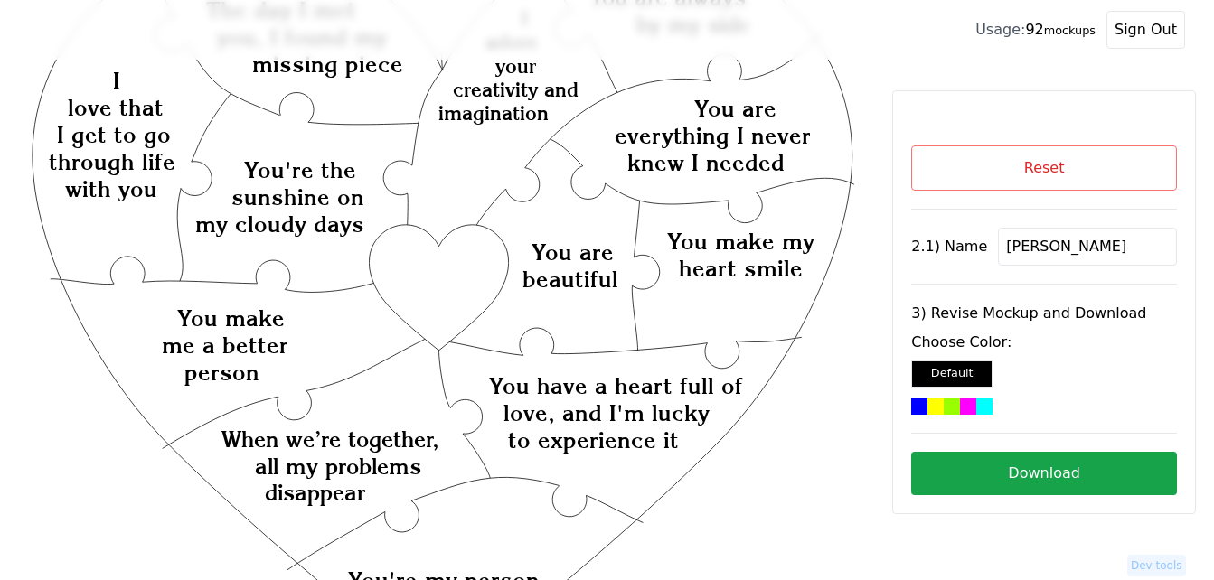
type input "[PERSON_NAME]"
click at [448, 271] on icon "Created with Snap Created with Snap Created with Snap You have a heart full of …" at bounding box center [442, 542] width 827 height 1206
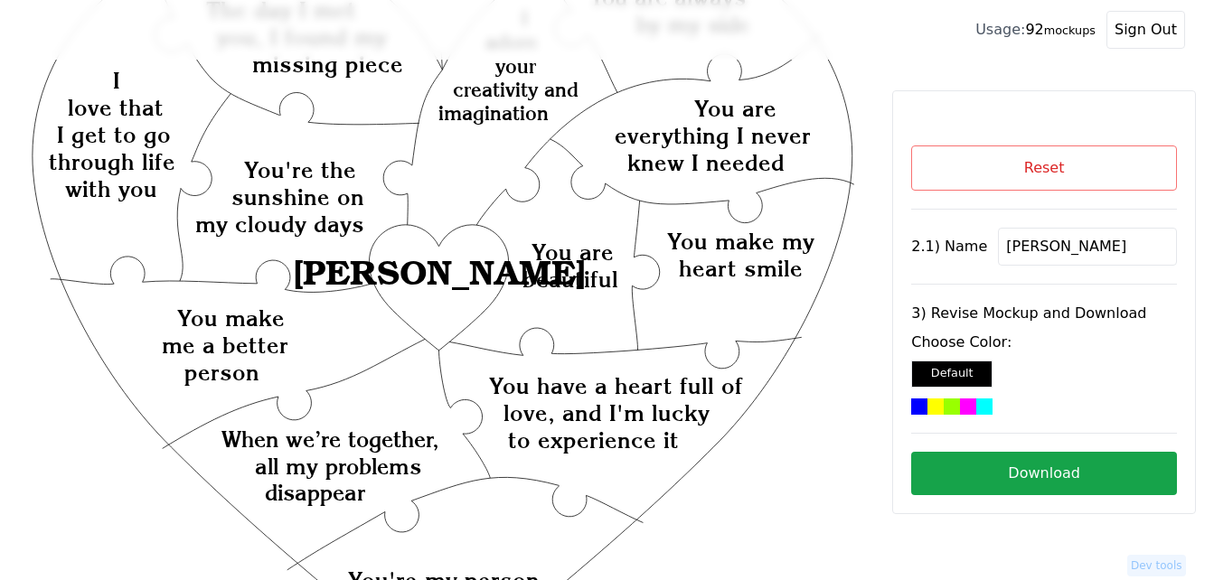
click at [977, 403] on div at bounding box center [985, 407] width 16 height 16
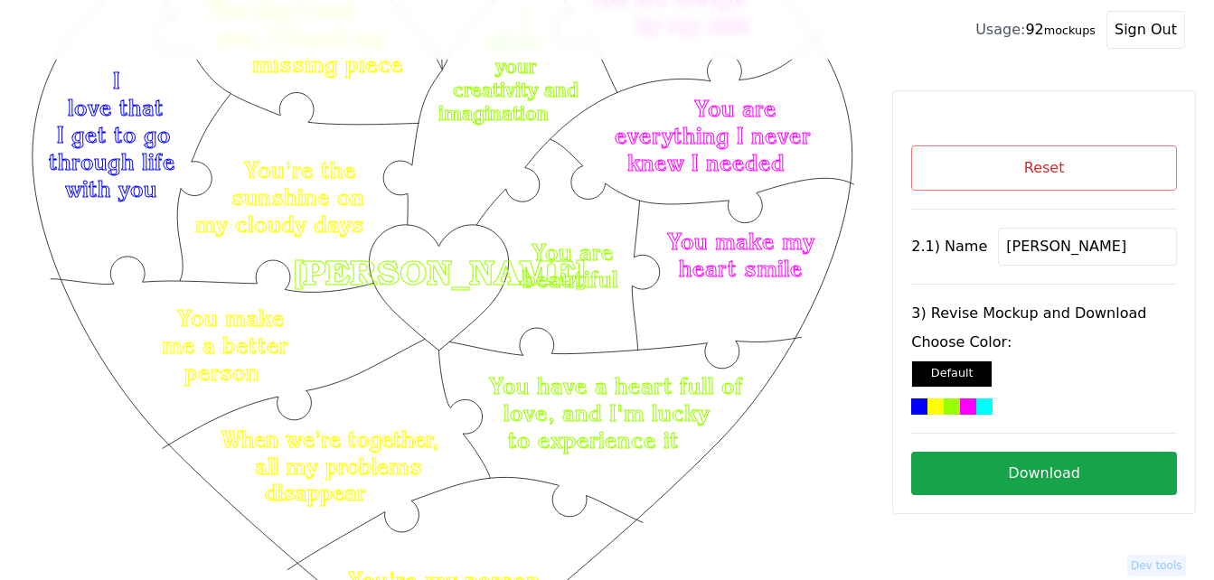
click at [1061, 473] on button "Download" at bounding box center [1044, 473] width 266 height 43
click at [1080, 164] on button "Reset" at bounding box center [1044, 168] width 266 height 45
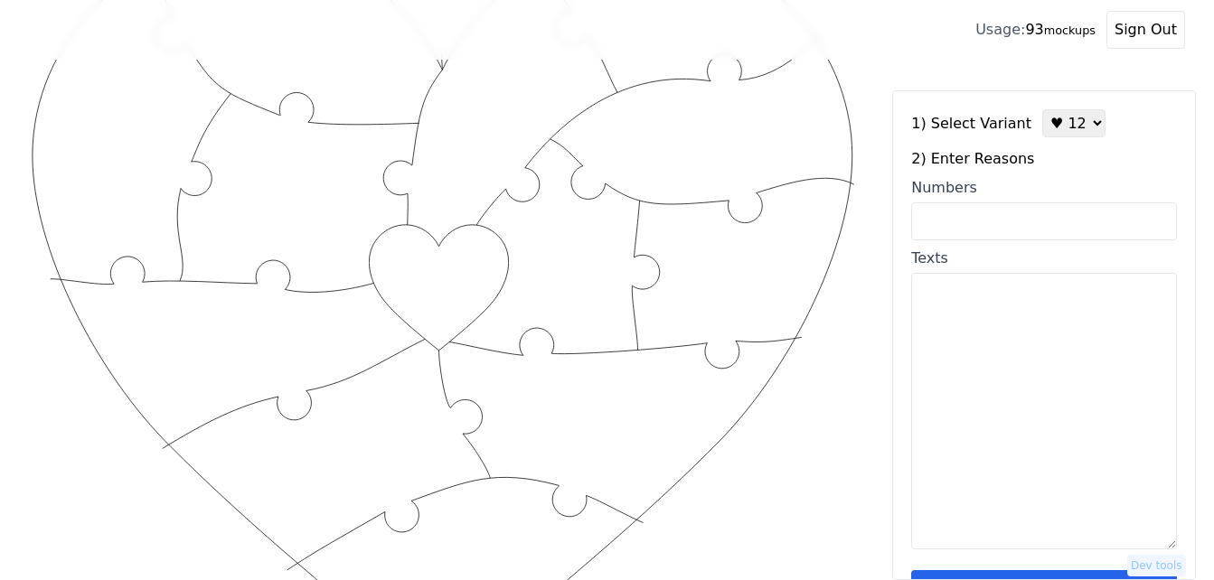
scroll to position [54, 0]
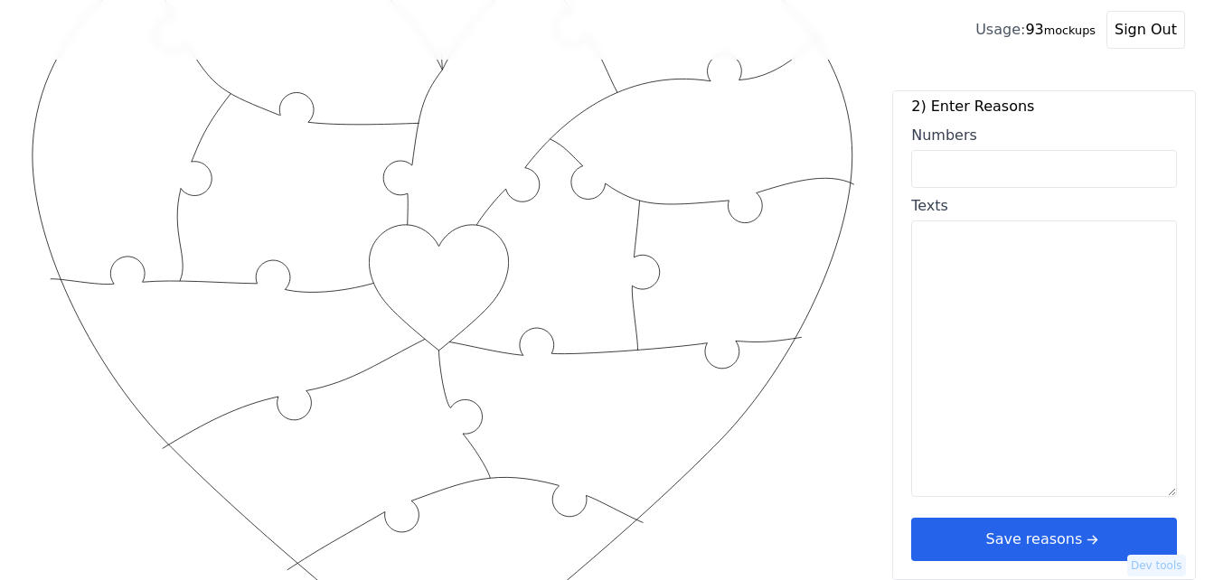
click at [1070, 532] on button "Save reasons" at bounding box center [1044, 539] width 266 height 43
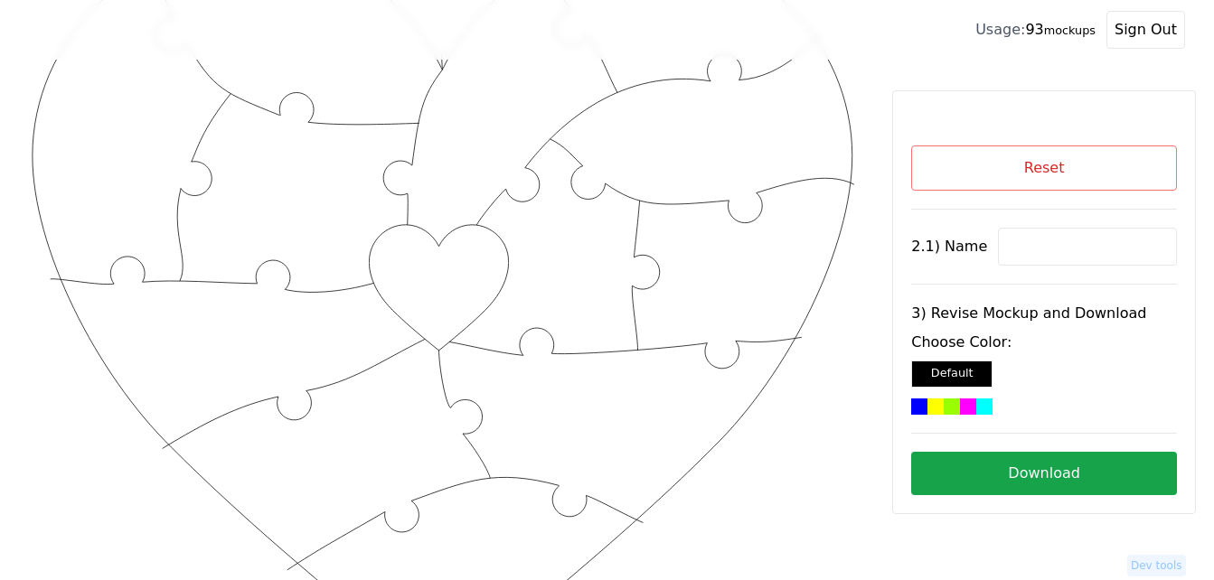
scroll to position [0, 0]
click at [977, 404] on div at bounding box center [985, 407] width 16 height 16
click at [944, 410] on div at bounding box center [952, 407] width 16 height 16
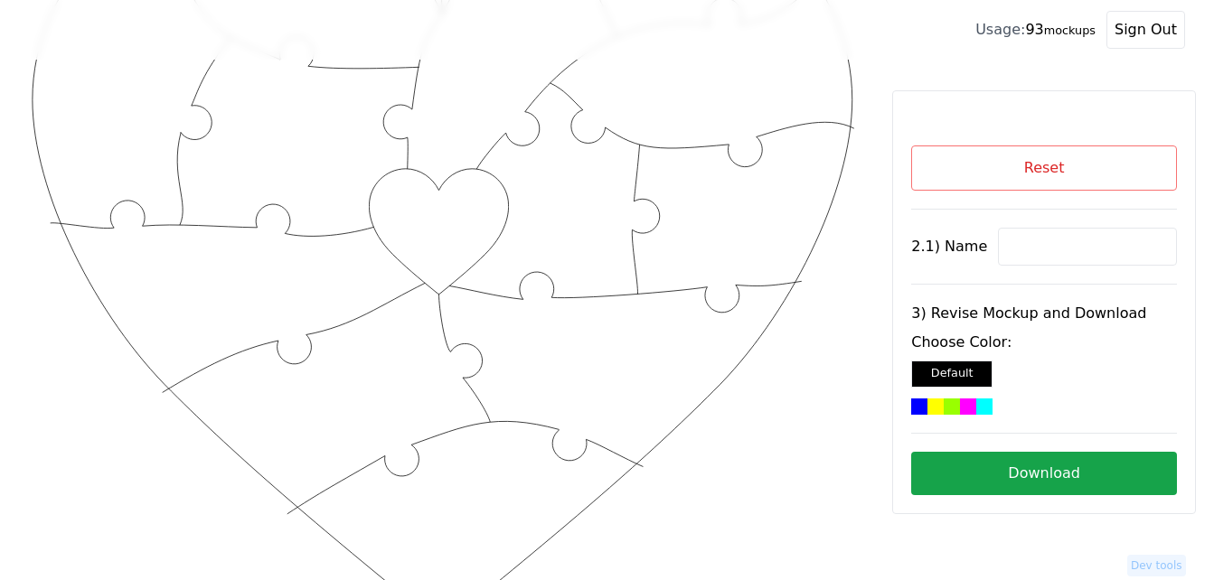
scroll to position [320, 0]
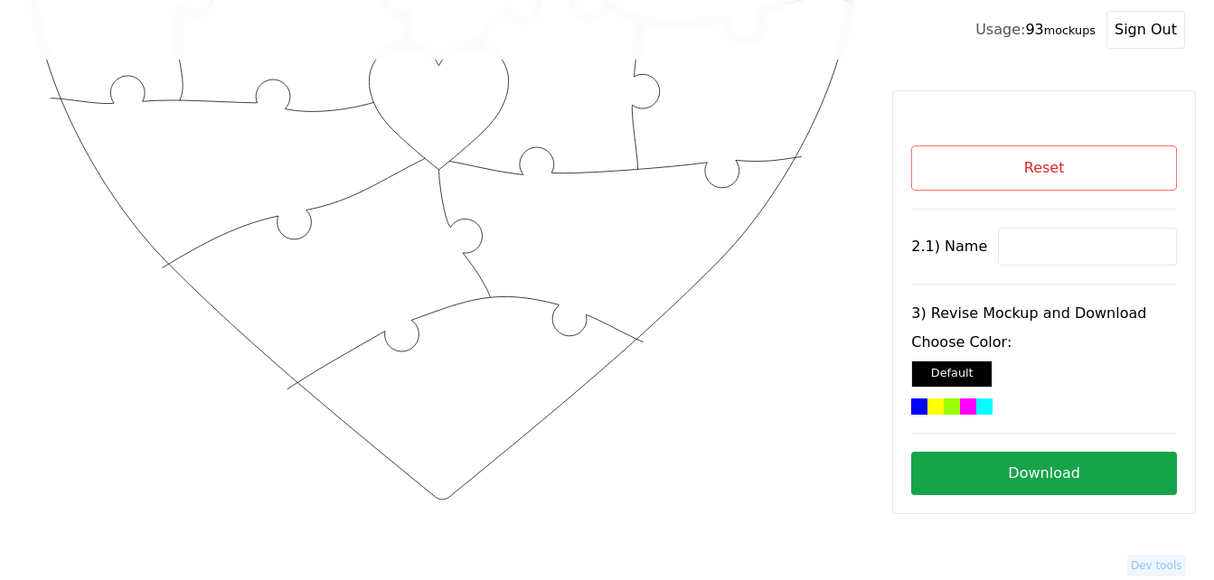
click at [987, 472] on button "Download" at bounding box center [1044, 473] width 266 height 43
click at [1088, 249] on input at bounding box center [1087, 247] width 179 height 38
click at [1046, 164] on button "Reset" at bounding box center [1044, 168] width 266 height 45
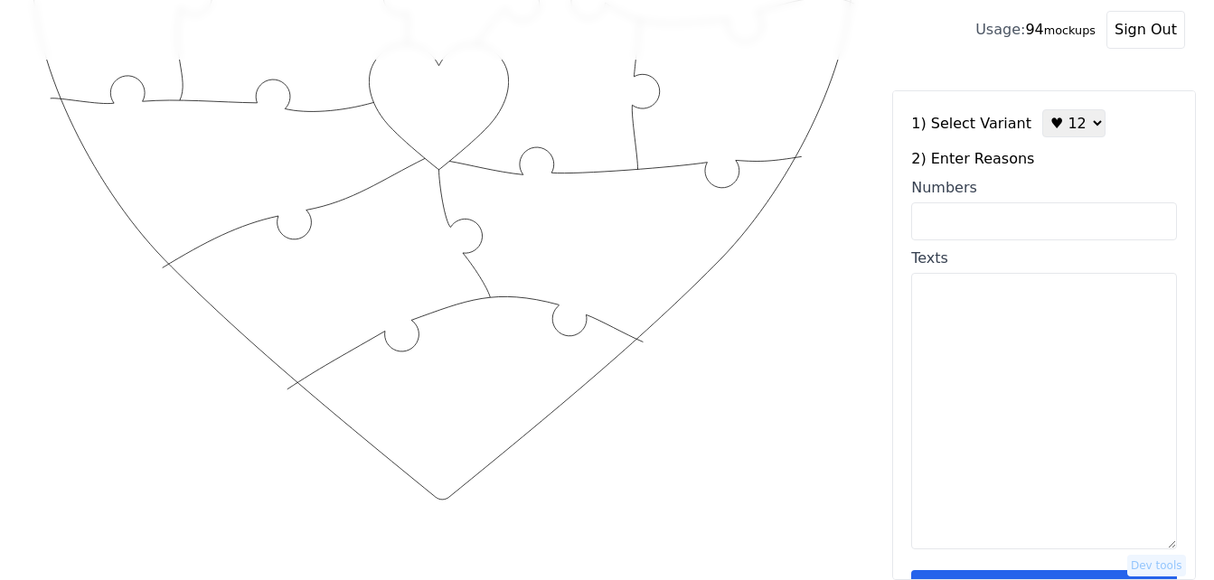
click at [990, 321] on textarea "Texts" at bounding box center [1044, 411] width 266 height 277
paste textarea "You have given me the most incredible year Happy anniversary 10/23 You are abso…"
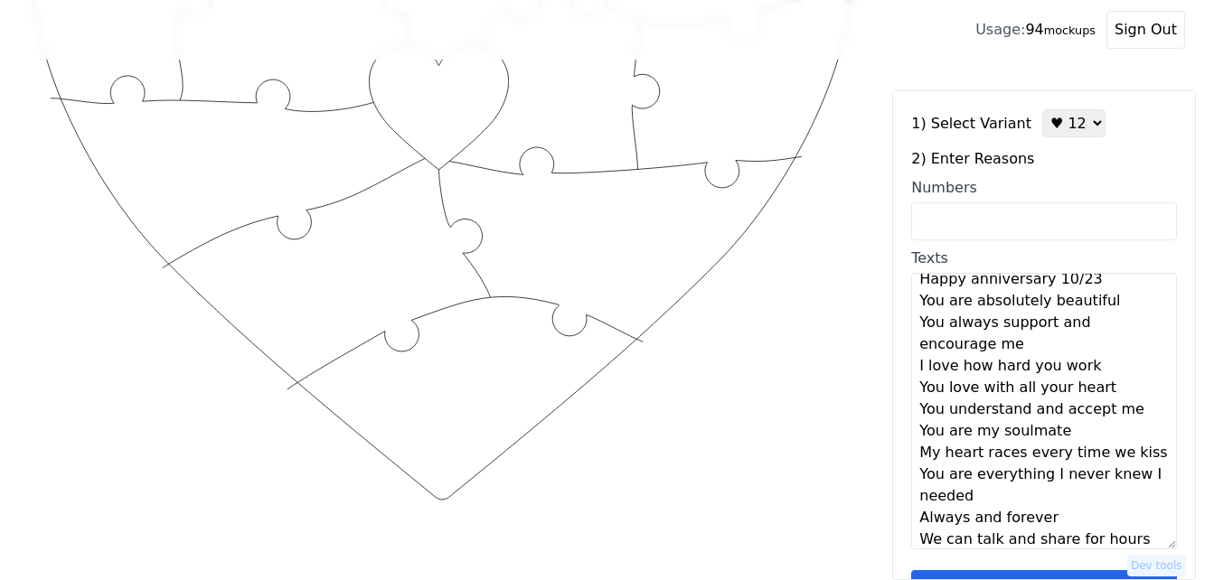
scroll to position [0, 0]
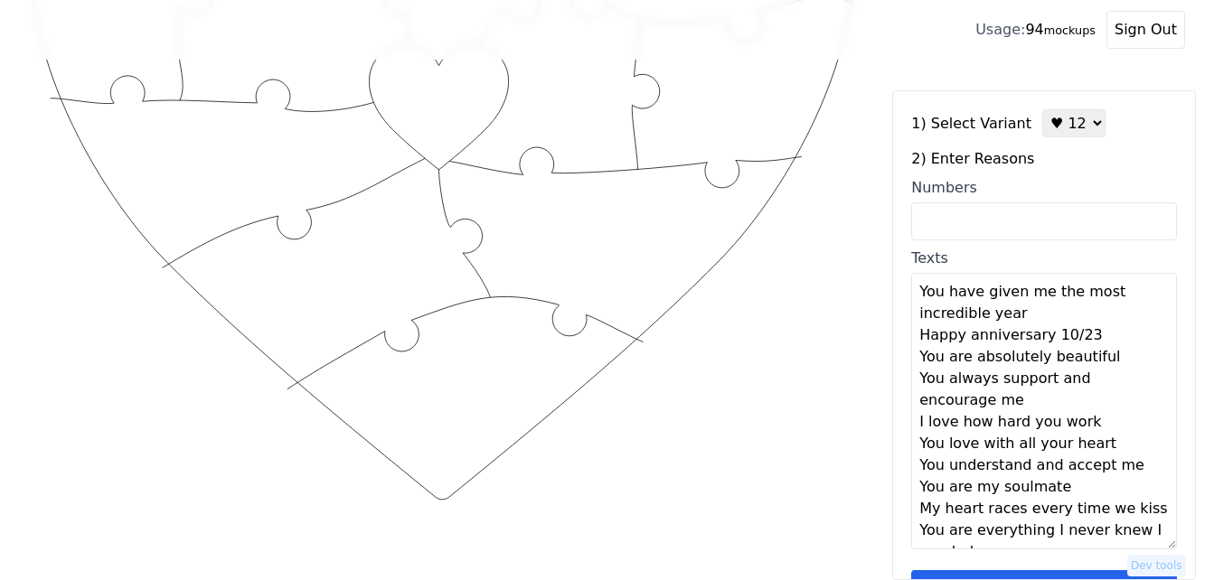
click at [1038, 313] on textarea "You have given me the most incredible year Happy anniversary 10/23 You are abso…" at bounding box center [1044, 411] width 266 height 277
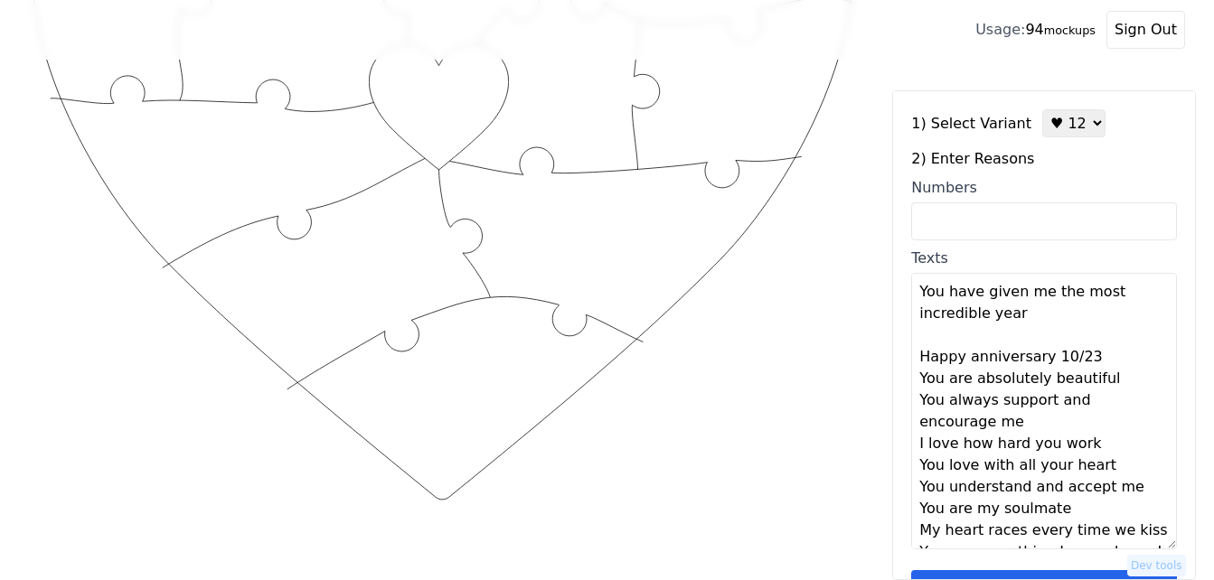
click at [1105, 360] on textarea "You have given me the most incredible year Happy anniversary 10/23 You are abso…" at bounding box center [1044, 411] width 266 height 277
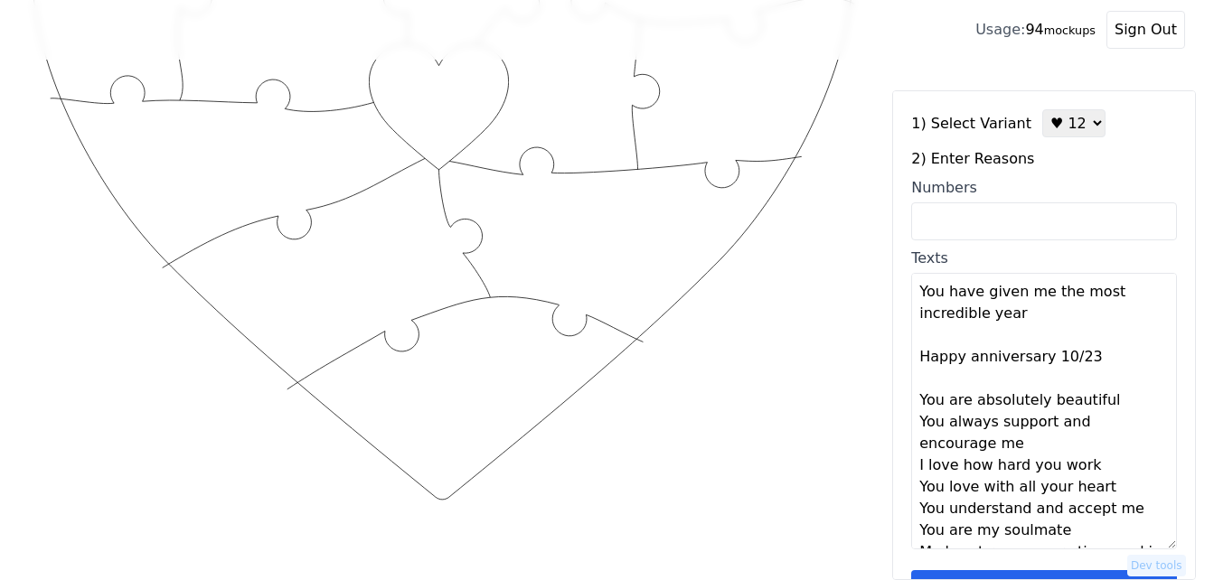
click at [1104, 408] on textarea "You have given me the most incredible year Happy anniversary 10/23 You are abso…" at bounding box center [1044, 411] width 266 height 277
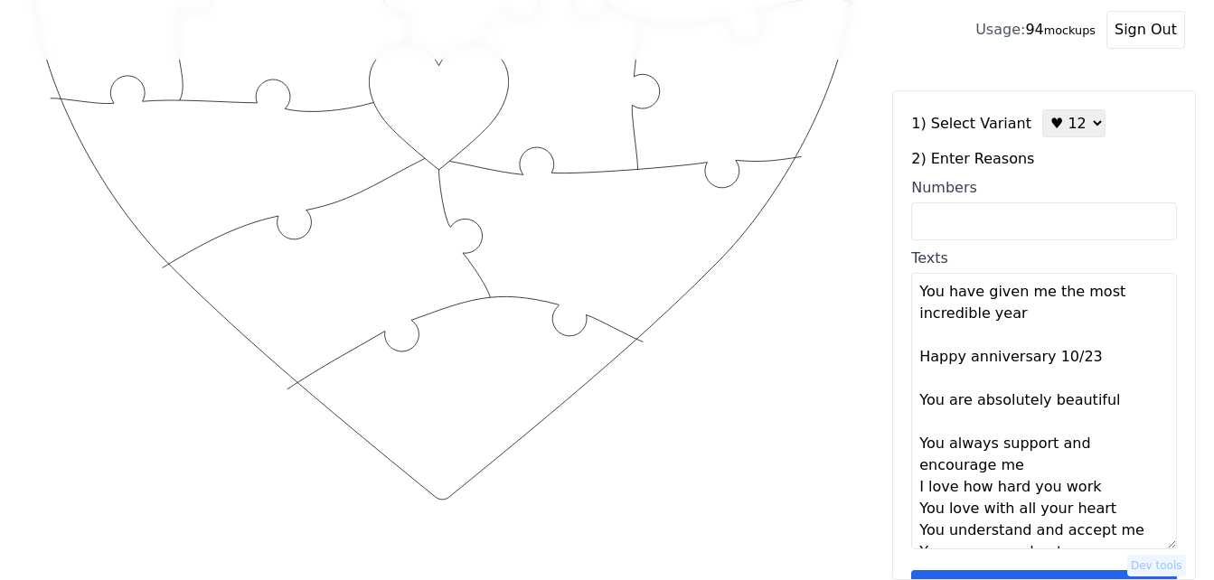
click at [1041, 472] on textarea "You have given me the most incredible year Happy anniversary 10/23 You are abso…" at bounding box center [1044, 411] width 266 height 277
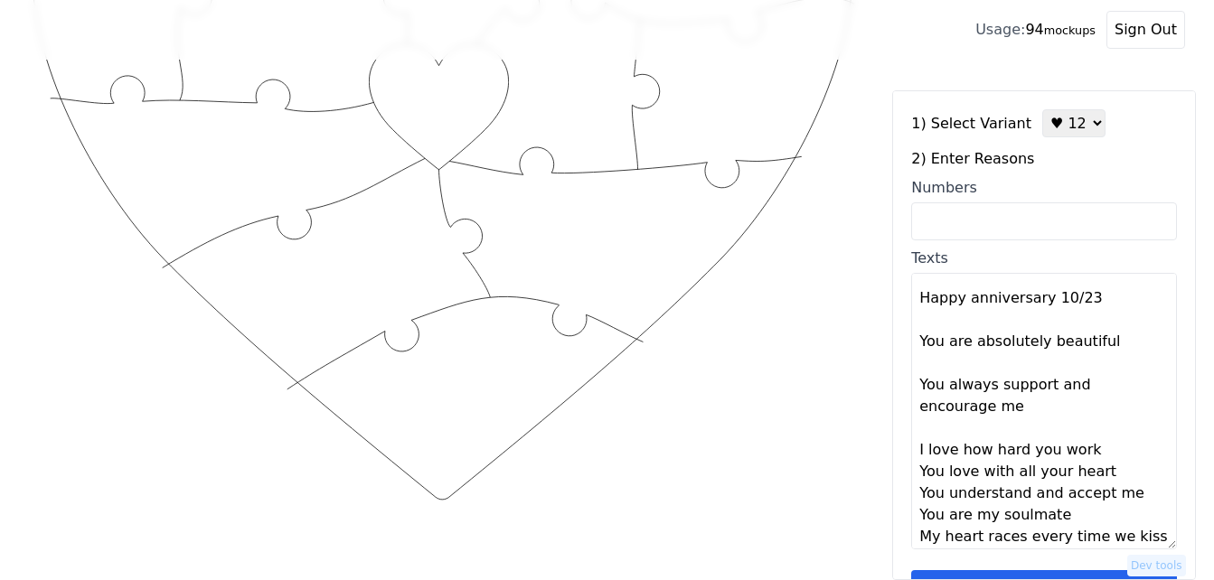
scroll to position [152, 0]
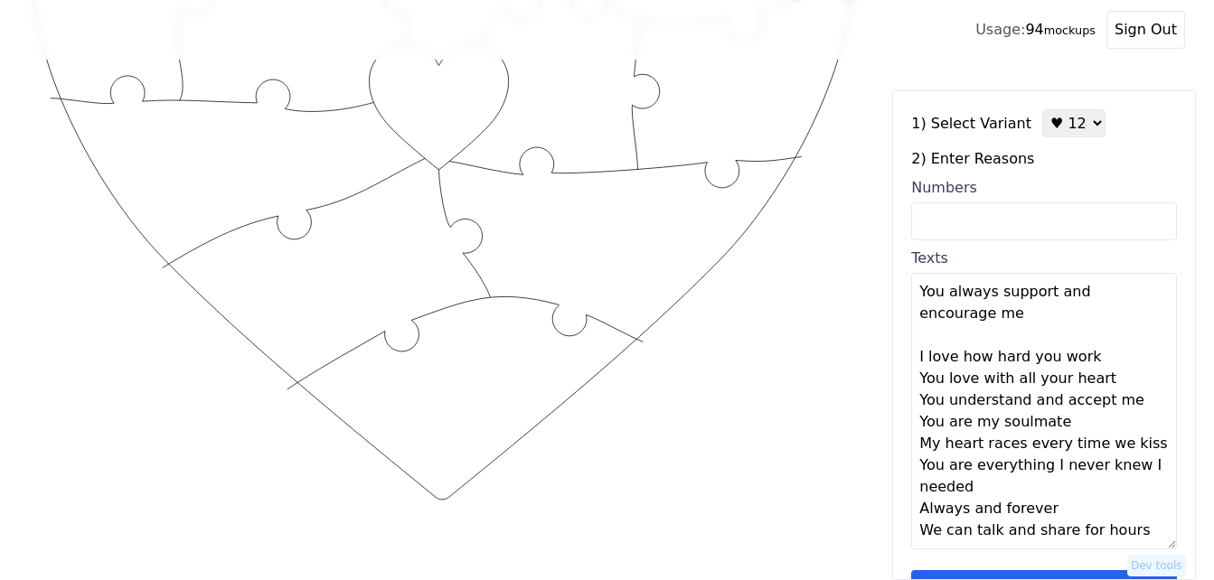
click at [1082, 358] on textarea "You have given me the most incredible year Happy anniversary 10/23 You are abso…" at bounding box center [1044, 411] width 266 height 277
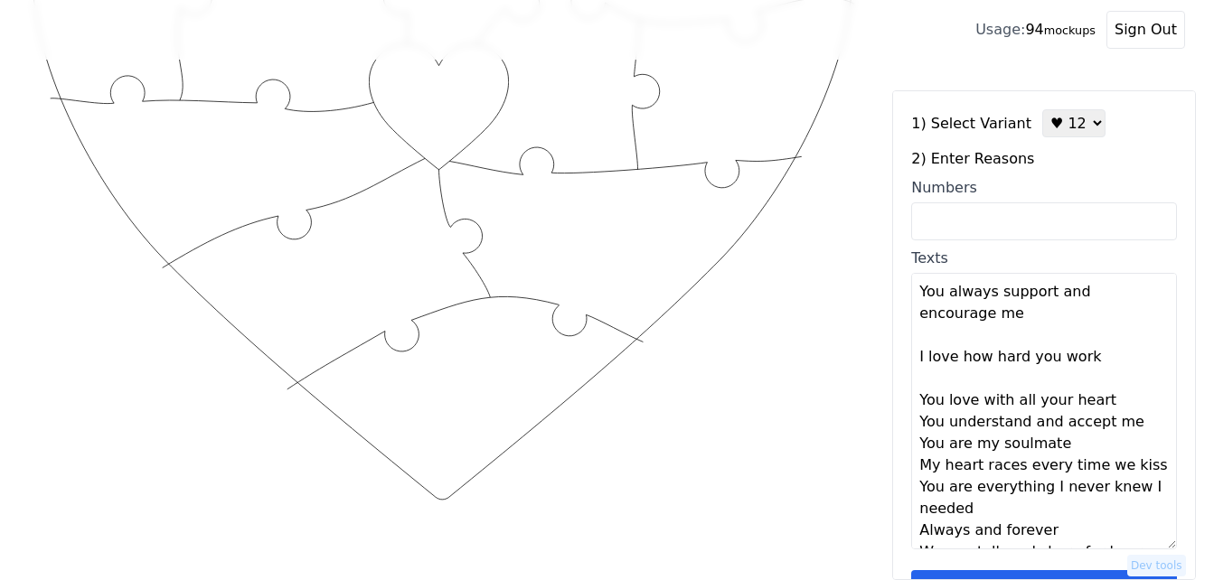
click at [1106, 406] on textarea "You have given me the most incredible year Happy anniversary 10/23 You are abso…" at bounding box center [1044, 411] width 266 height 277
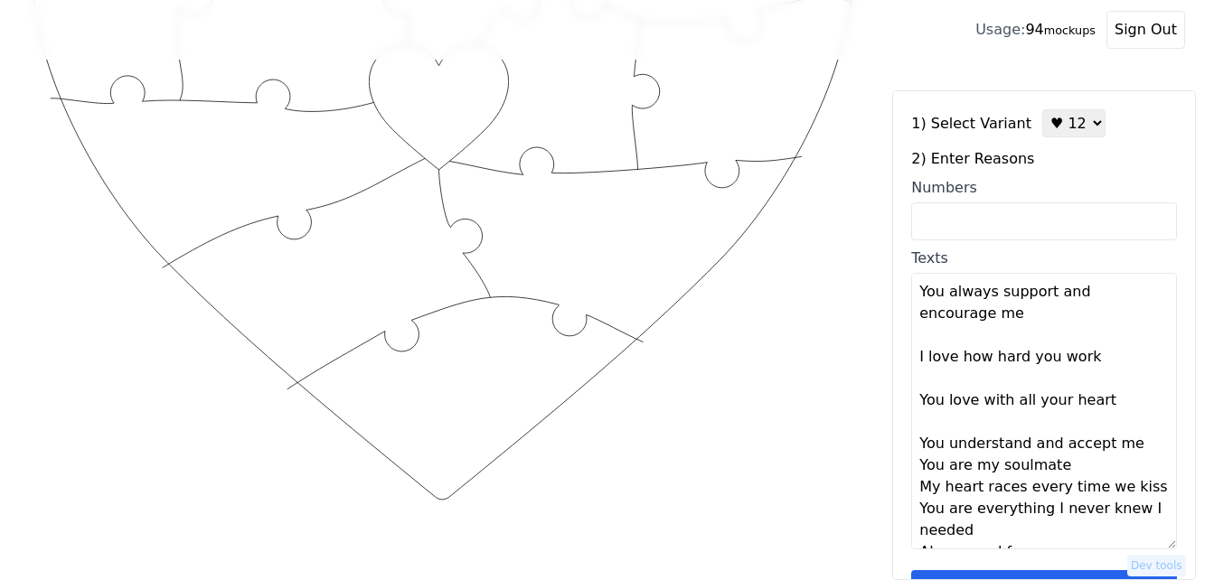
click at [1127, 448] on textarea "You have given me the most incredible year Happy anniversary 10/23 You are abso…" at bounding box center [1044, 411] width 266 height 277
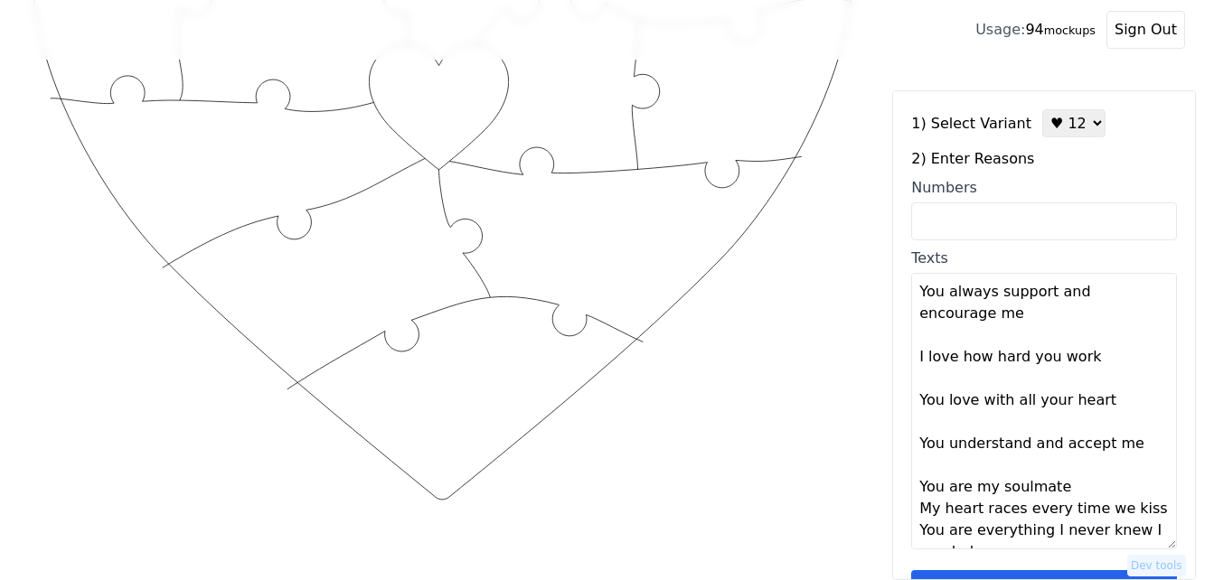
scroll to position [217, 0]
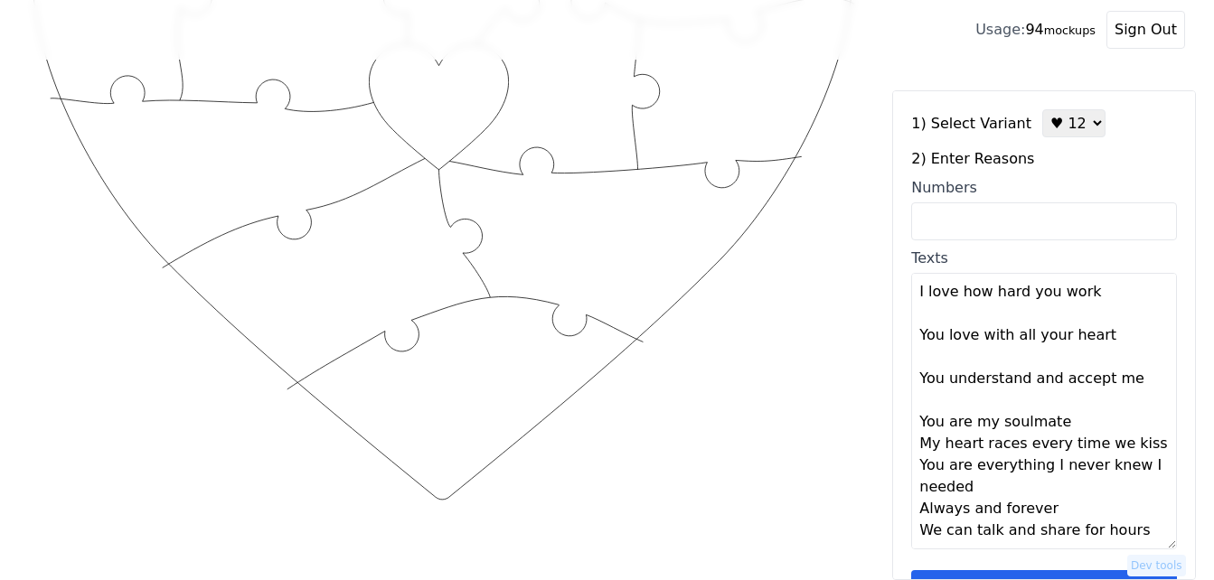
click at [1072, 422] on textarea "You have given me the most incredible year Happy anniversary 10/23 You are abso…" at bounding box center [1044, 411] width 266 height 277
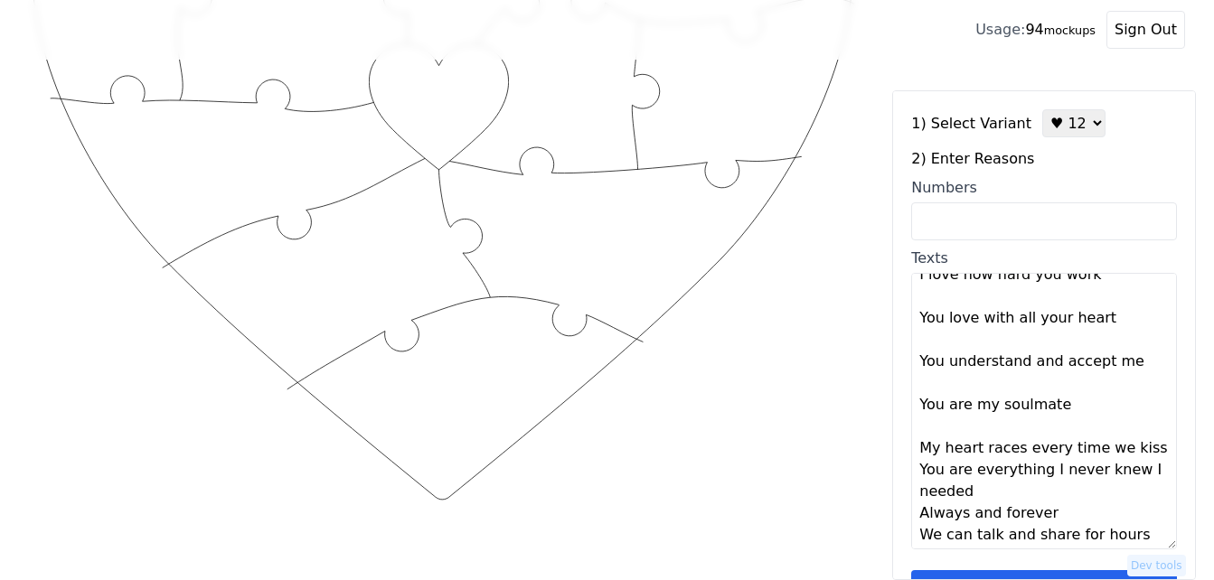
scroll to position [239, 0]
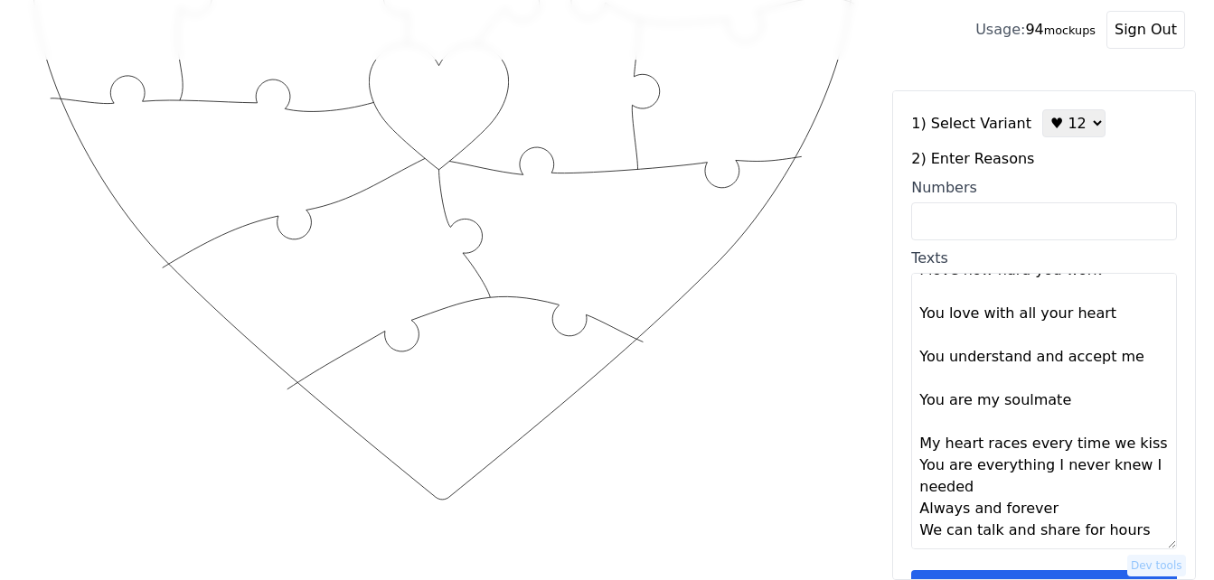
click at [1137, 445] on textarea "You have given me the most incredible year Happy anniversary 10/23 You are abso…" at bounding box center [1044, 411] width 266 height 277
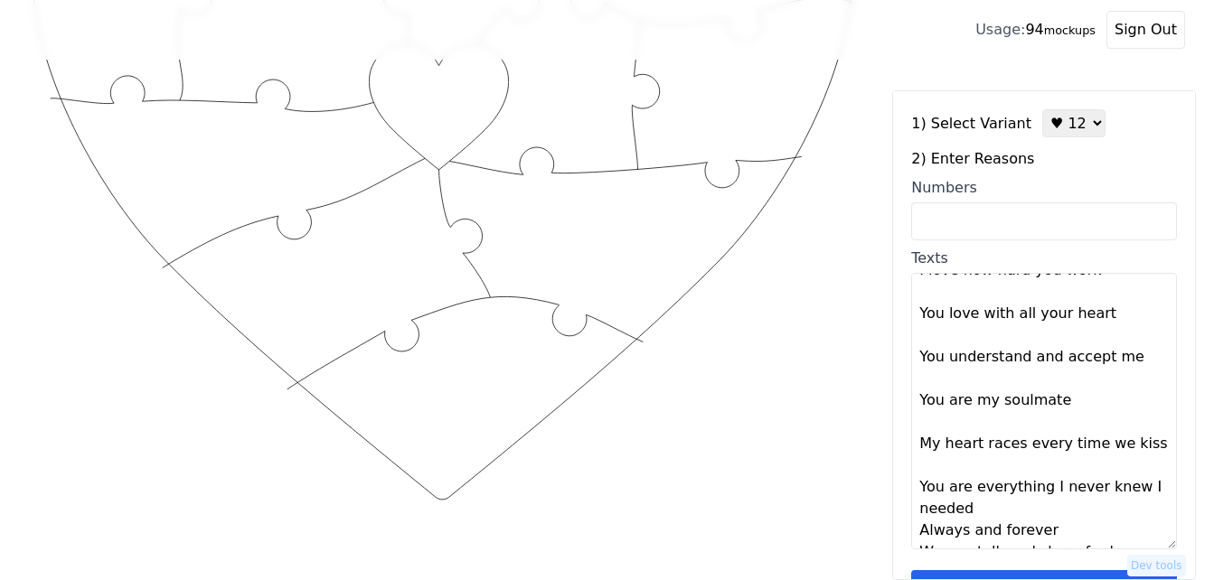
click at [1001, 513] on textarea "You have given me the most incredible year Happy anniversary 10/23 You are abso…" at bounding box center [1044, 411] width 266 height 277
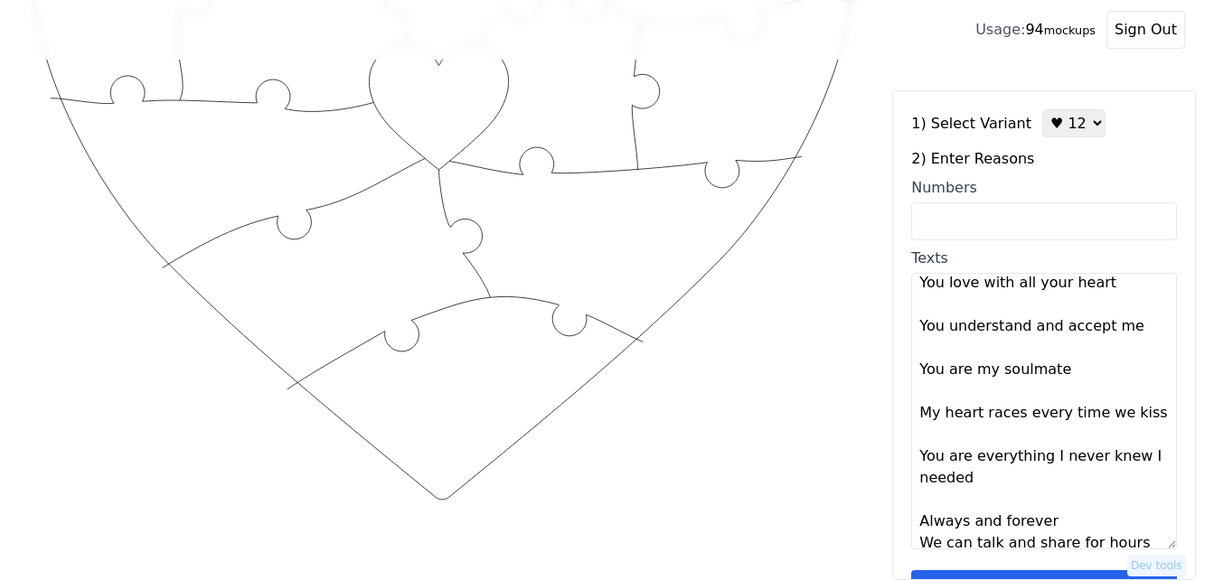
scroll to position [282, 0]
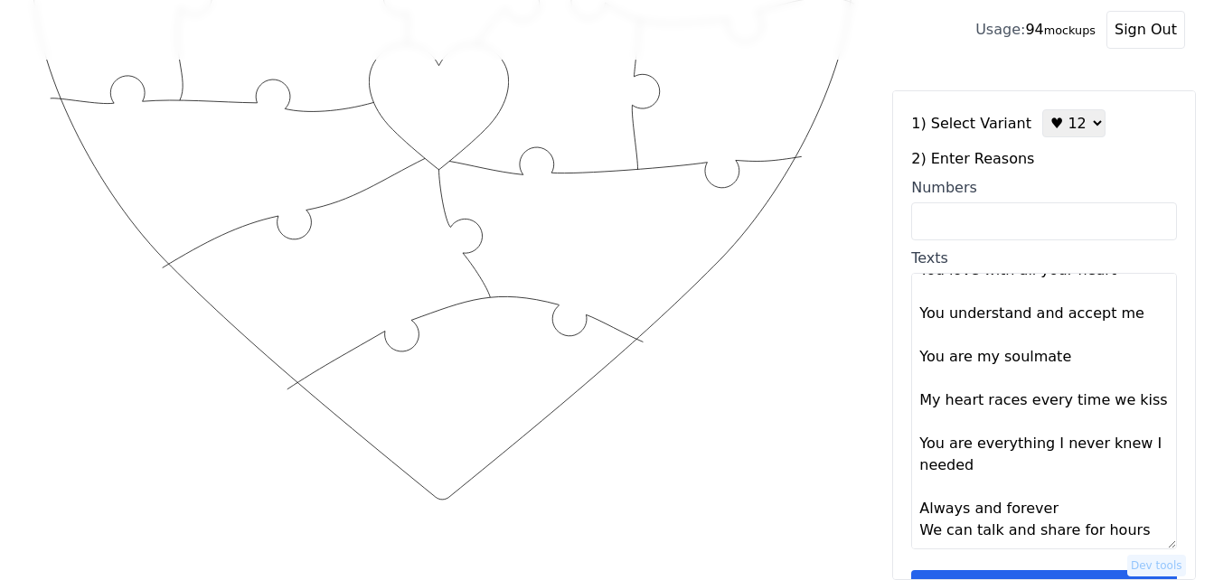
click at [1063, 517] on textarea "You have given me the most incredible year Happy anniversary 10/23 You are abso…" at bounding box center [1044, 411] width 266 height 277
type textarea "You have given me the most incredible year Happy anniversary 10/23 You are abso…"
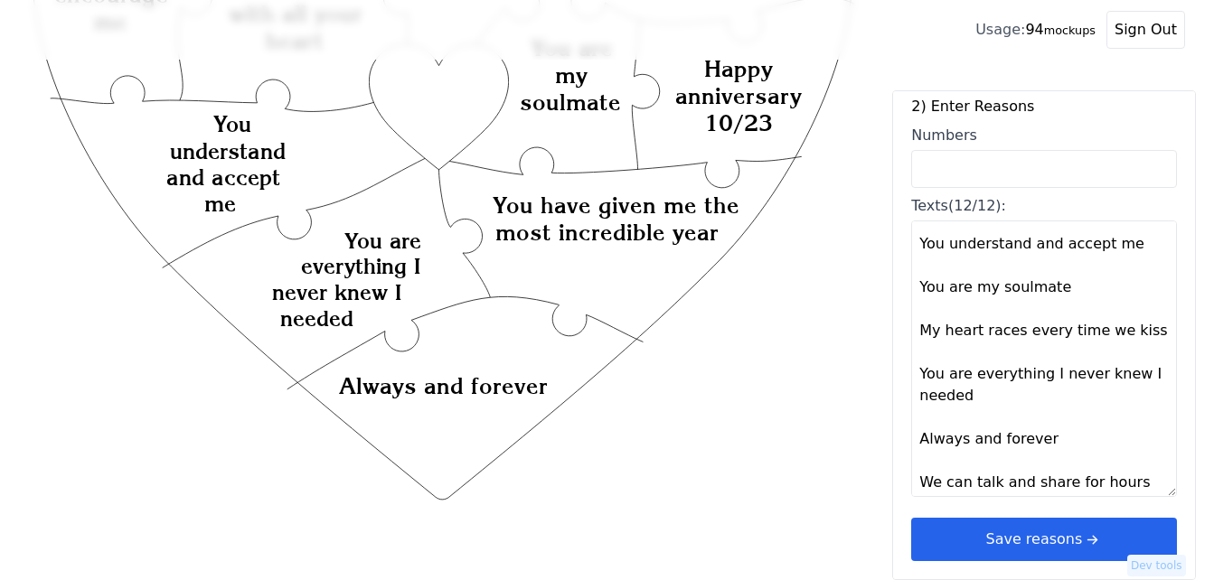
scroll to position [304, 0]
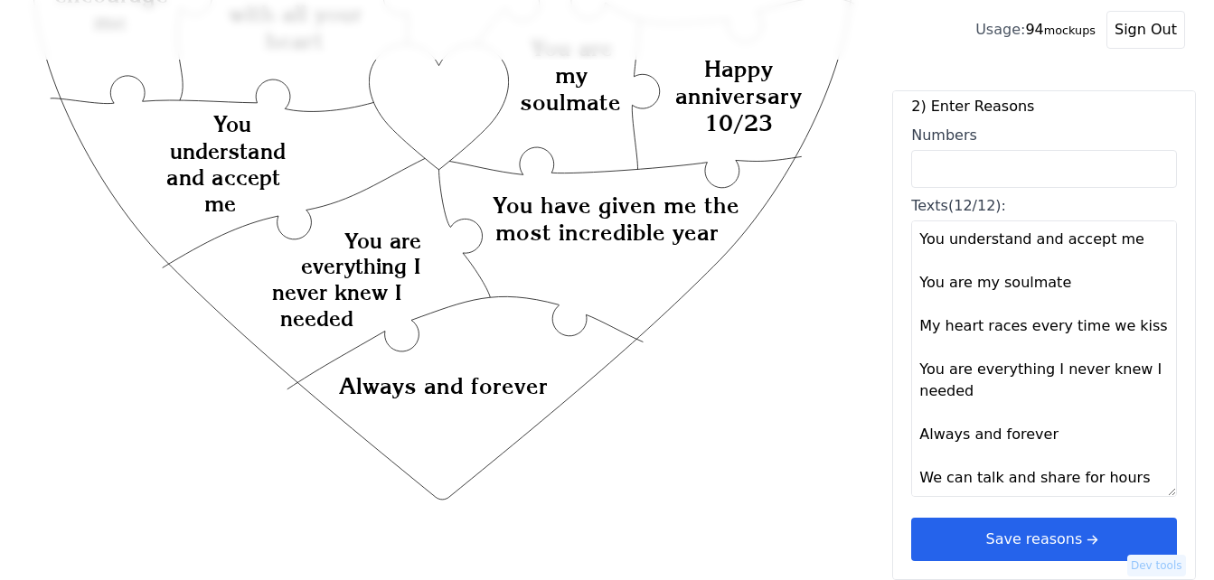
click at [1028, 540] on button "Save reasons" at bounding box center [1044, 539] width 266 height 43
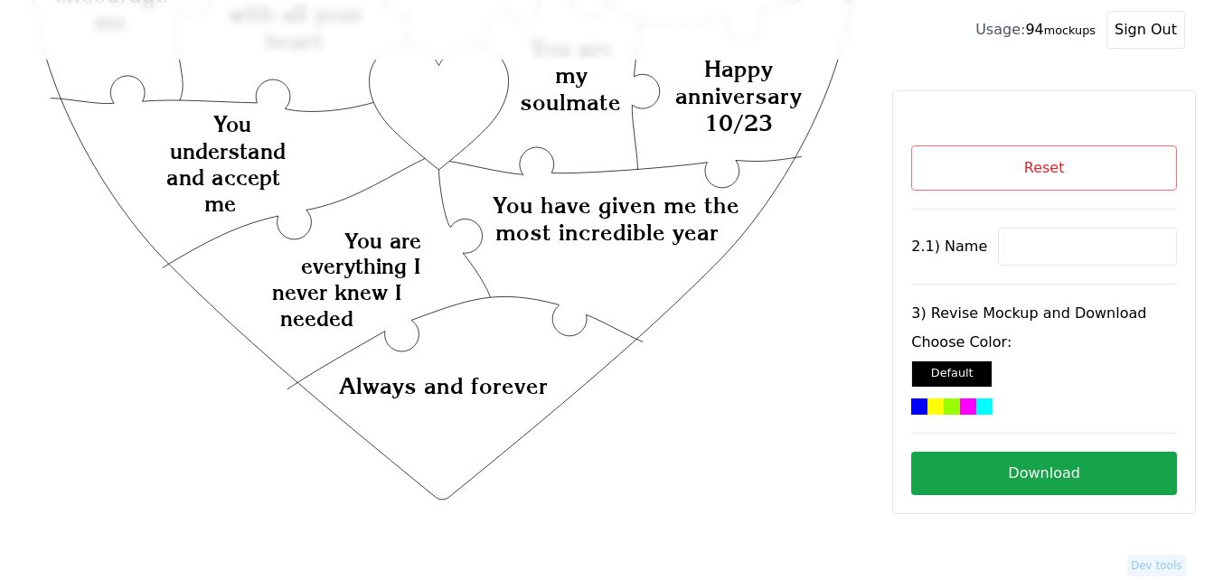
scroll to position [0, 0]
click at [1053, 239] on input at bounding box center [1087, 247] width 179 height 38
paste input "[PERSON_NAME]"
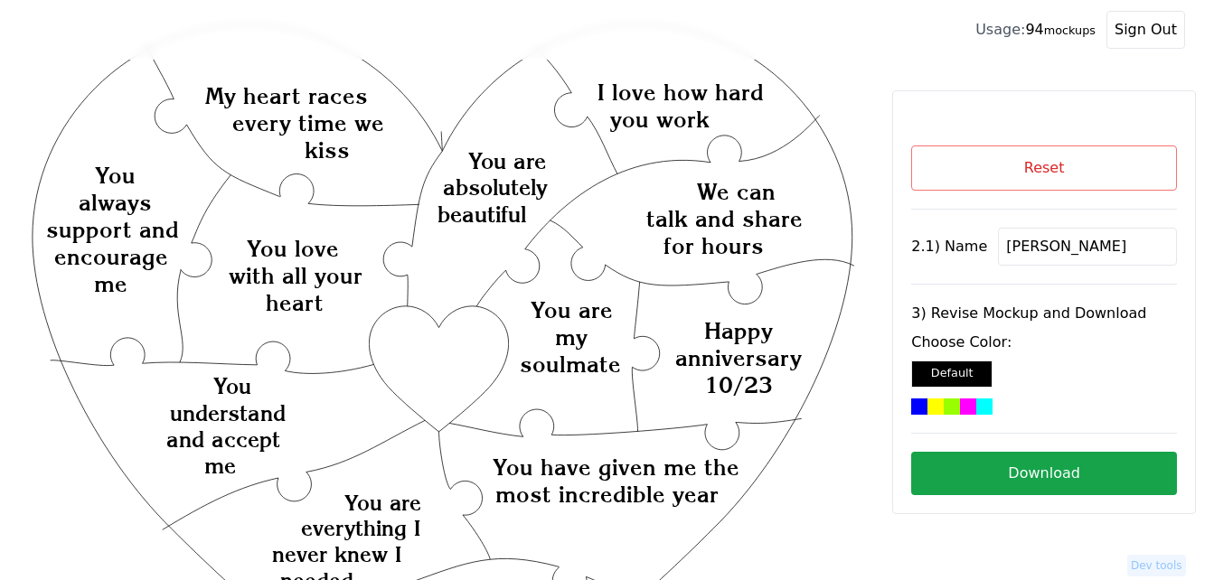
scroll to position [49, 0]
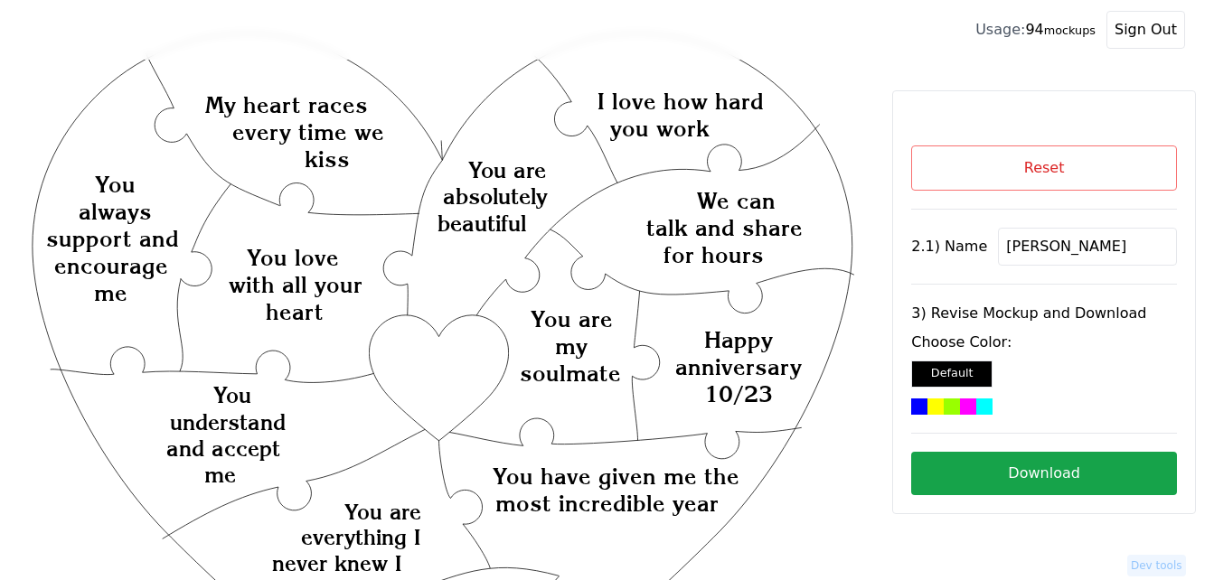
type input "[PERSON_NAME]"
click at [944, 405] on div at bounding box center [952, 407] width 16 height 16
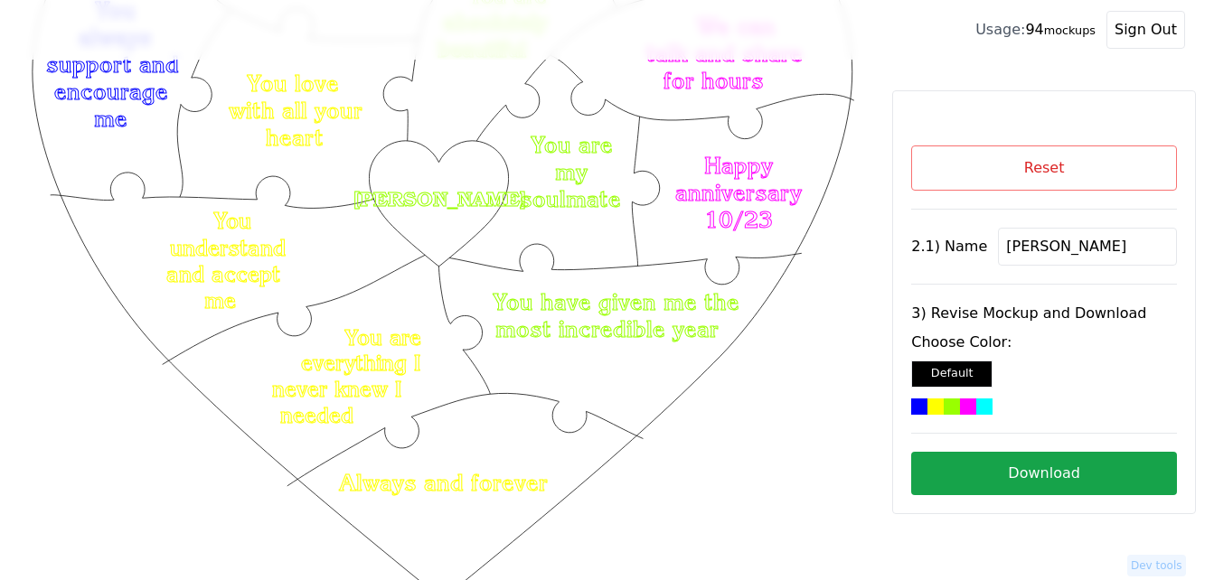
scroll to position [230, 0]
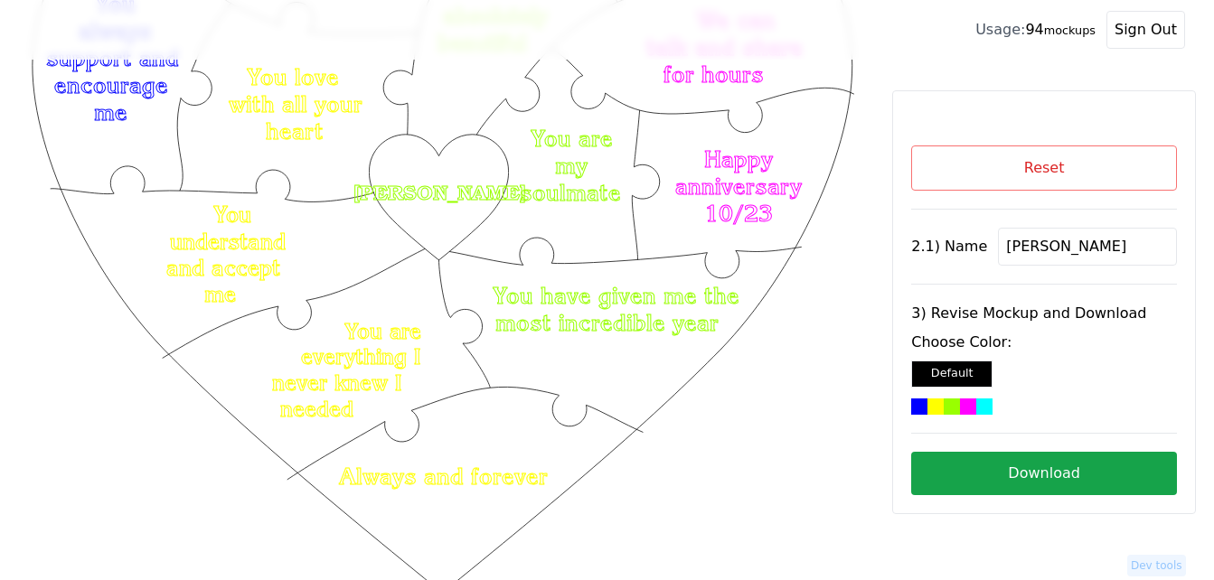
click at [1040, 464] on button "Download" at bounding box center [1044, 473] width 266 height 43
click at [795, 412] on icon "Created with Snap Created with Snap Created with Snap You have given me the mos…" at bounding box center [442, 451] width 827 height 1206
click at [1067, 476] on button "Download" at bounding box center [1044, 473] width 266 height 43
click at [1016, 175] on button "Reset" at bounding box center [1044, 168] width 266 height 45
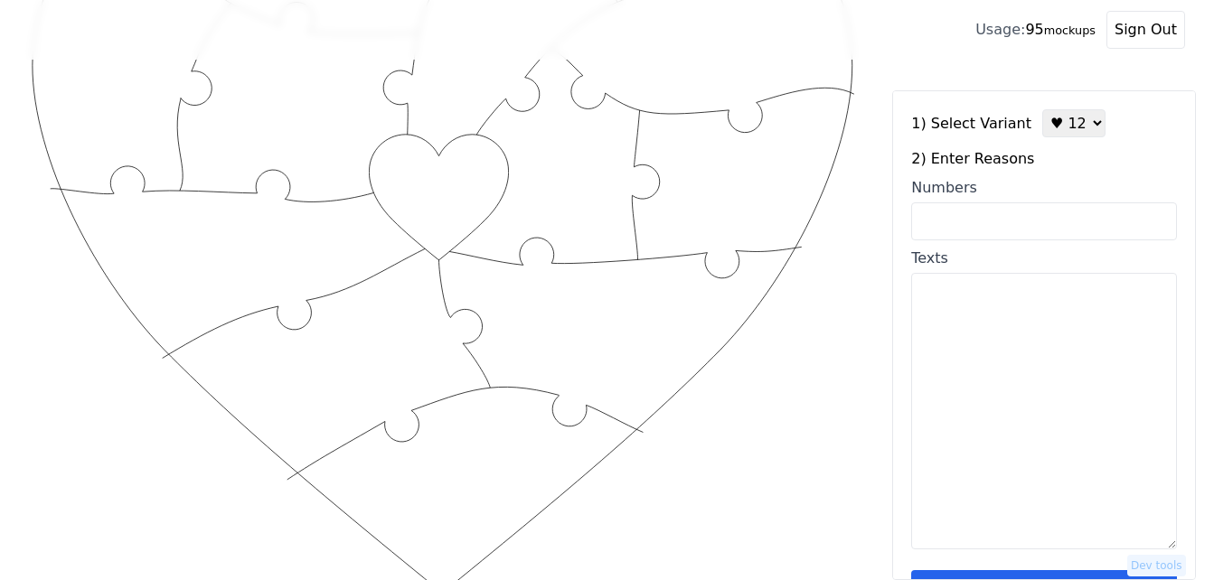
click at [1052, 130] on select "♥ 12 ♥ 18 ♥ 28 ♥ 40 ♥ 50 ♥ 60 ♥ 70" at bounding box center [1074, 123] width 63 height 28
click at [1017, 377] on textarea "Texts" at bounding box center [1044, 411] width 266 height 277
paste textarea "You make me feel important Your eyes when you smile How much you care about the…"
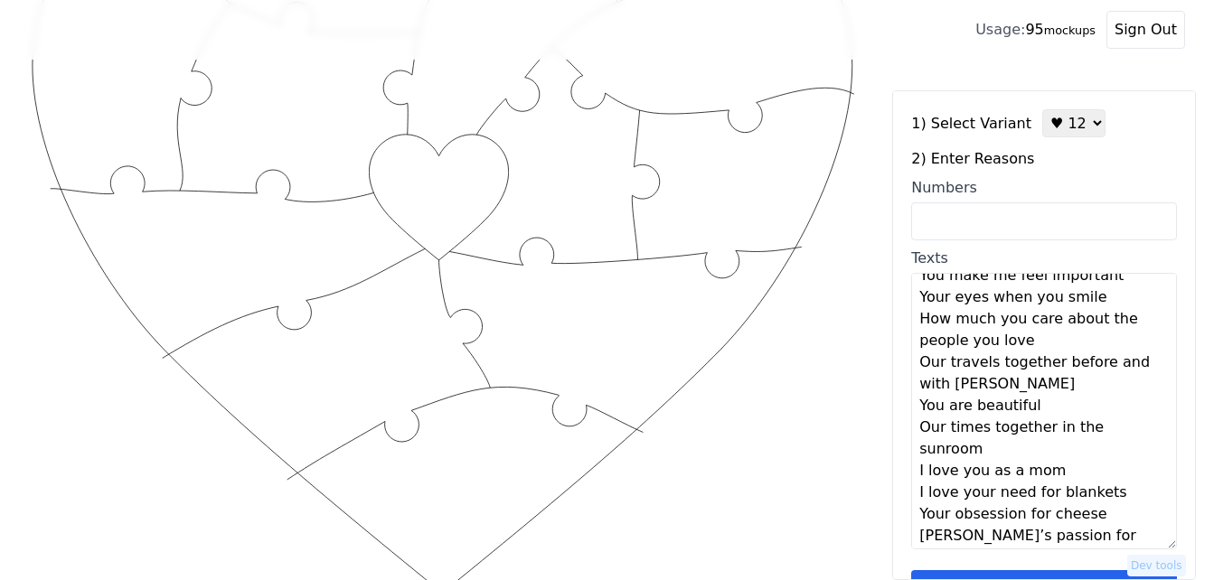
scroll to position [0, 0]
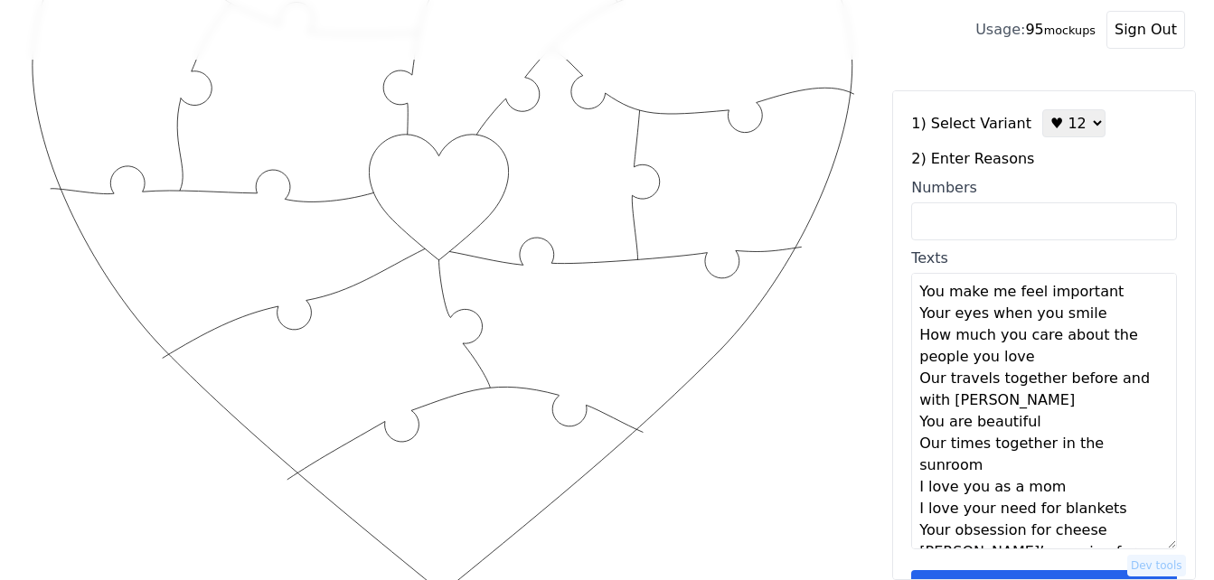
click at [1110, 297] on textarea "You make me feel important Your eyes when you smile How much you care about the…" at bounding box center [1044, 411] width 266 height 277
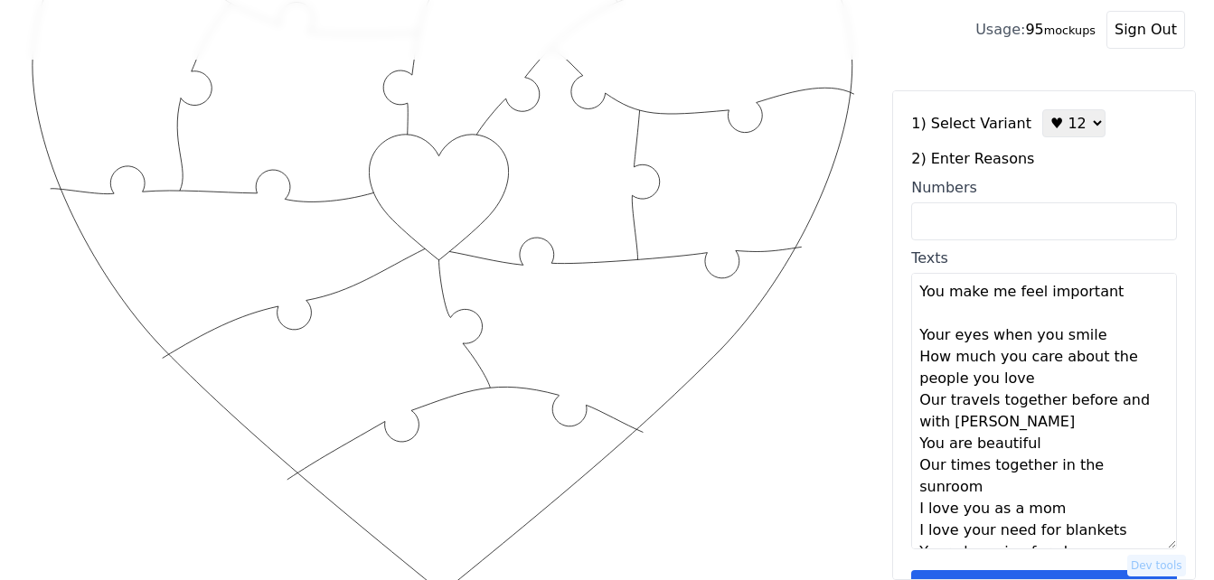
click at [1101, 340] on textarea "You make me feel important Your eyes when you smile How much you care about the…" at bounding box center [1044, 411] width 266 height 277
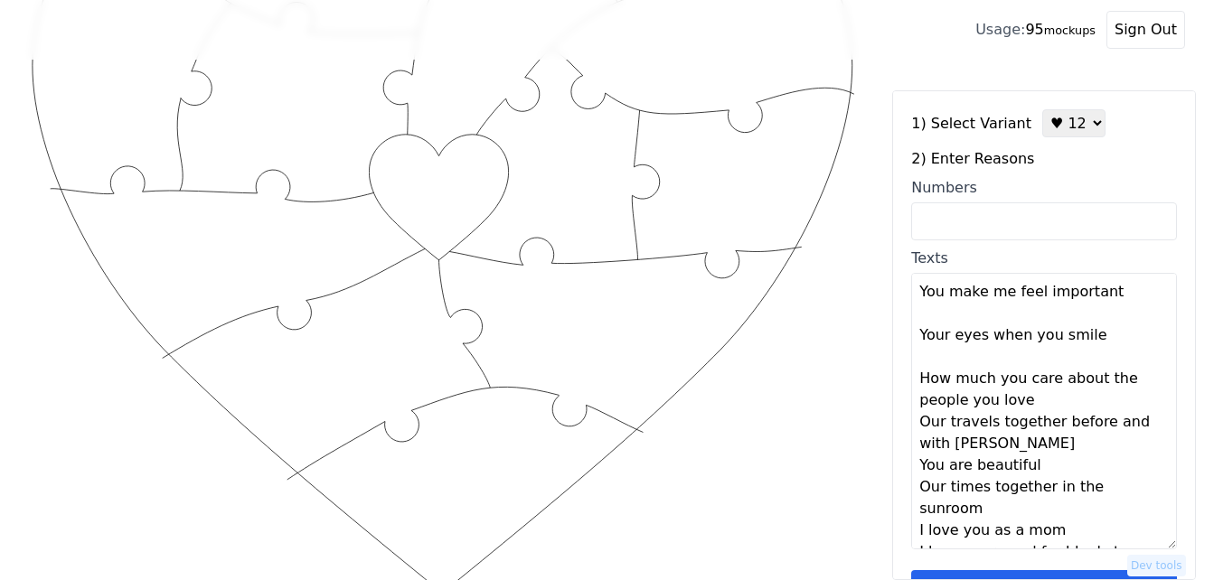
click at [1064, 401] on textarea "You make me feel important Your eyes when you smile How much you care about the…" at bounding box center [1044, 411] width 266 height 277
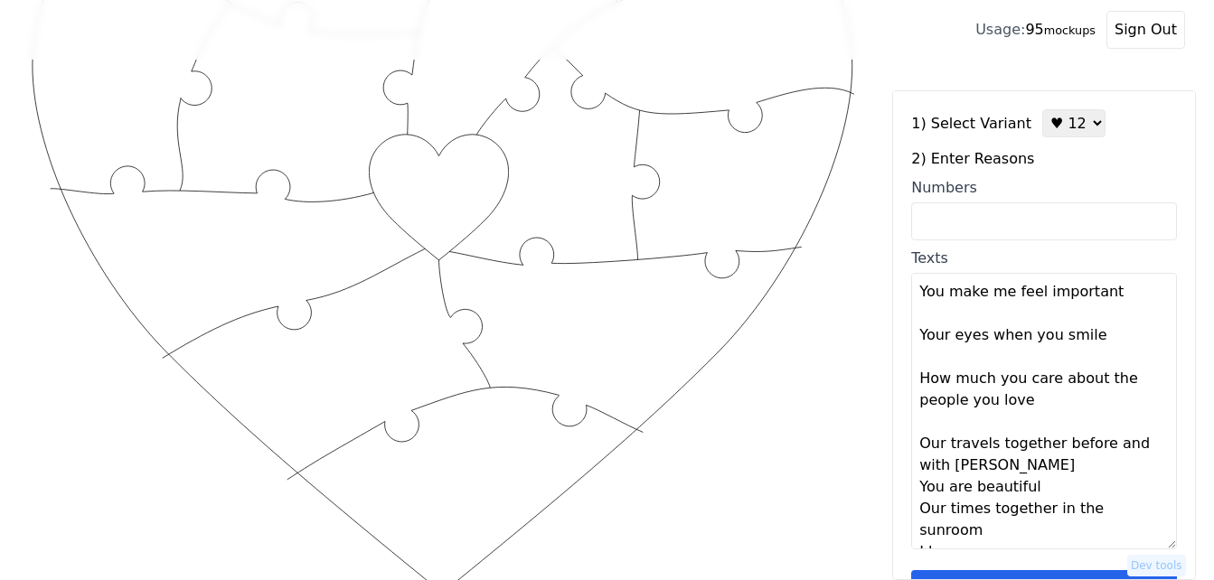
click at [1045, 471] on textarea "You make me feel important Your eyes when you smile How much you care about the…" at bounding box center [1044, 411] width 266 height 277
click at [1052, 514] on textarea "You make me feel important Your eyes when you smile How much you care about the…" at bounding box center [1044, 411] width 266 height 277
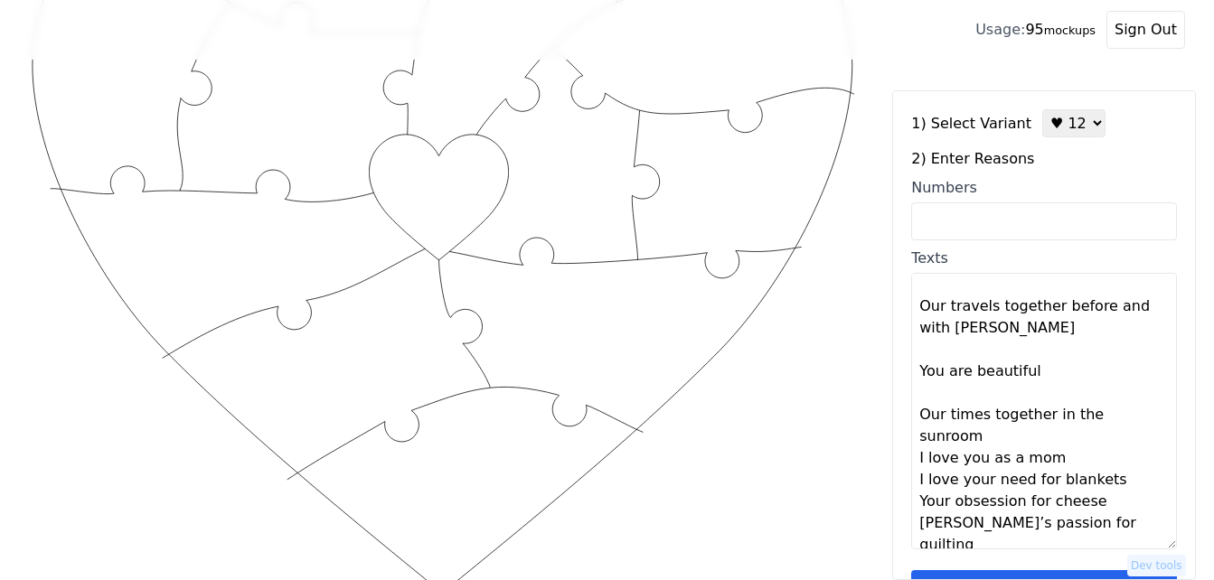
scroll to position [181, 0]
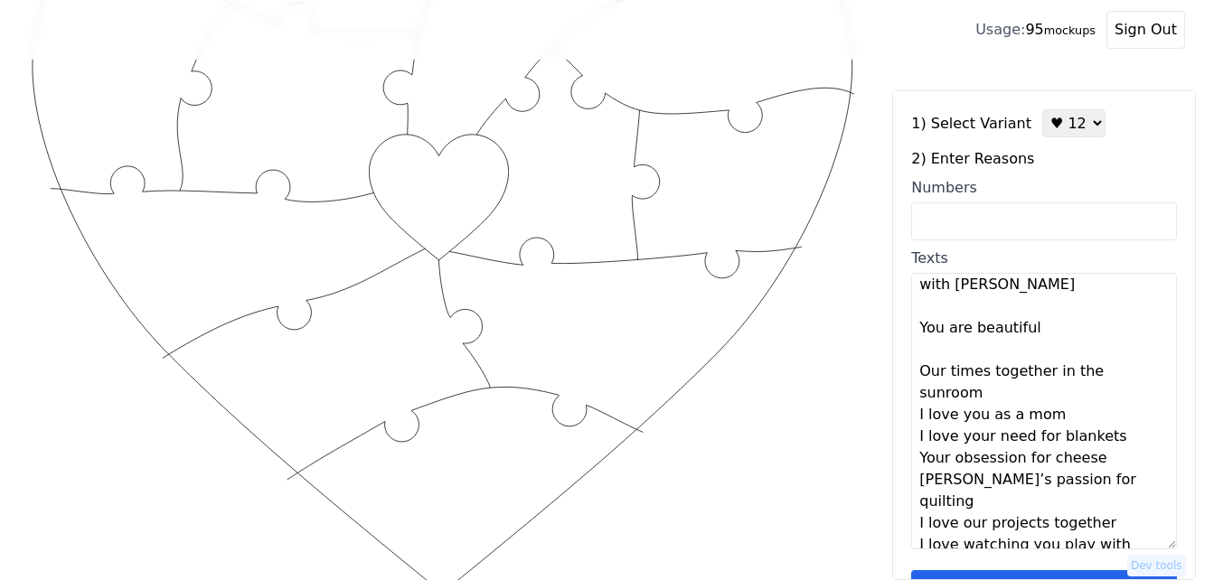
click at [1007, 401] on textarea "You make me feel important Your eyes when you smile How much you care about the…" at bounding box center [1044, 411] width 266 height 277
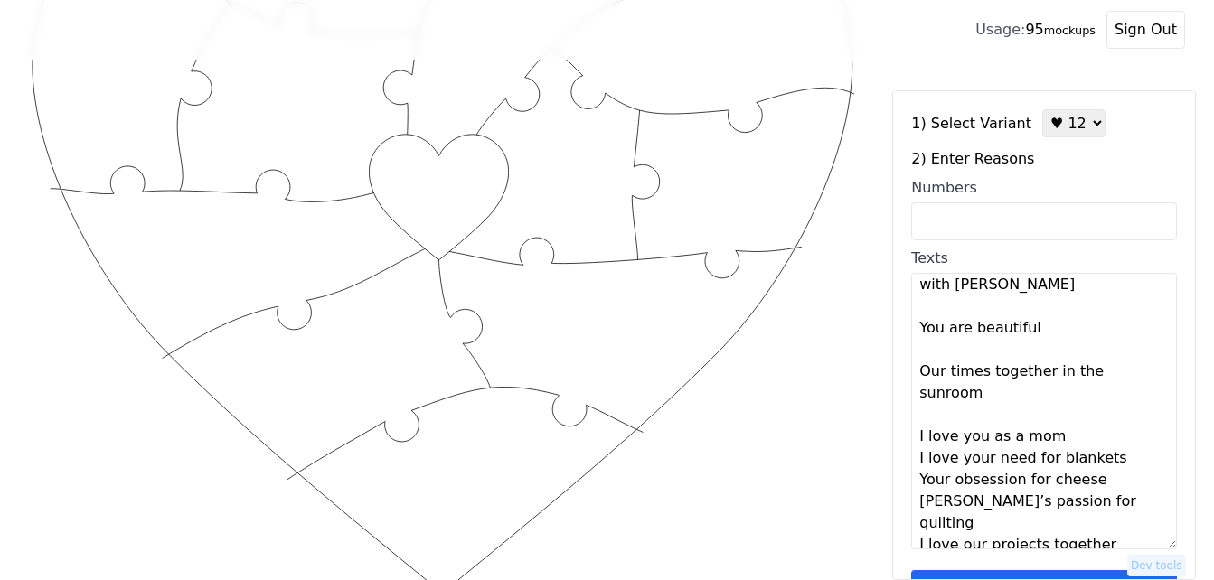
click at [1076, 447] on textarea "You make me feel important Your eyes when you smile How much you care about the…" at bounding box center [1044, 411] width 266 height 277
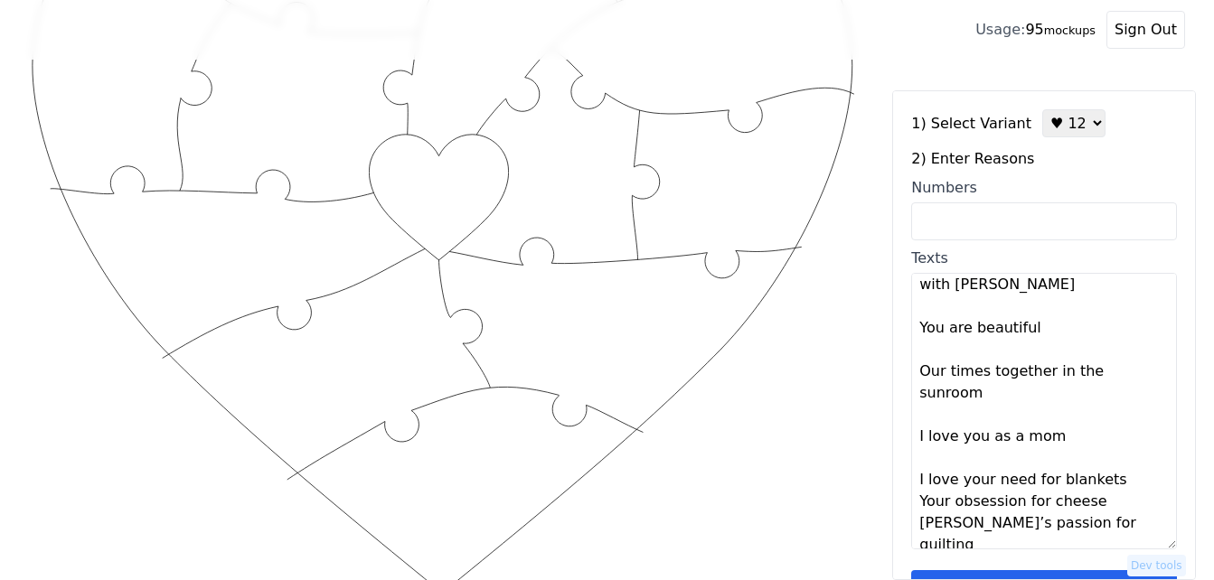
scroll to position [239, 0]
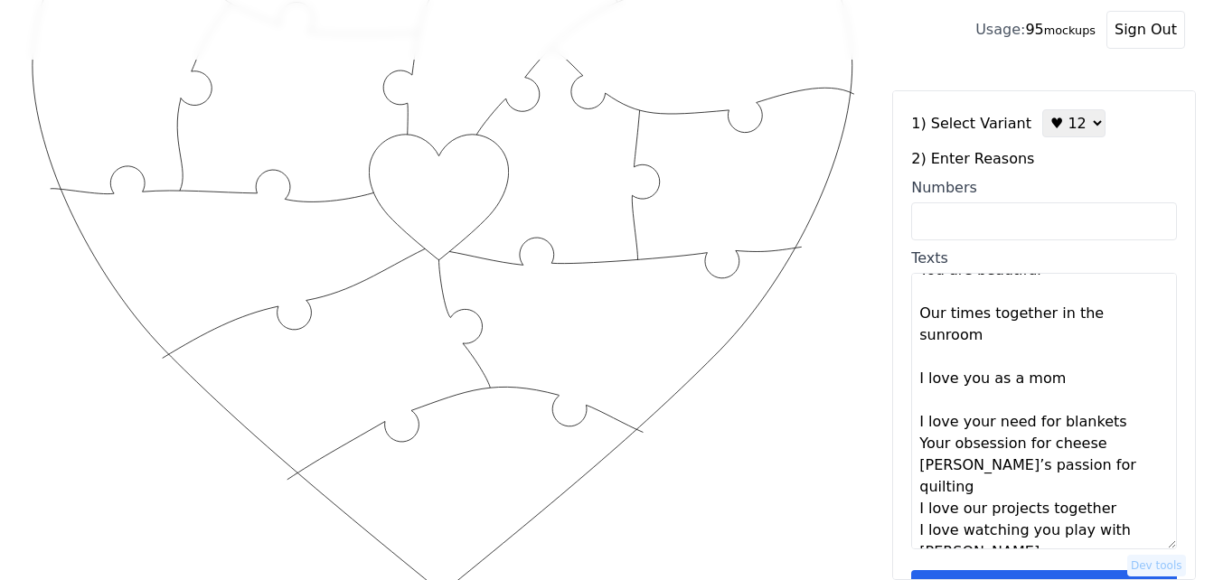
click at [1114, 422] on textarea "You make me feel important Your eyes when you smile How much you care about the…" at bounding box center [1044, 411] width 266 height 277
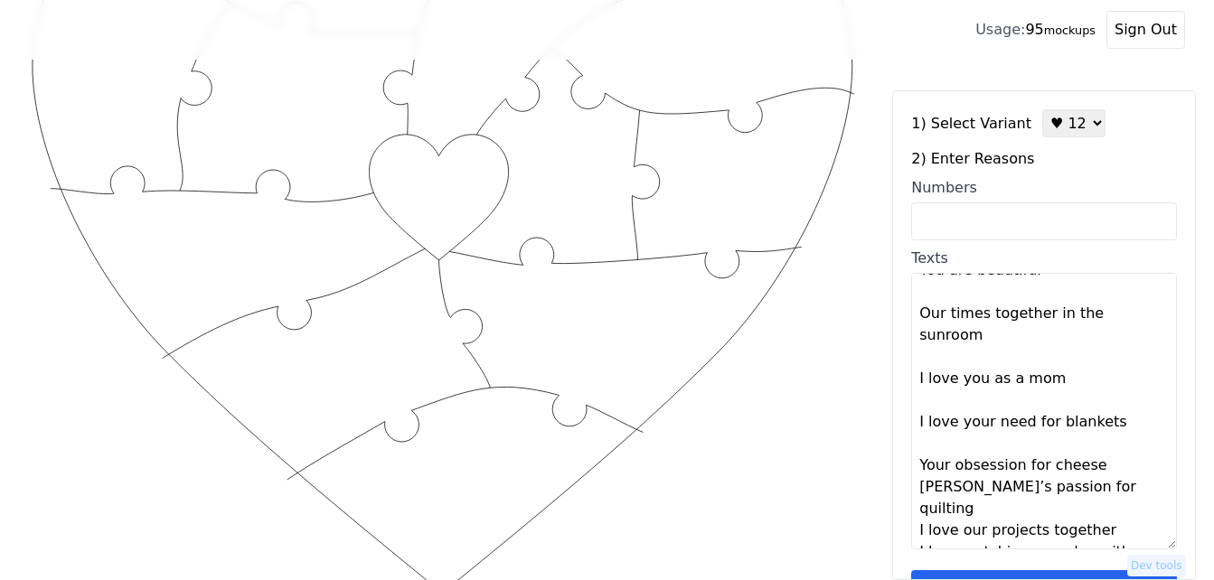
click at [1112, 467] on textarea "You make me feel important Your eyes when you smile How much you care about the…" at bounding box center [1044, 411] width 266 height 277
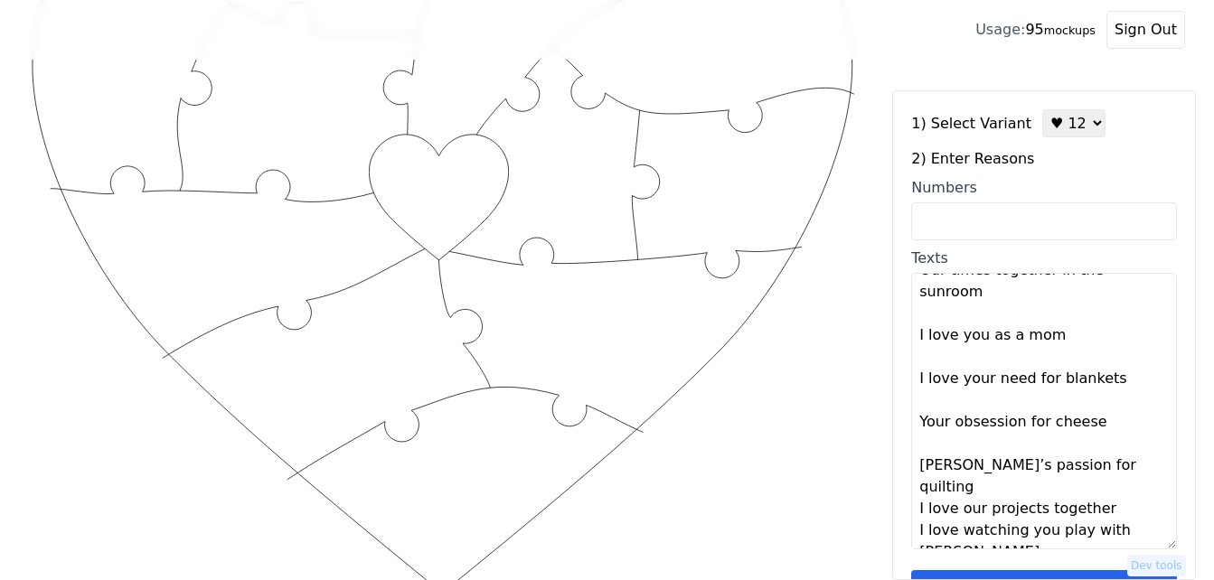
click at [1107, 462] on textarea "You make me feel important Your eyes when you smile How much you care about the…" at bounding box center [1044, 411] width 266 height 277
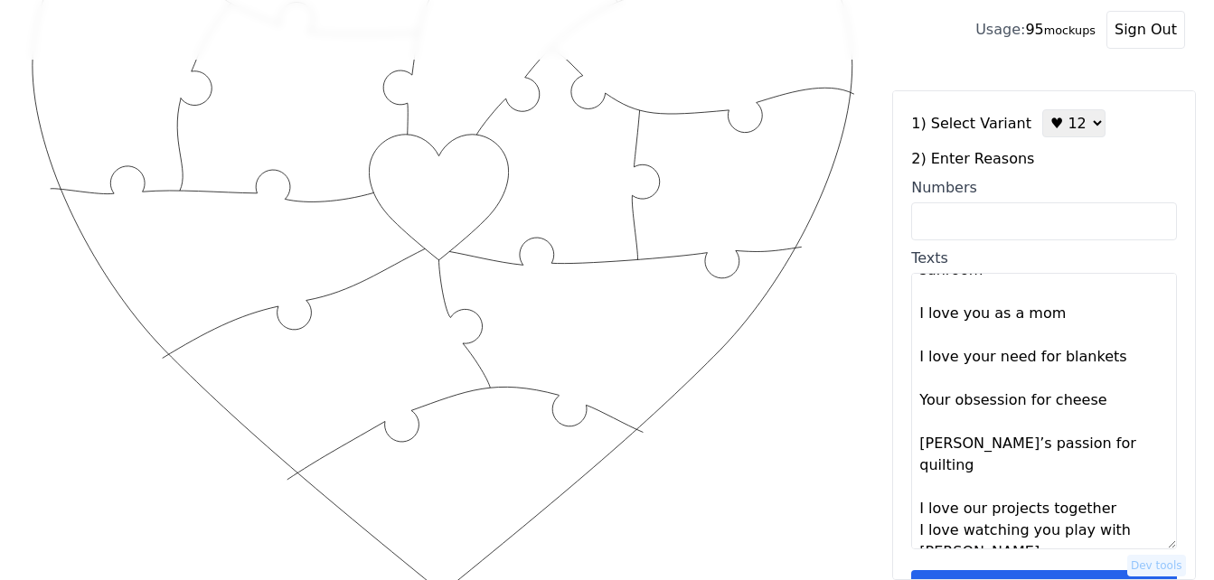
click at [1111, 487] on textarea "You make me feel important Your eyes when you smile How much you care about the…" at bounding box center [1044, 411] width 266 height 277
type textarea "You make me feel important Your eyes when you smile How much you care about the…"
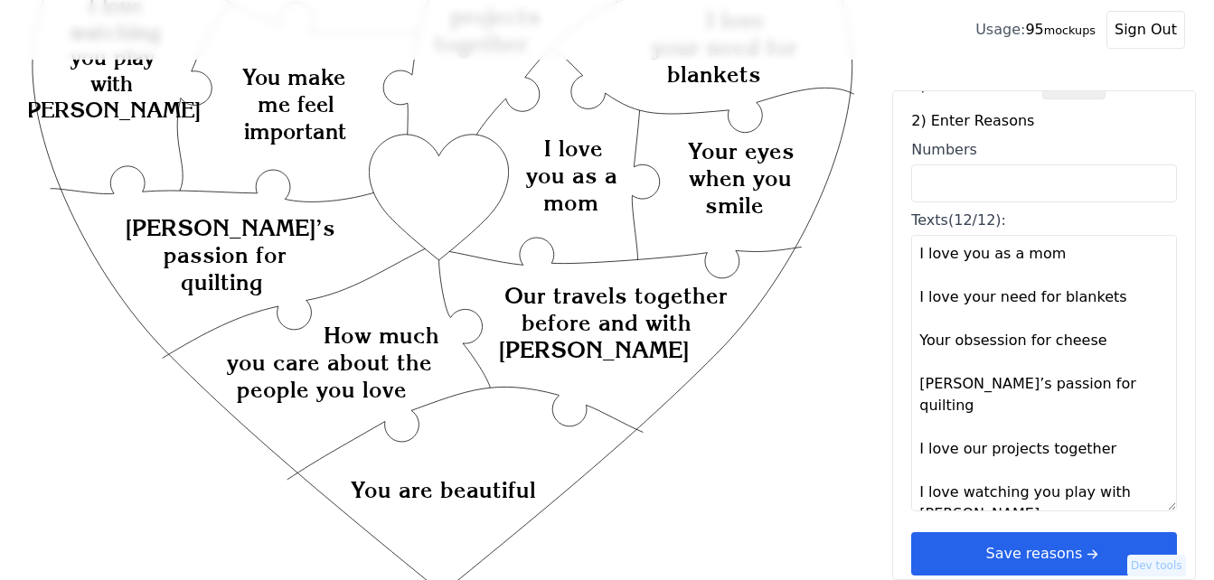
scroll to position [54, 0]
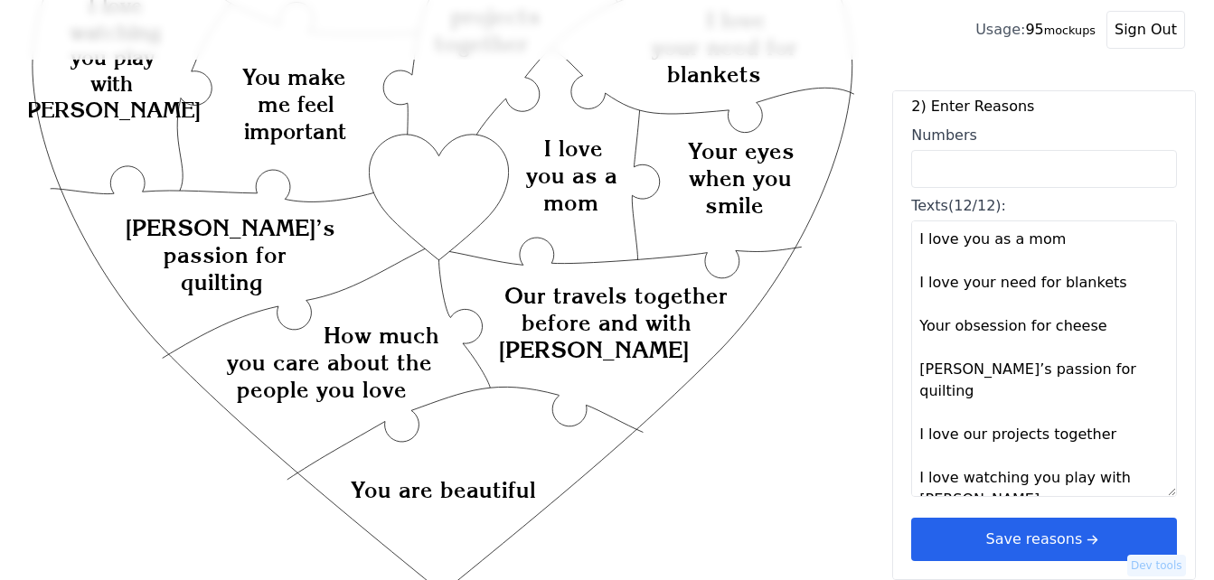
click at [1131, 540] on button "Save reasons" at bounding box center [1044, 539] width 266 height 43
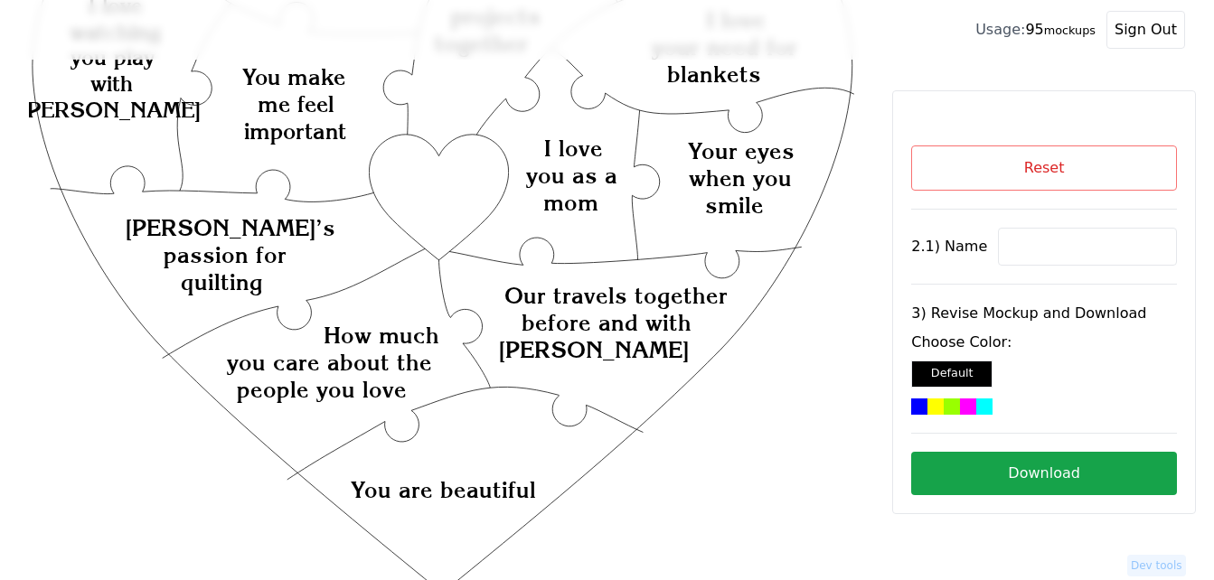
click at [1047, 234] on input at bounding box center [1087, 247] width 179 height 38
paste input "[PERSON_NAME]"
type input "[PERSON_NAME]"
click at [439, 196] on icon "Created with Snap Created with Snap Created with Snap Our travels together befo…" at bounding box center [442, 451] width 827 height 1206
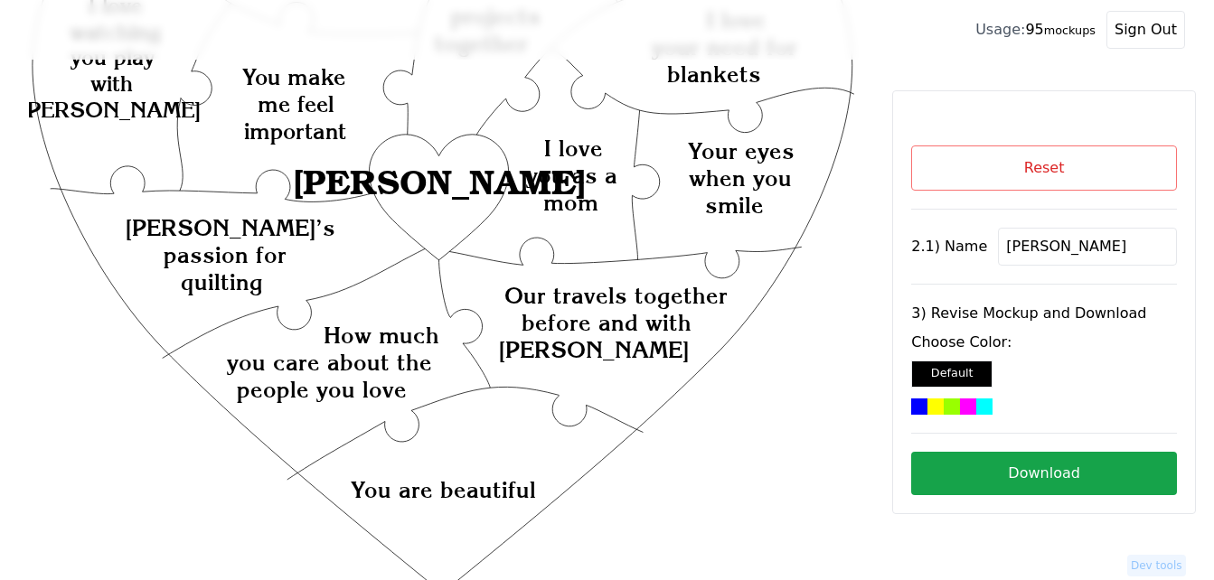
click at [977, 408] on div at bounding box center [985, 407] width 16 height 16
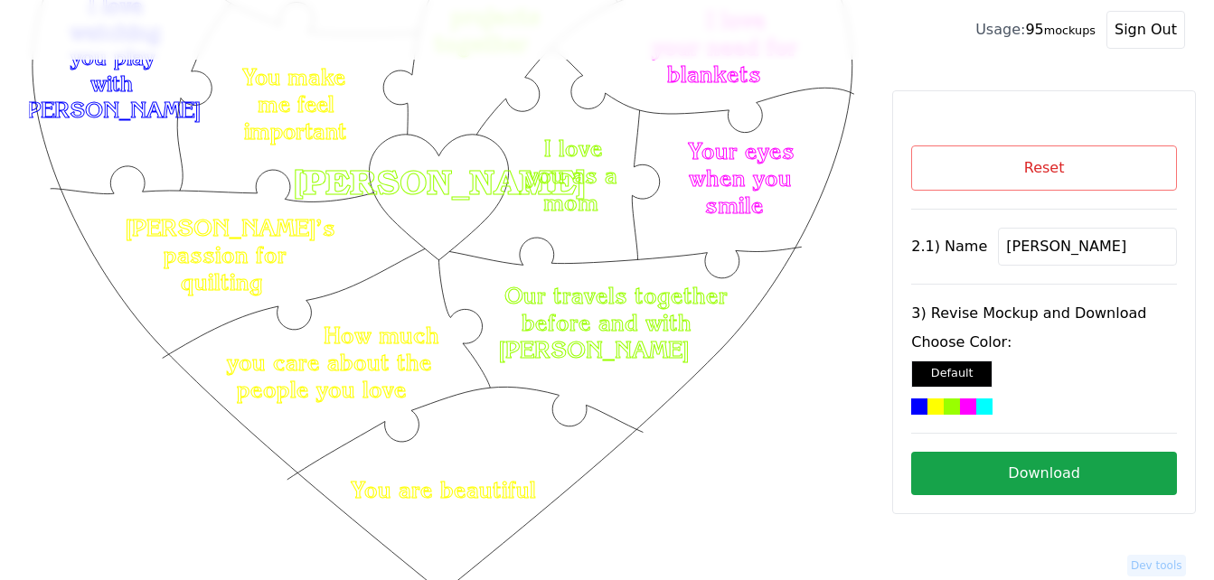
click at [1019, 471] on button "Download" at bounding box center [1044, 473] width 266 height 43
click at [1019, 171] on button "Reset" at bounding box center [1044, 168] width 266 height 45
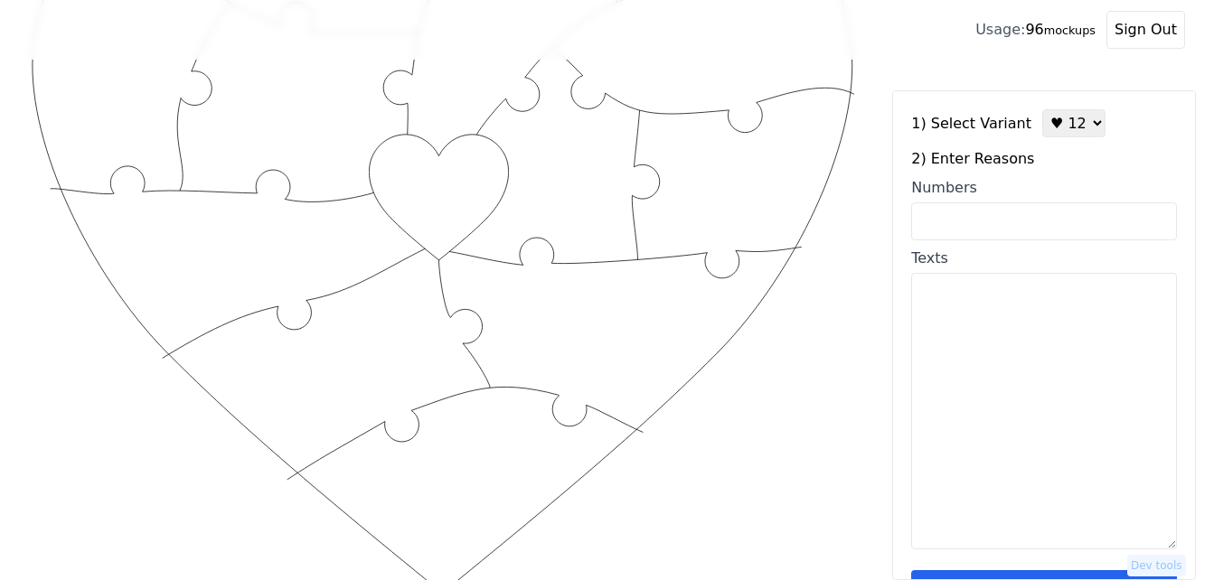
click at [1016, 331] on textarea "Texts" at bounding box center [1044, 411] width 266 height 277
paste textarea "Your eyes, Your smile, Your intelligence, Your love for our babies, Your kindne…"
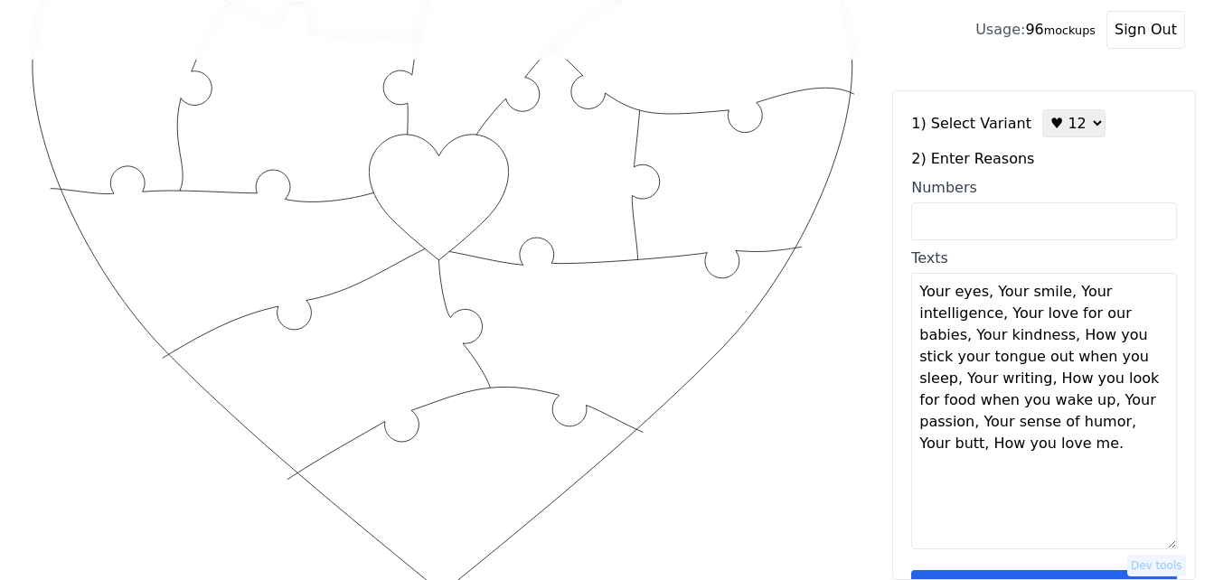
click at [979, 293] on textarea "Your eyes, Your smile, Your intelligence, Your love for our babies, Your kindne…" at bounding box center [1044, 411] width 266 height 277
click at [984, 295] on textarea "Your eyes, Your smile, Your intelligence, Your love for our babies, Your kindne…" at bounding box center [1044, 411] width 266 height 277
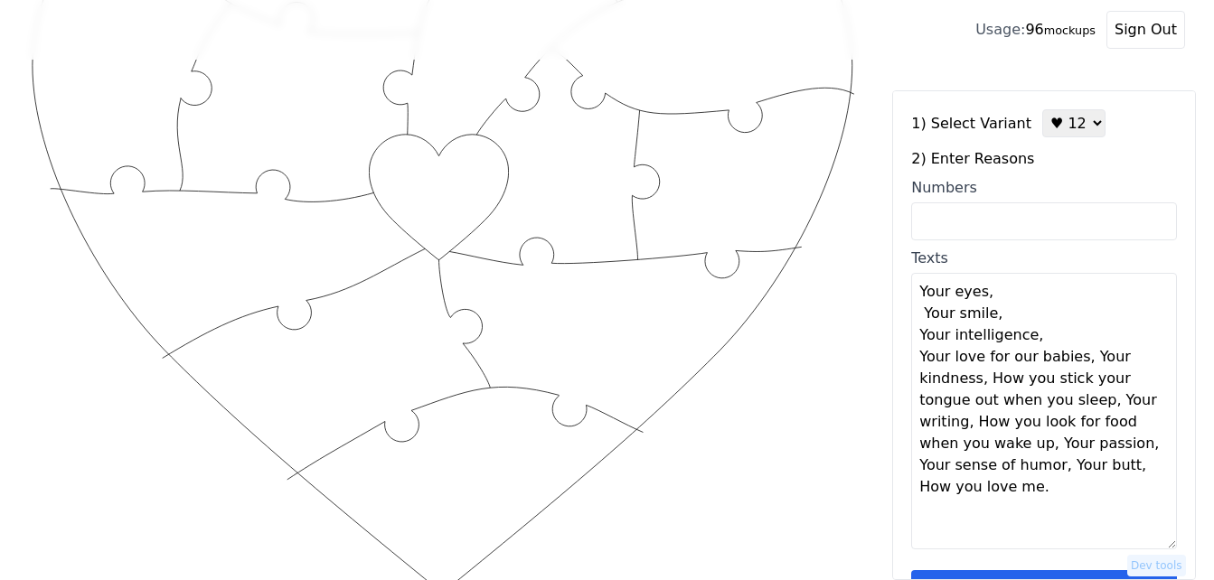
click at [1075, 362] on textarea "Your eyes, Your smile, Your intelligence, Your love for our babies, Your kindne…" at bounding box center [1044, 411] width 266 height 277
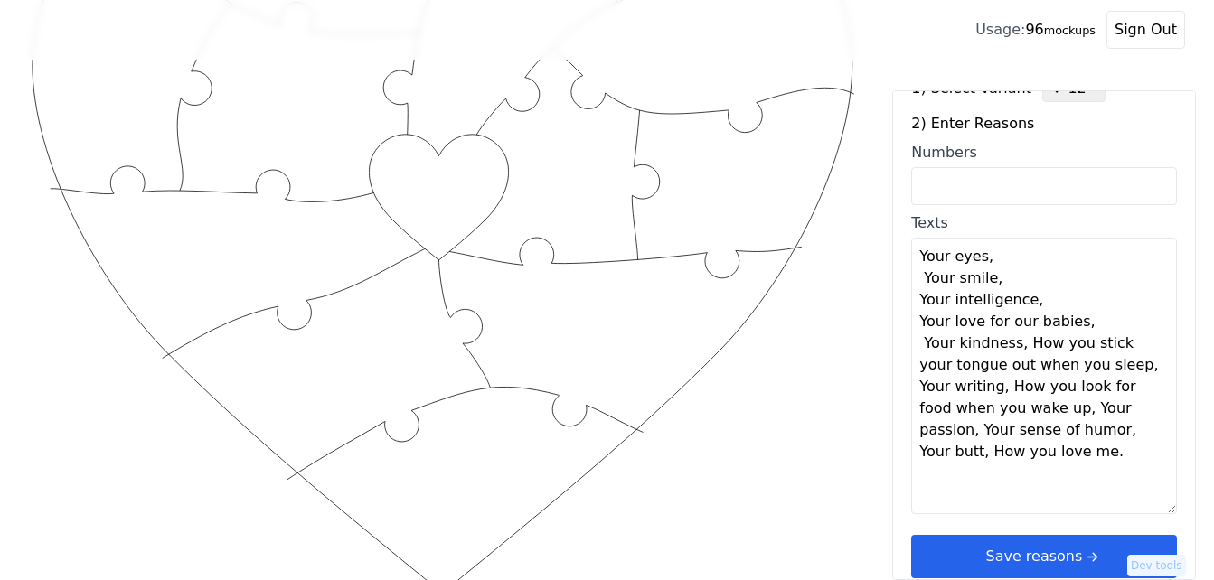
scroll to position [54, 0]
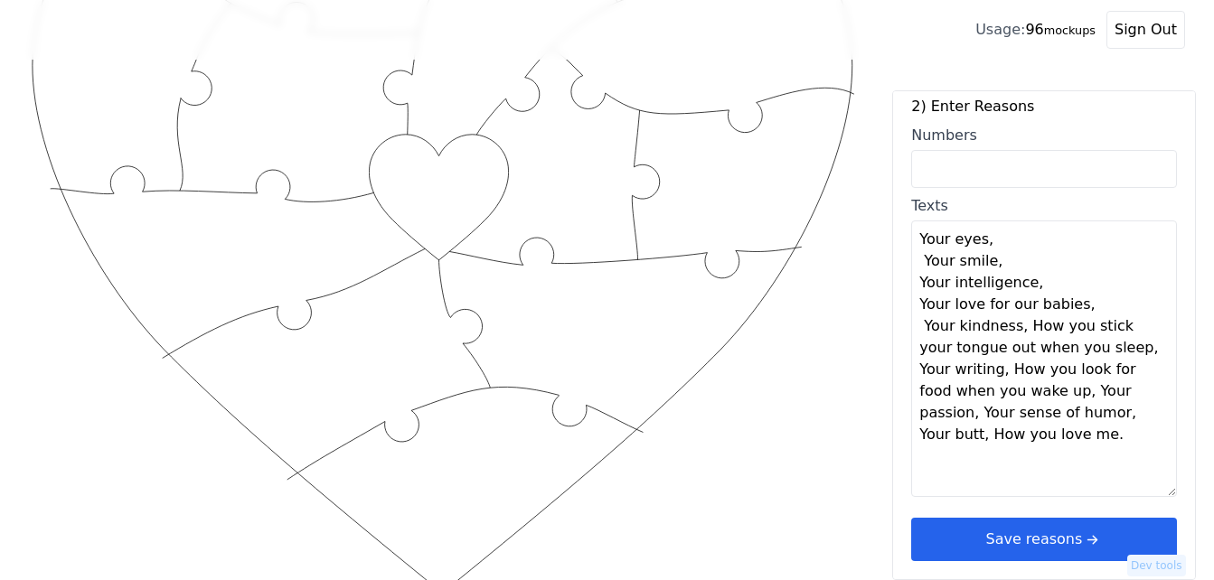
click at [1015, 334] on textarea "Your eyes, Your smile, Your intelligence, Your love for our babies, Your kindne…" at bounding box center [1044, 359] width 266 height 277
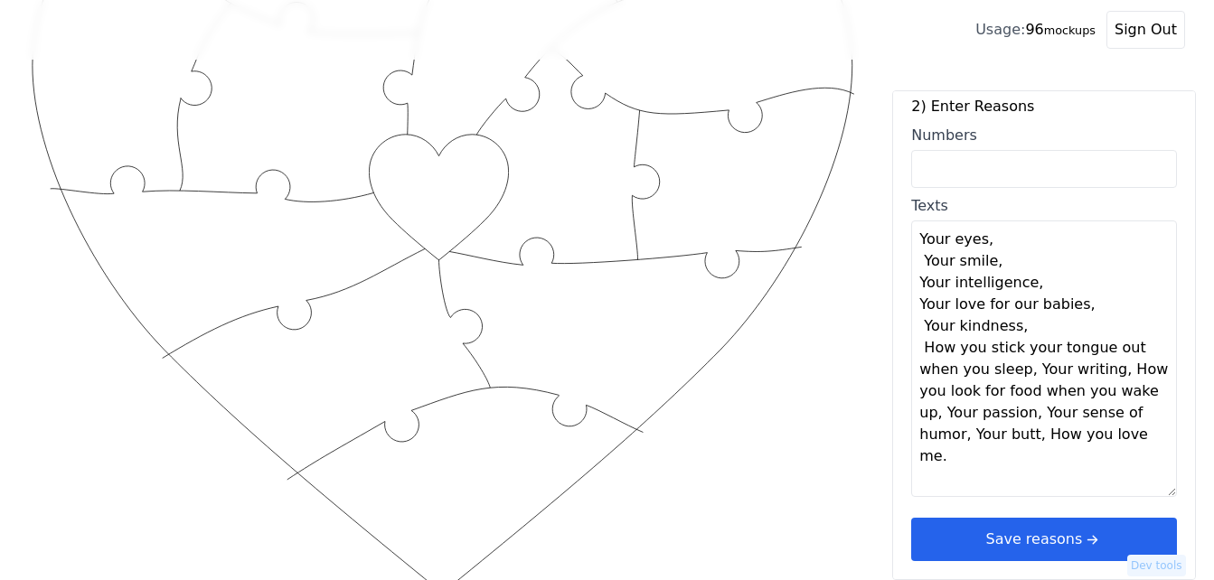
click at [1024, 372] on textarea "Your eyes, Your smile, Your intelligence, Your love for our babies, Your kindne…" at bounding box center [1044, 359] width 266 height 277
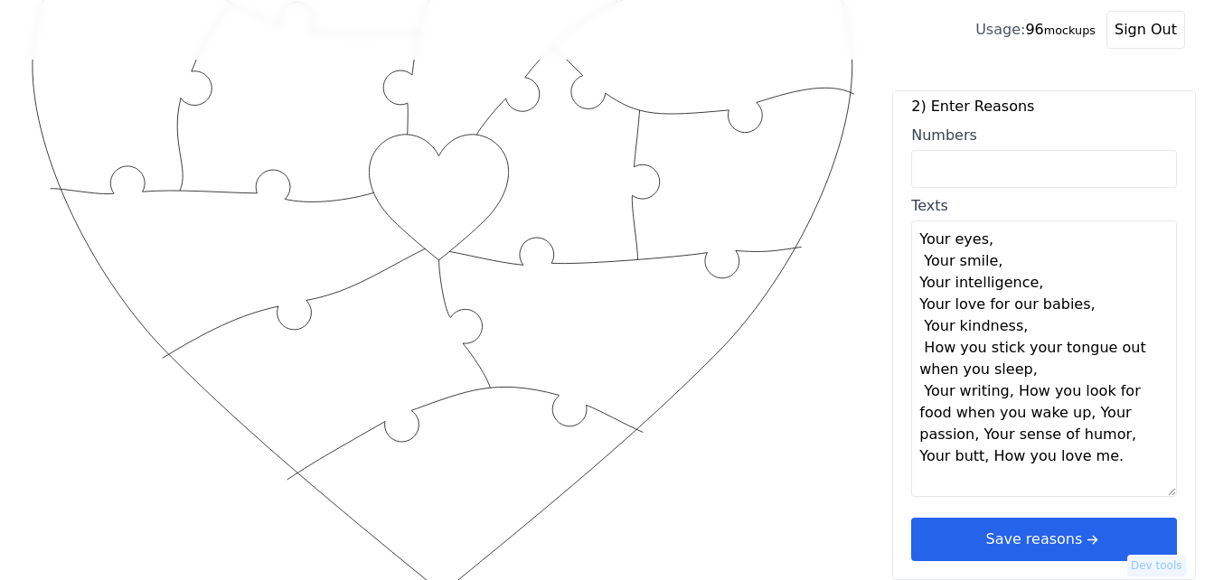
click at [1001, 392] on textarea "Your eyes, Your smile, Your intelligence, Your love for our babies, Your kindne…" at bounding box center [1044, 359] width 266 height 277
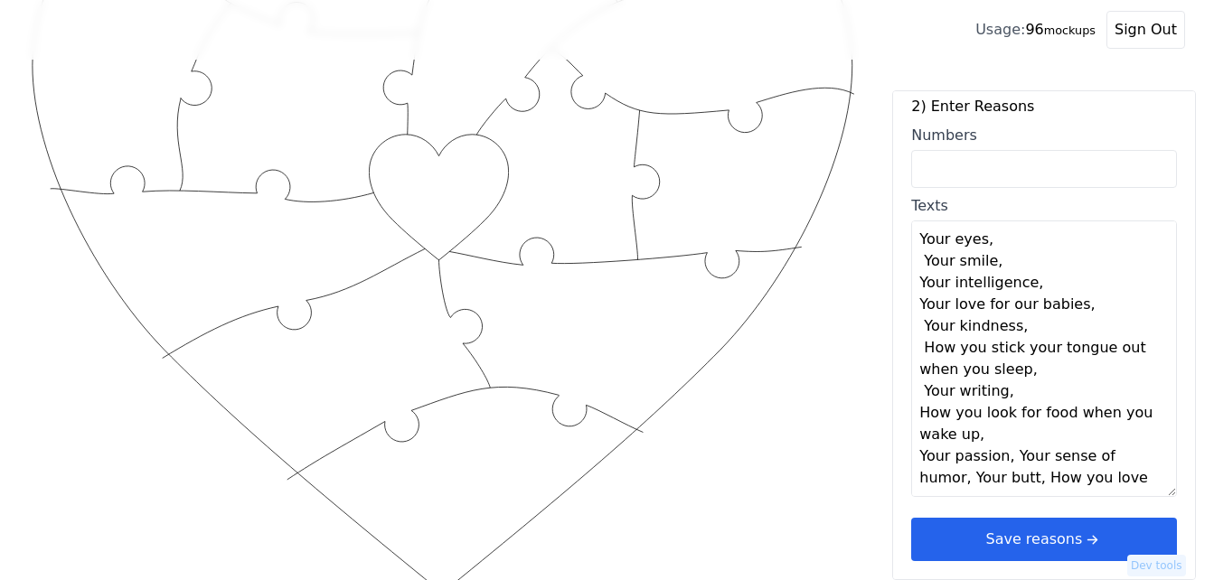
click at [1003, 458] on textarea "Your eyes, Your smile, Your intelligence, Your love for our babies, Your kindne…" at bounding box center [1044, 359] width 266 height 277
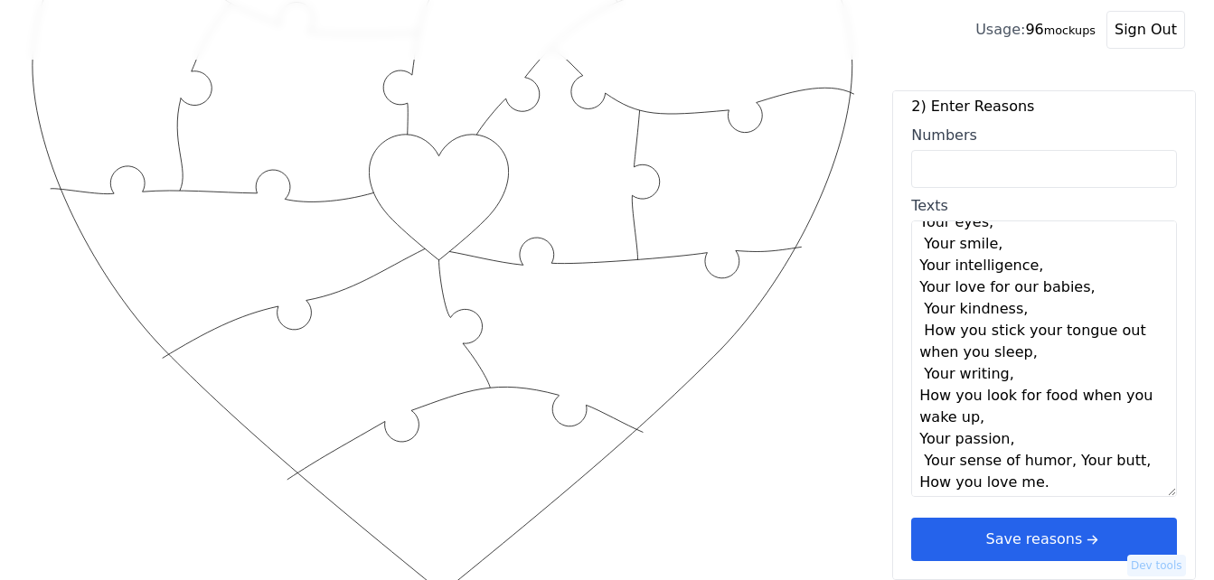
scroll to position [22, 0]
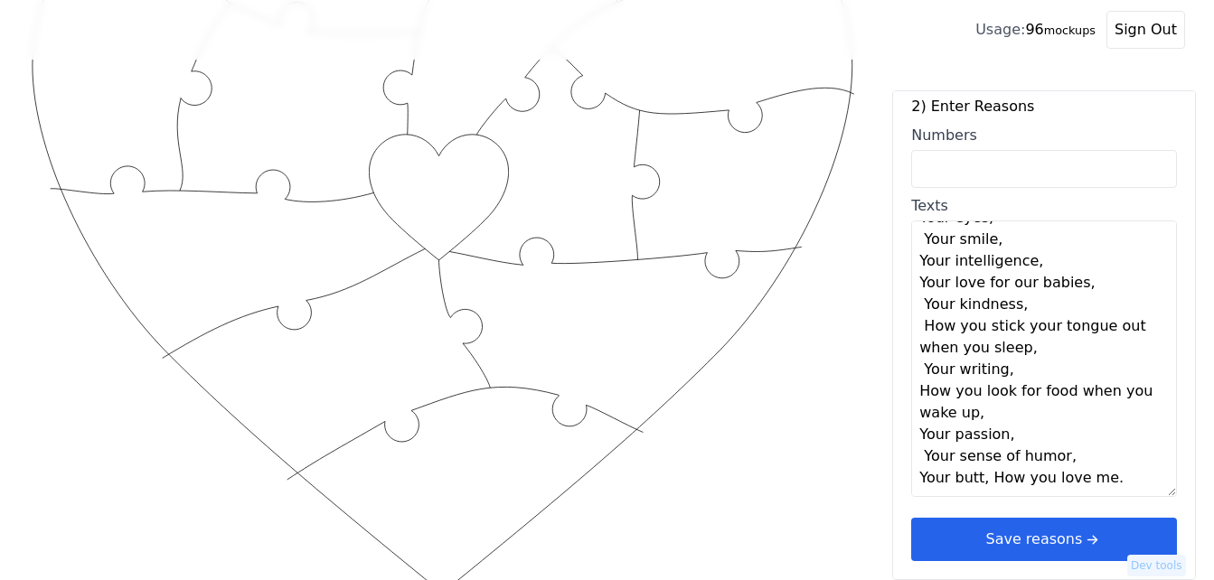
click at [982, 482] on textarea "Your eyes, Your smile, Your intelligence, Your love for our babies, Your kindne…" at bounding box center [1044, 359] width 266 height 277
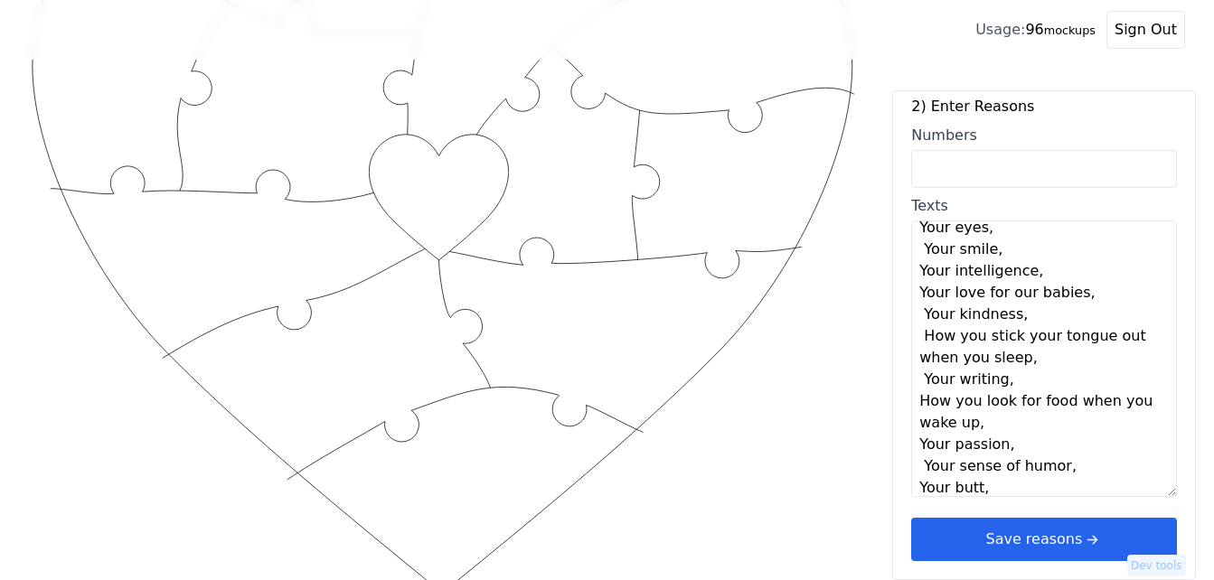
scroll to position [0, 0]
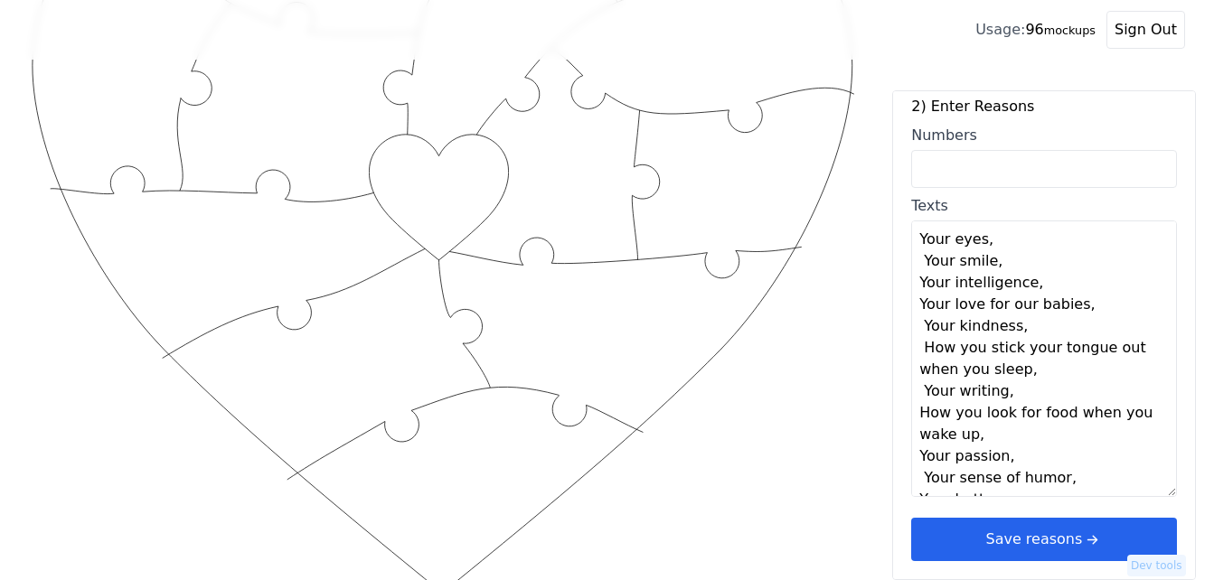
click at [999, 241] on textarea "Your eyes, Your smile, Your intelligence, Your love for our babies, Your kindne…" at bounding box center [1044, 359] width 266 height 277
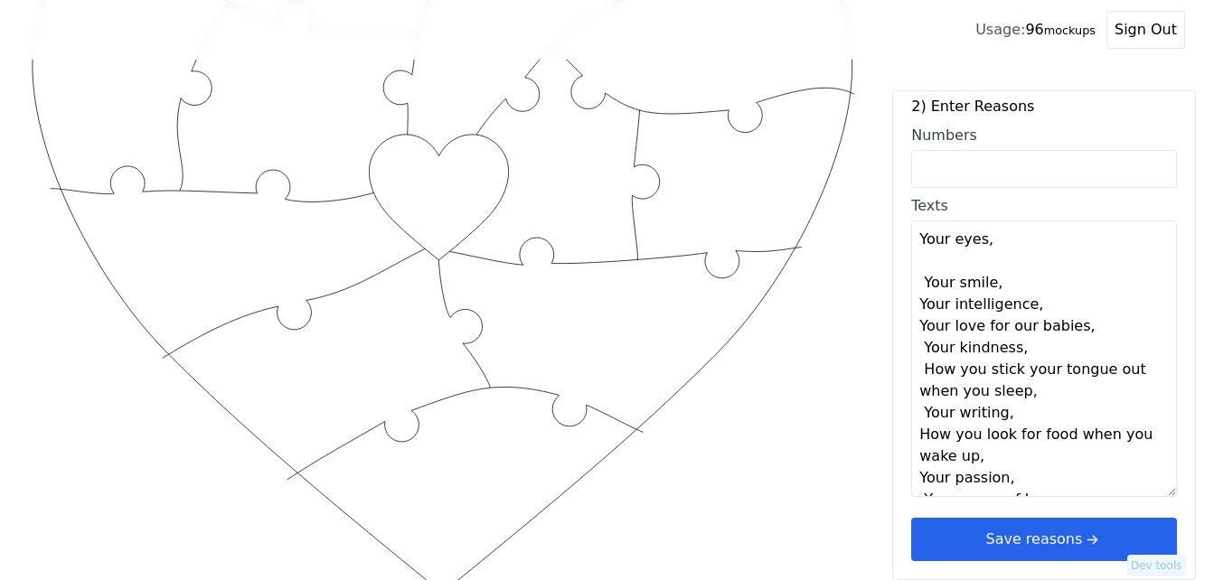
click at [1022, 288] on textarea "Your eyes, Your smile, Your intelligence, Your love for our babies, Your kindne…" at bounding box center [1044, 359] width 266 height 277
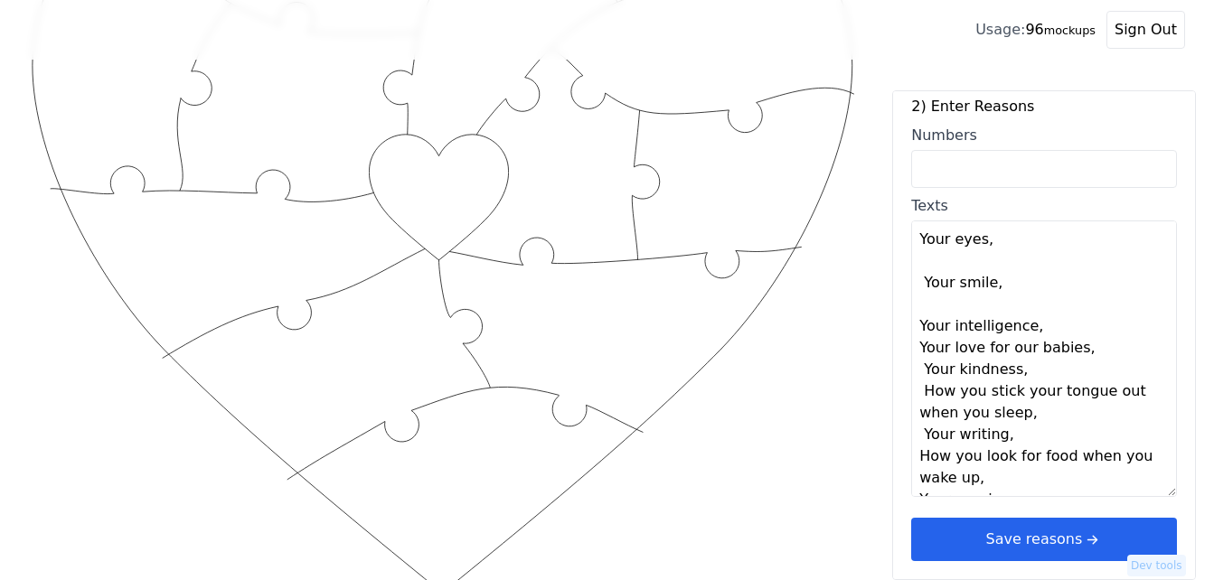
click at [1053, 326] on textarea "Your eyes, Your smile, Your intelligence, Your love for our babies, Your kindne…" at bounding box center [1044, 359] width 266 height 277
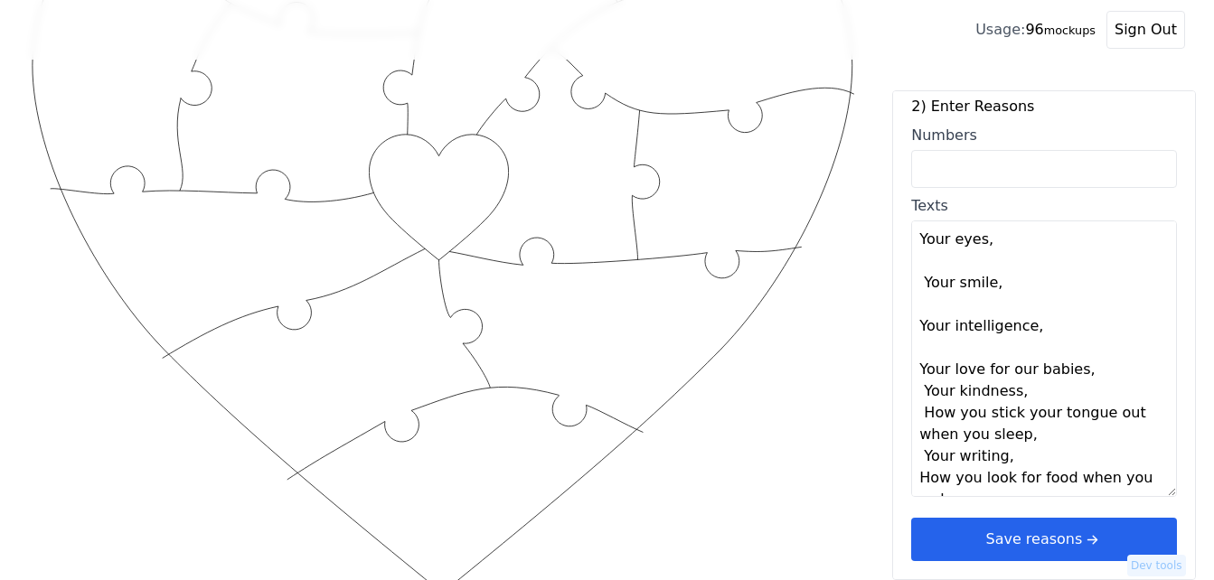
click at [1108, 366] on textarea "Your eyes, Your smile, Your intelligence, Your love for our babies, Your kindne…" at bounding box center [1044, 359] width 266 height 277
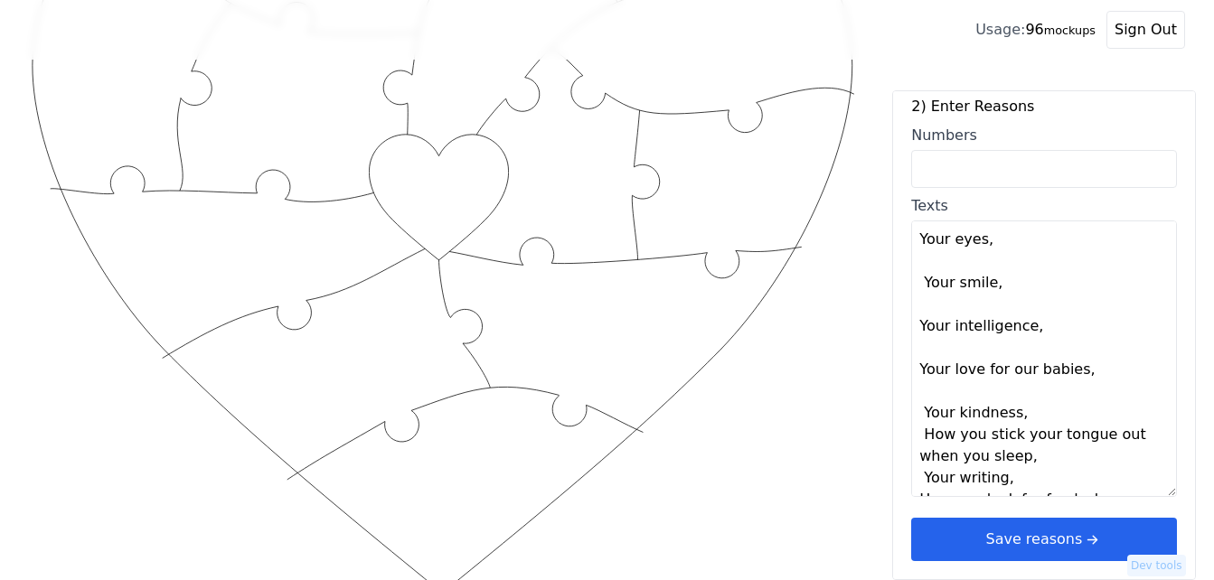
click at [1054, 417] on textarea "Your eyes, Your smile, Your intelligence, Your love for our babies, Your kindne…" at bounding box center [1044, 359] width 266 height 277
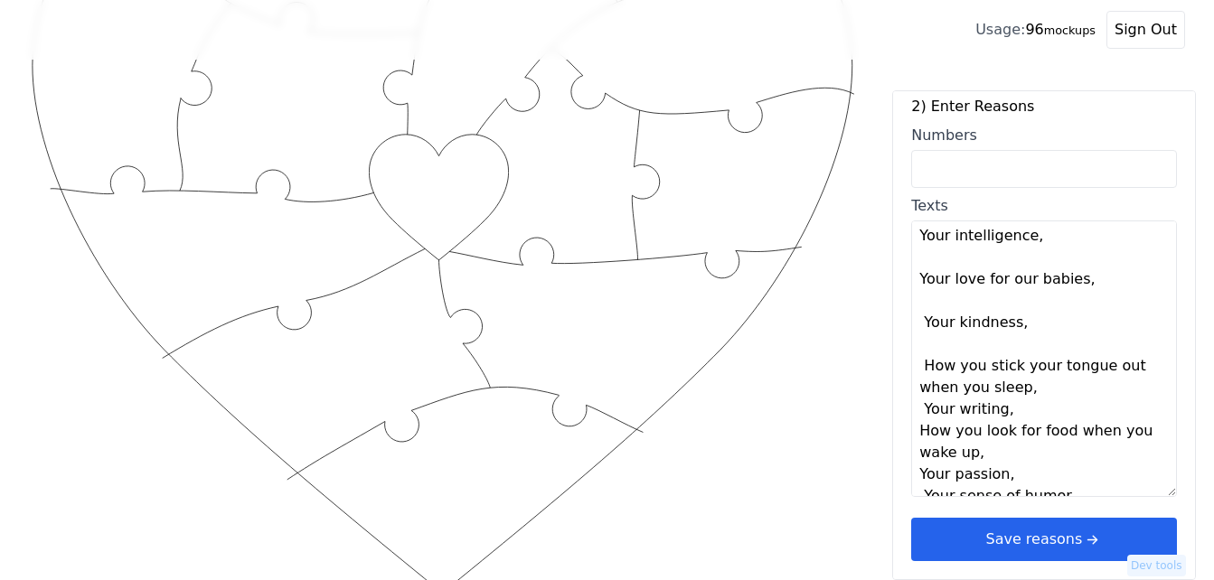
click at [1037, 387] on textarea "Your eyes, Your smile, Your intelligence, Your love for our babies, Your kindne…" at bounding box center [1044, 359] width 266 height 277
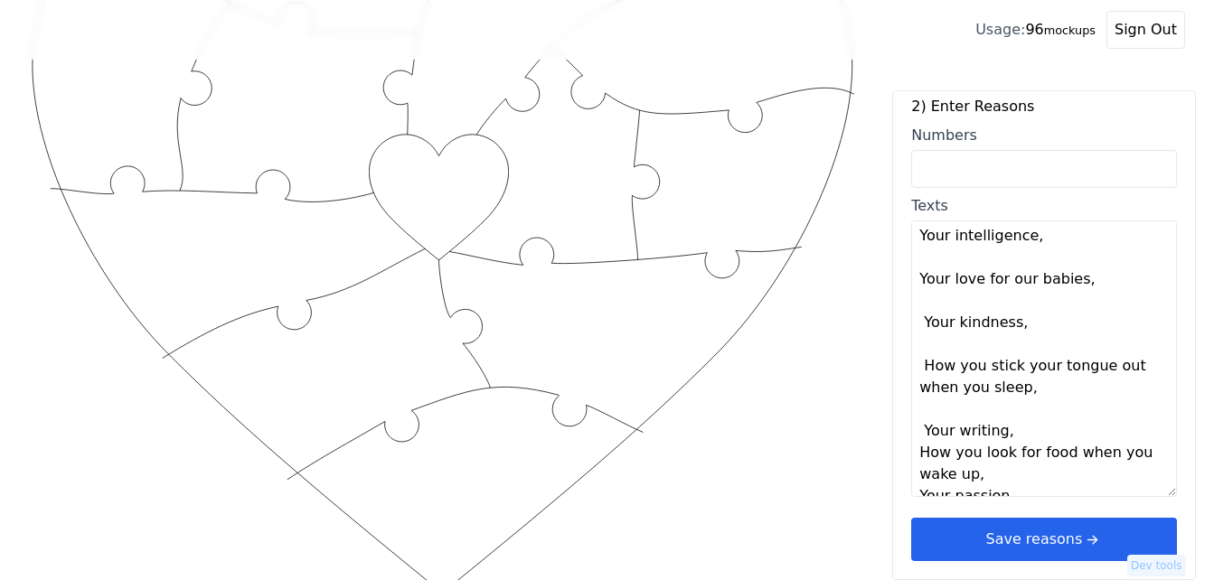
click at [1025, 433] on textarea "Your eyes, Your smile, Your intelligence, Your love for our babies, Your kindne…" at bounding box center [1044, 359] width 266 height 277
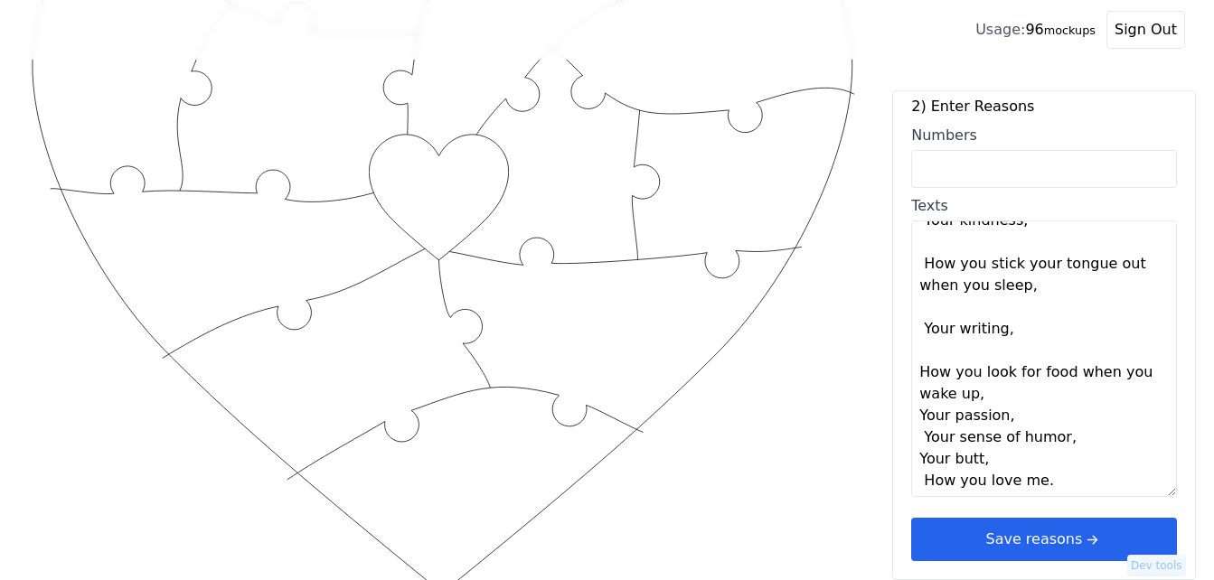
scroll to position [195, 0]
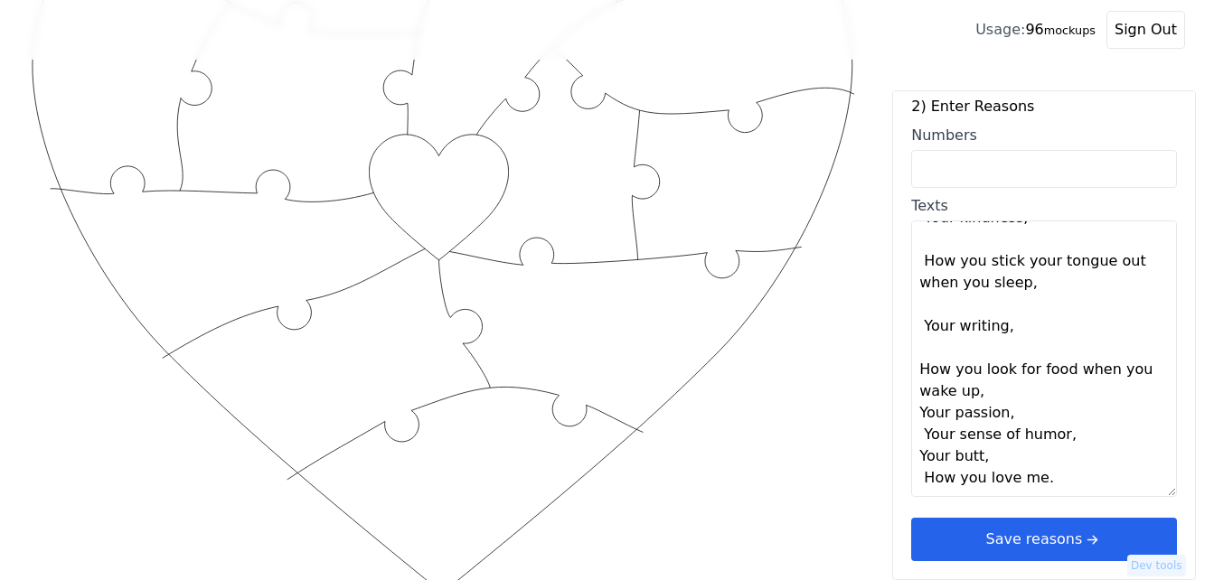
click at [1030, 392] on textarea "Your eyes, Your smile, Your intelligence, Your love for our babies, Your kindne…" at bounding box center [1044, 359] width 266 height 277
click at [1031, 414] on textarea "Your eyes, Your smile, Your intelligence, Your love for our babies, Your kindne…" at bounding box center [1044, 359] width 266 height 277
click at [1001, 393] on textarea "Your eyes, Your smile, Your intelligence, Your love for our babies, Your kindne…" at bounding box center [1044, 359] width 266 height 277
click at [1019, 443] on textarea "Your eyes, Your smile, Your intelligence, Your love for our babies, Your kindne…" at bounding box center [1044, 359] width 266 height 277
click at [1089, 468] on textarea "Your eyes, Your smile, Your intelligence, Your love for our babies, Your kindne…" at bounding box center [1044, 359] width 266 height 277
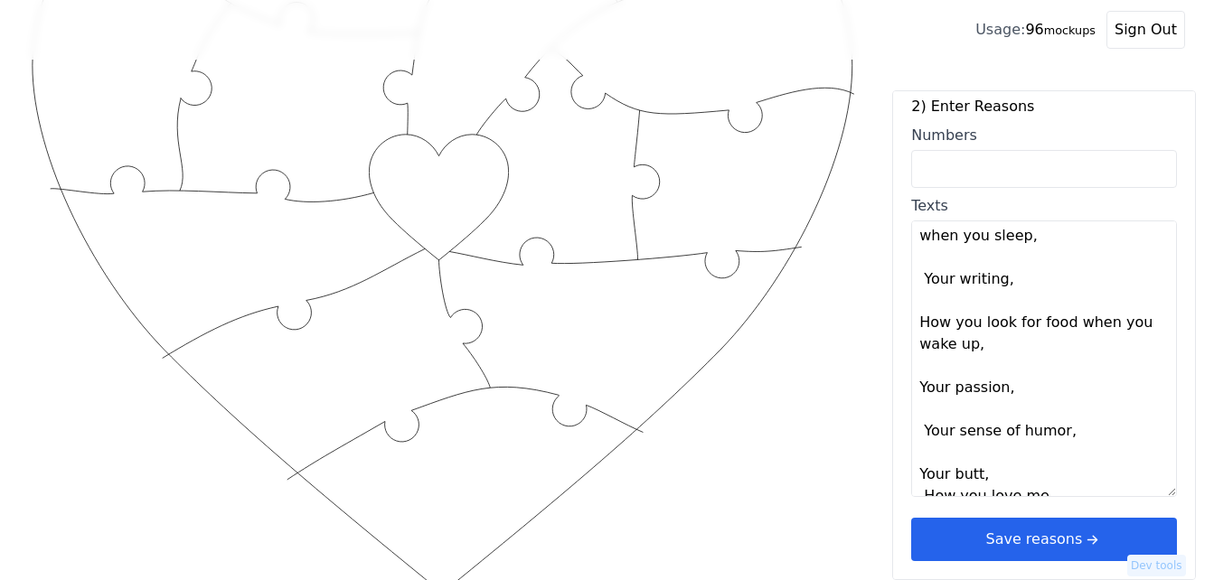
scroll to position [260, 0]
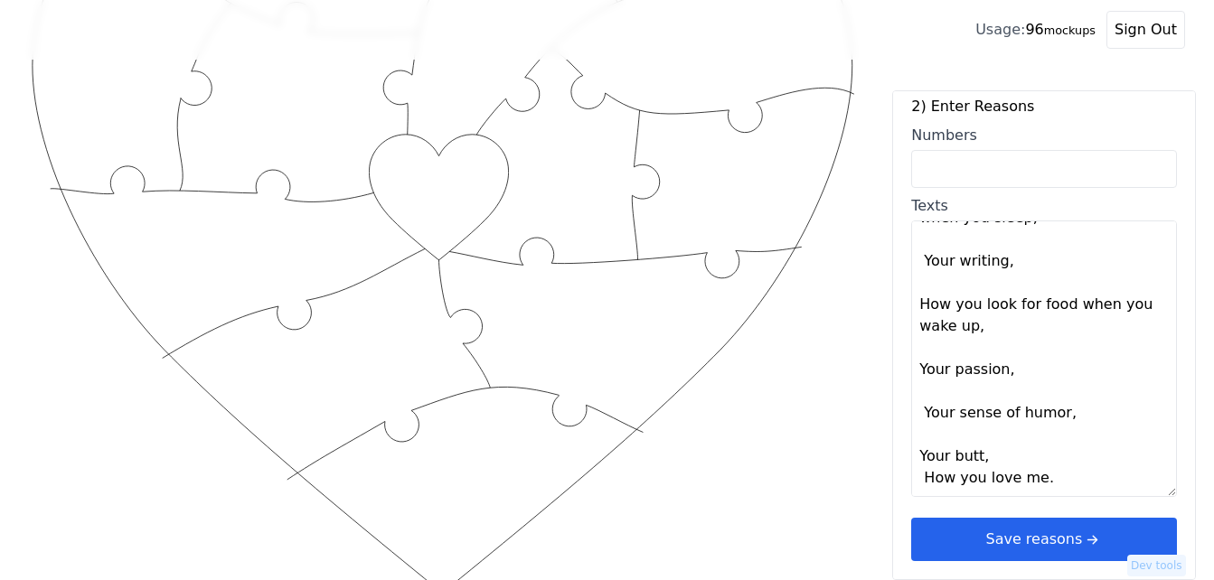
click at [1043, 448] on textarea "Your eyes, Your smile, Your intelligence, Your love for our babies, Your kindne…" at bounding box center [1044, 359] width 266 height 277
type textarea "Your eyes Your smile Your intelligence Your love for our babies Your kindness H…"
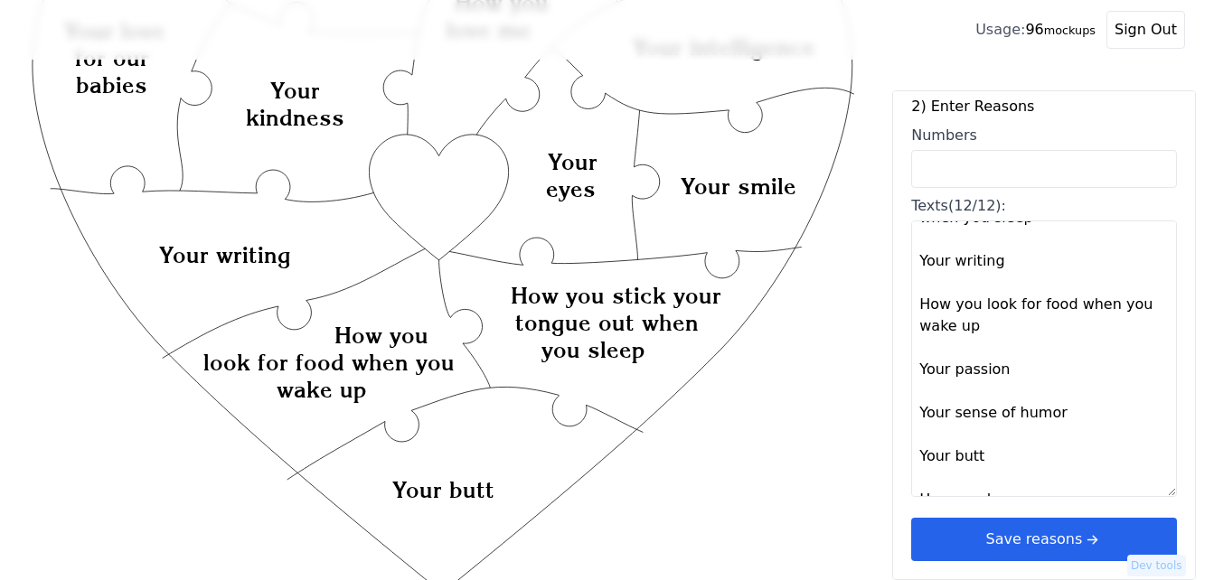
click at [1036, 546] on button "Save reasons" at bounding box center [1044, 539] width 266 height 43
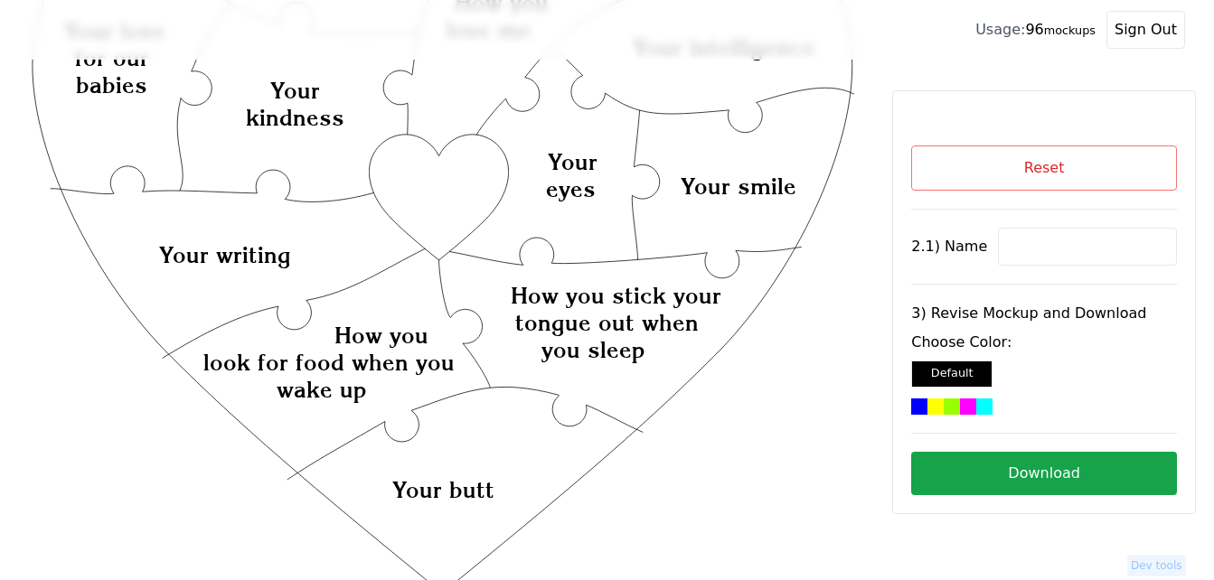
scroll to position [0, 0]
click at [1018, 247] on input at bounding box center [1087, 247] width 179 height 38
paste input "[PERSON_NAME]"
type input "[PERSON_NAME]"
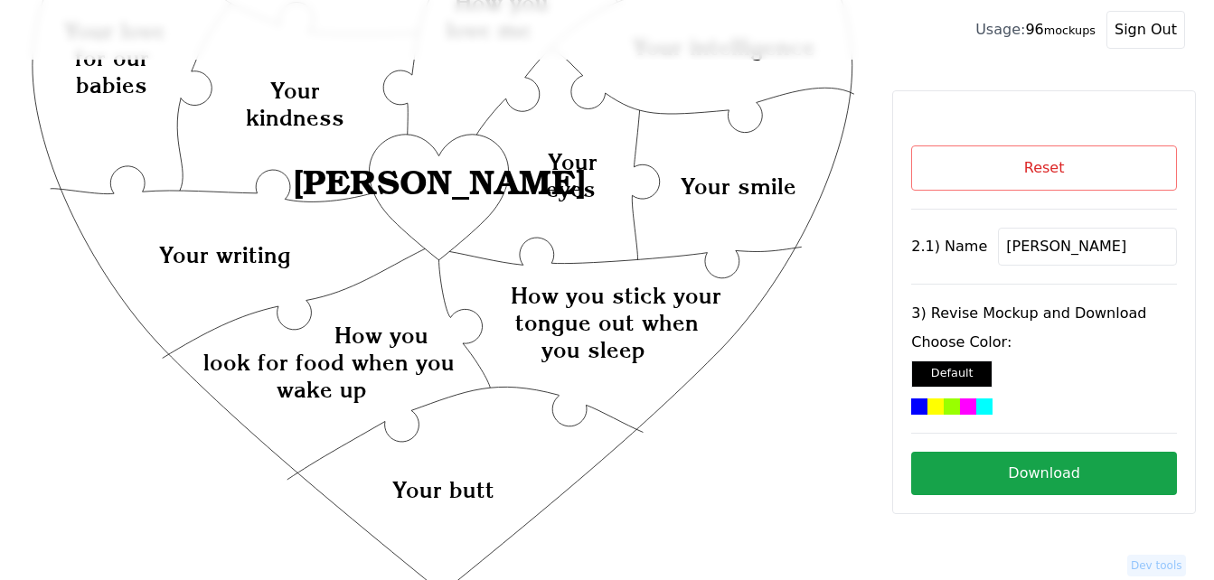
click at [439, 193] on icon "Created with Snap Created with Snap Created with Snap How you stick your tongue…" at bounding box center [442, 451] width 827 height 1206
click at [979, 409] on div at bounding box center [985, 407] width 16 height 16
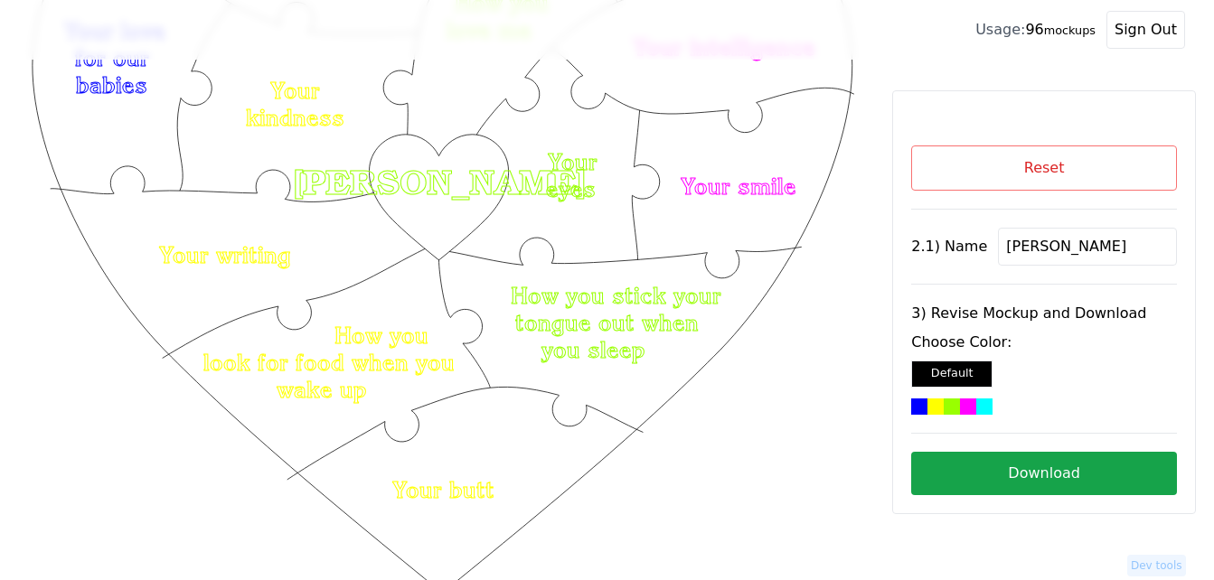
click at [1075, 477] on button "Download" at bounding box center [1044, 473] width 266 height 43
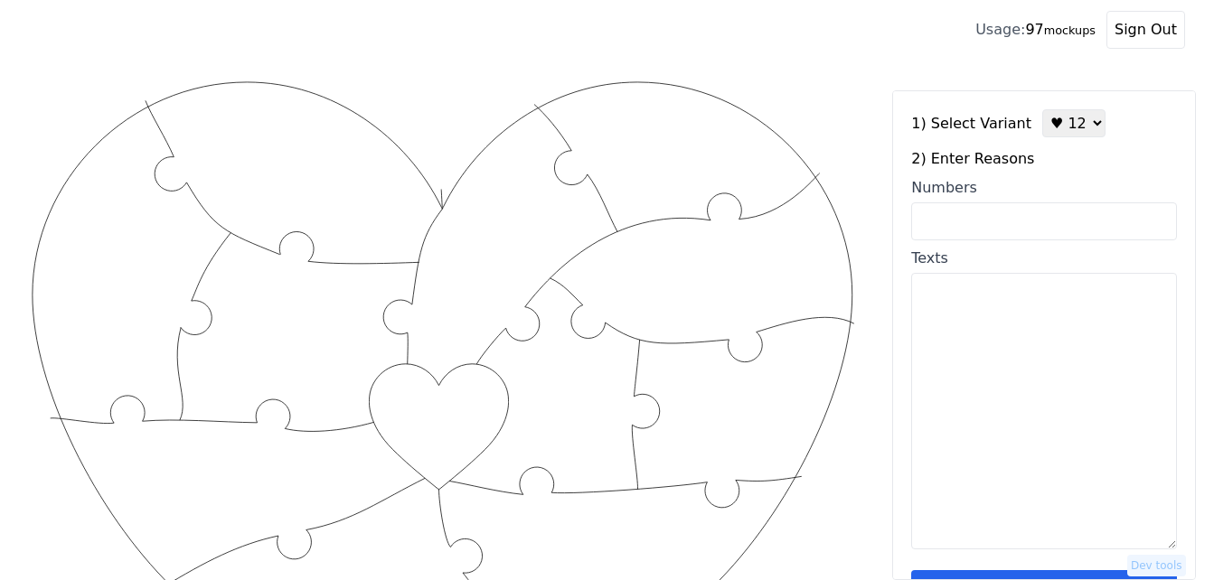
click at [1069, 129] on select "♥ 12 ♥ 18 ♥ 28 ♥ 40 ♥ 50 ♥ 60 ♥ 70" at bounding box center [1074, 123] width 63 height 28
select select "4"
click at [1043, 109] on select "♥ 12 ♥ 18 ♥ 28 ♥ 40 ♥ 50 ♥ 60 ♥ 70" at bounding box center [1074, 123] width 63 height 28
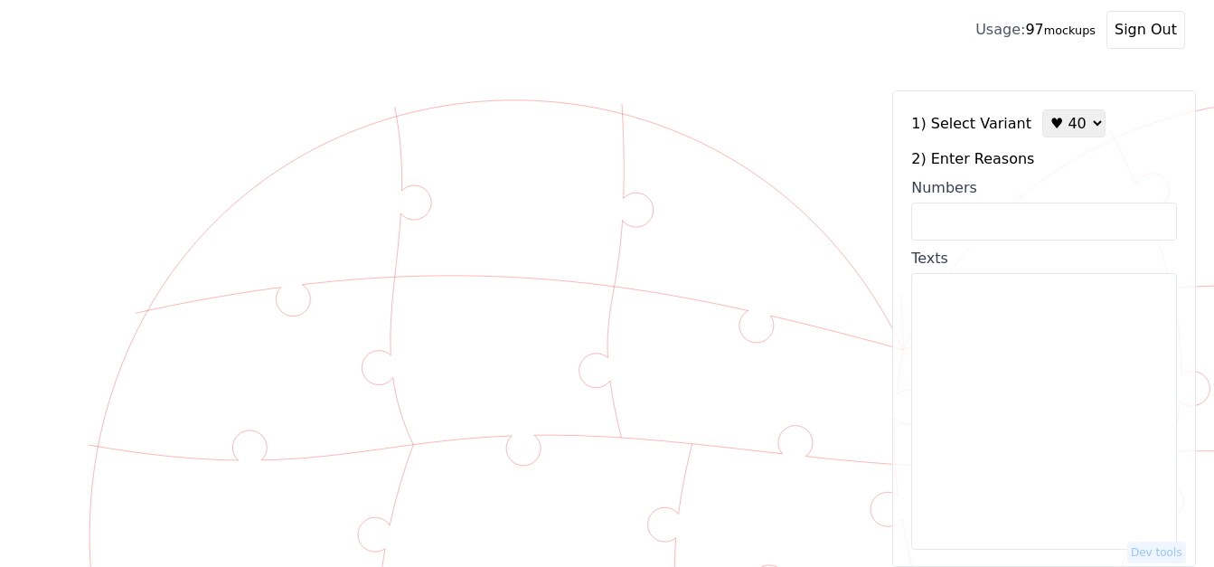
click at [986, 216] on input "Numbers" at bounding box center [1044, 222] width 266 height 38
paste input "1, 3, 6, 9, 11, 14, 16, 18, 21, 23, 31, 34, 37, 38, 41, 42, 43, 48, 52, 53, 54,…"
type input "1, 3, 6, 9, 11, 14, 16, 18, 21, 23, 31, 34, 37, 38, 41, 42, 43, 48, 52, 53, 54,…"
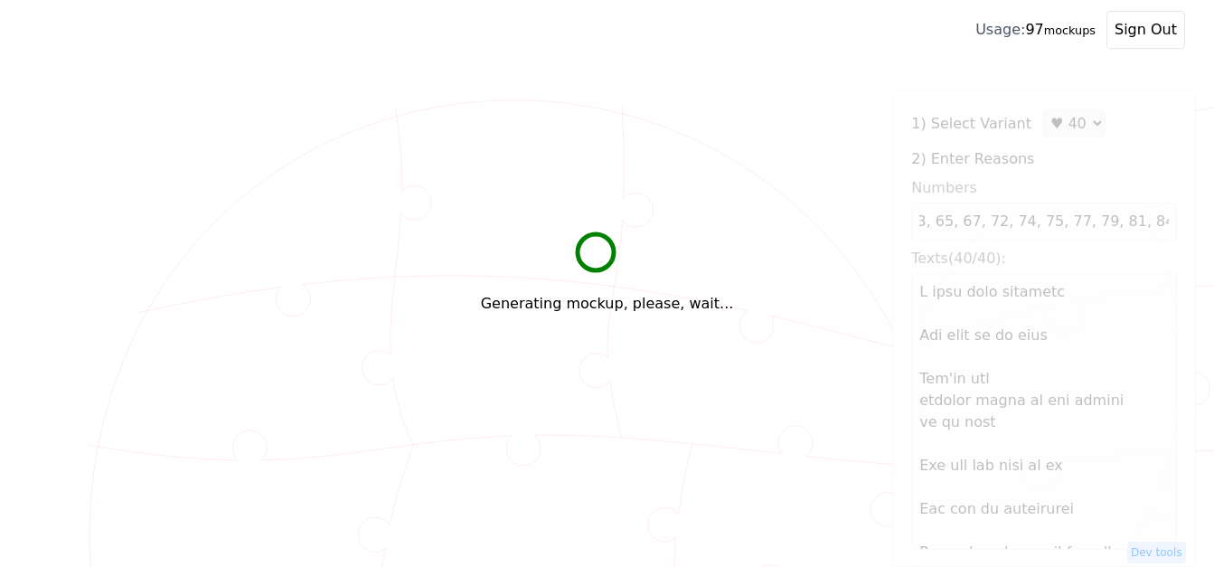
scroll to position [0, 0]
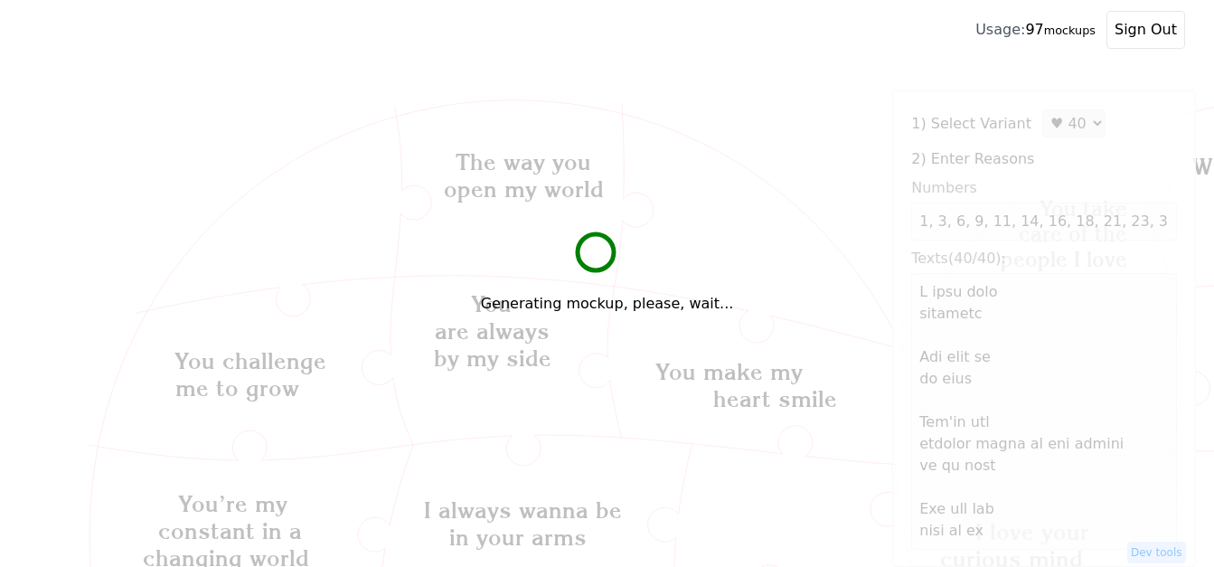
type textarea "L ipsu dolo sitametc Adi elit se do eius Tem'in utl etdolor magna al eni admini…"
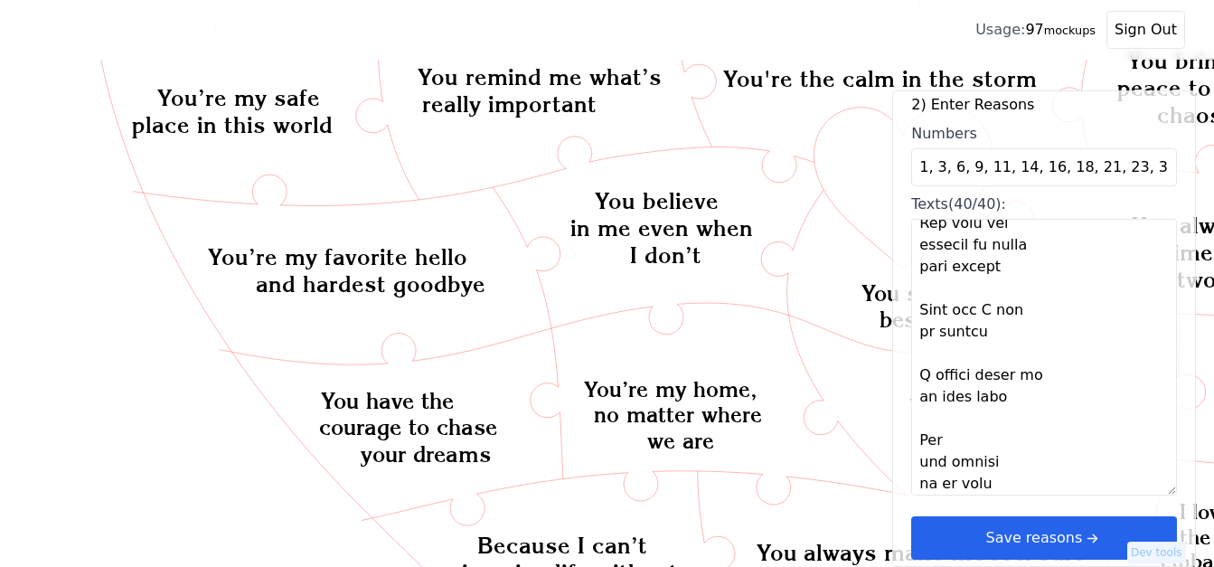
scroll to position [723, 0]
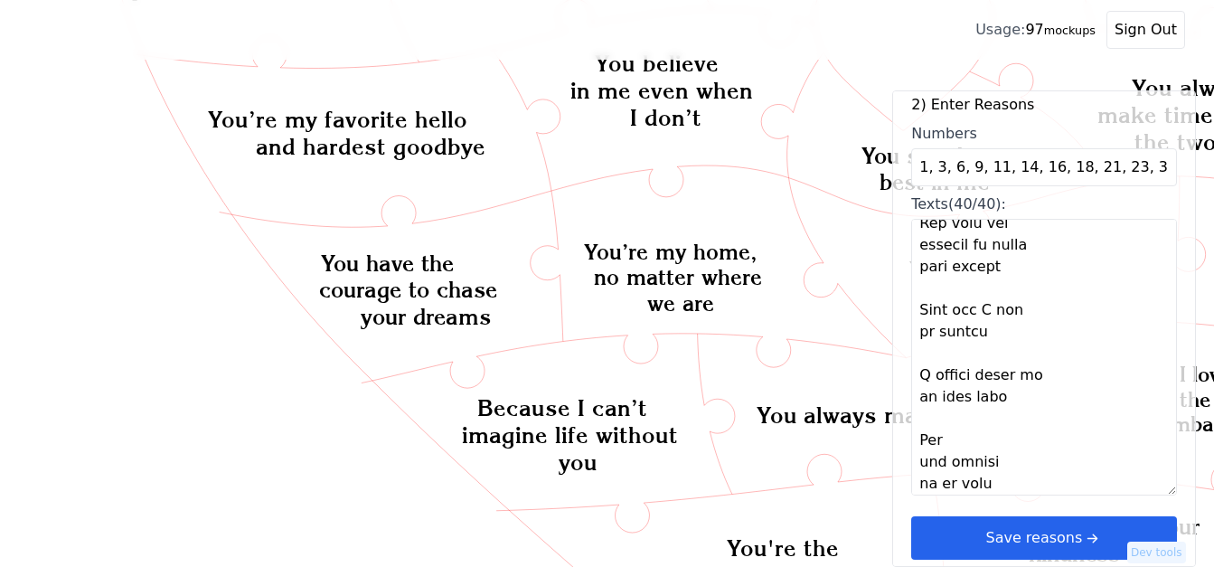
click at [1093, 529] on button "Save reasons" at bounding box center [1044, 537] width 266 height 43
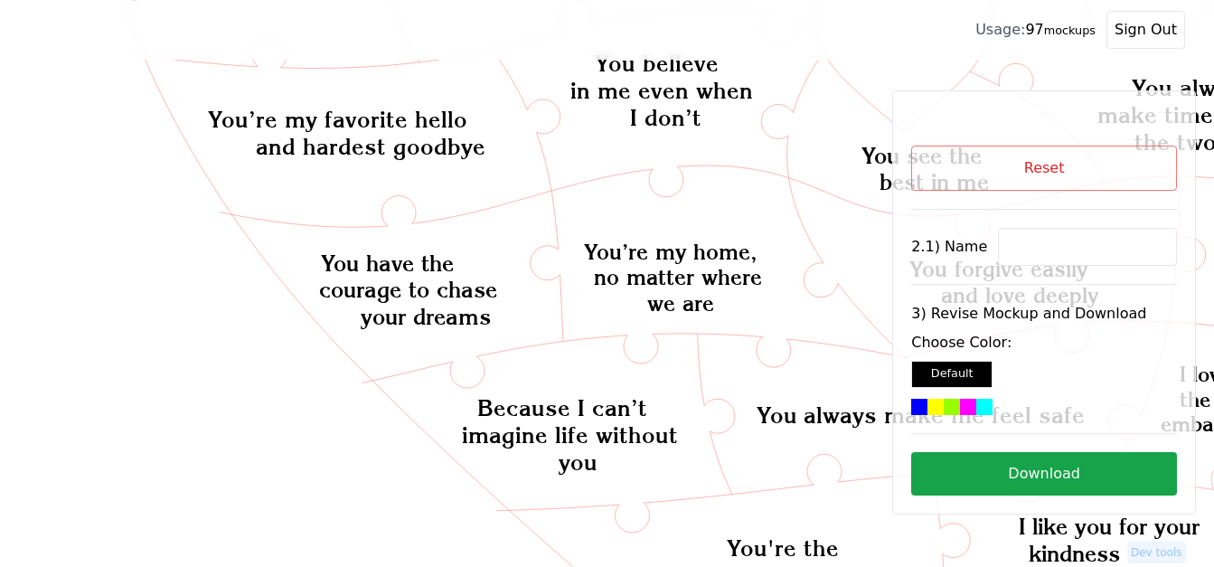
click at [1040, 262] on input at bounding box center [1087, 247] width 179 height 38
paste input "Yechiel"
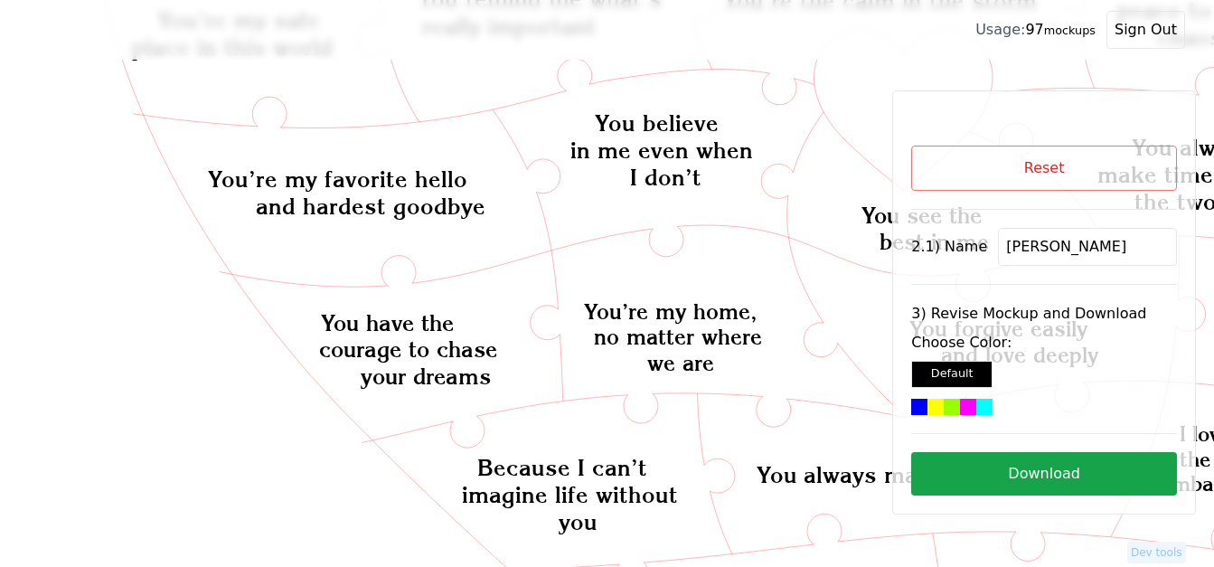
scroll to position [633, 0]
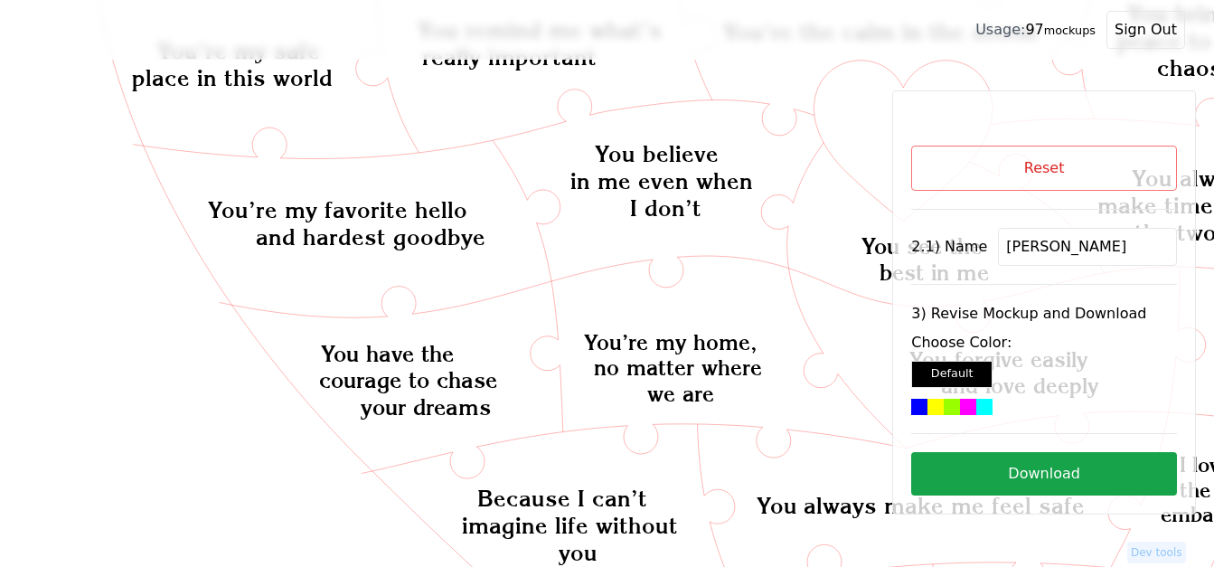
type input "Yechiel"
click at [861, 121] on icon "Created with Snap Created with Snap Created with Snap I love you for the advent…" at bounding box center [1225, 265] width 2392 height 1640
click at [944, 403] on div at bounding box center [952, 407] width 16 height 16
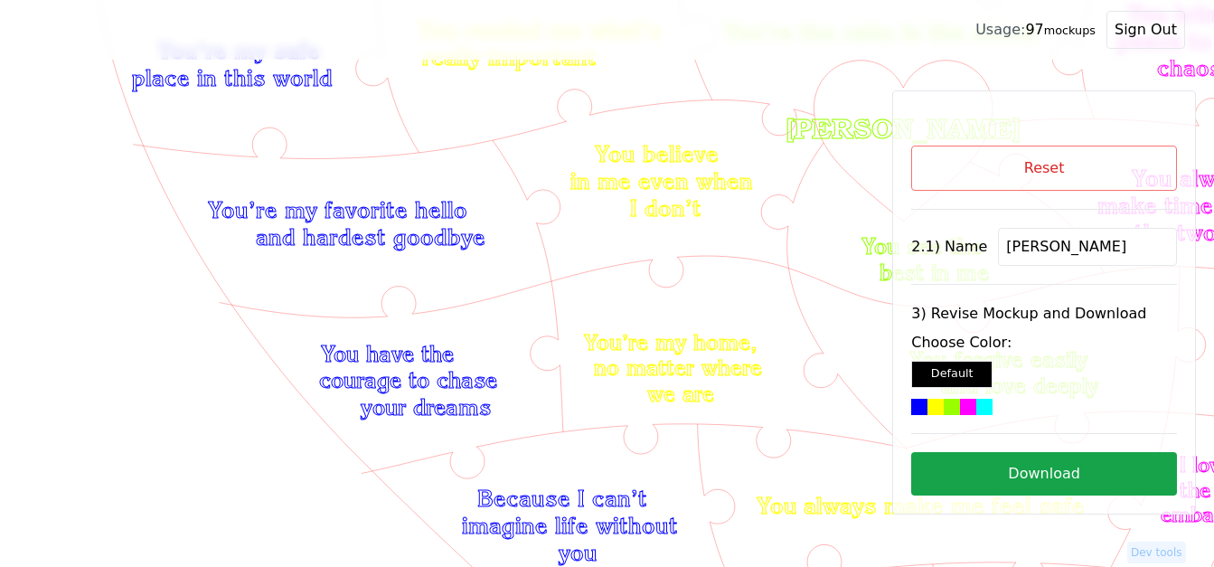
click at [1096, 479] on button "Download" at bounding box center [1044, 473] width 266 height 43
